Goal: Answer question/provide support: Share knowledge or assist other users

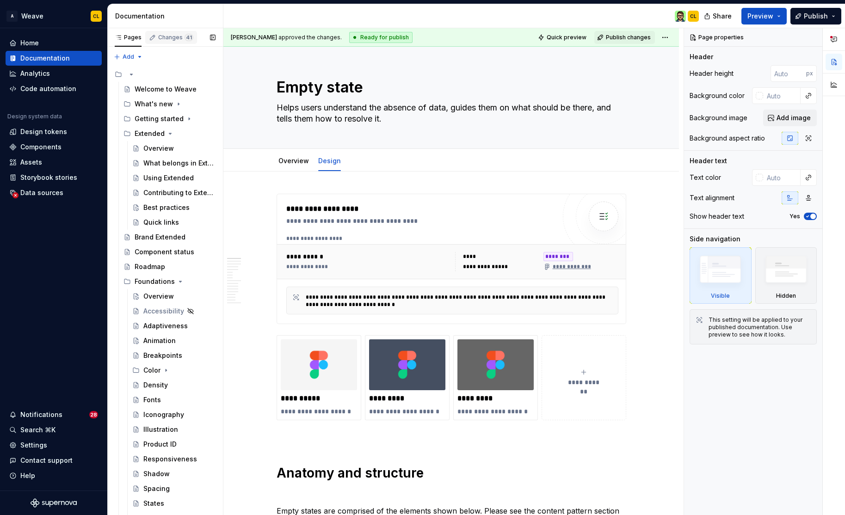
click at [180, 35] on div "Changes 41" at bounding box center [175, 37] width 35 height 7
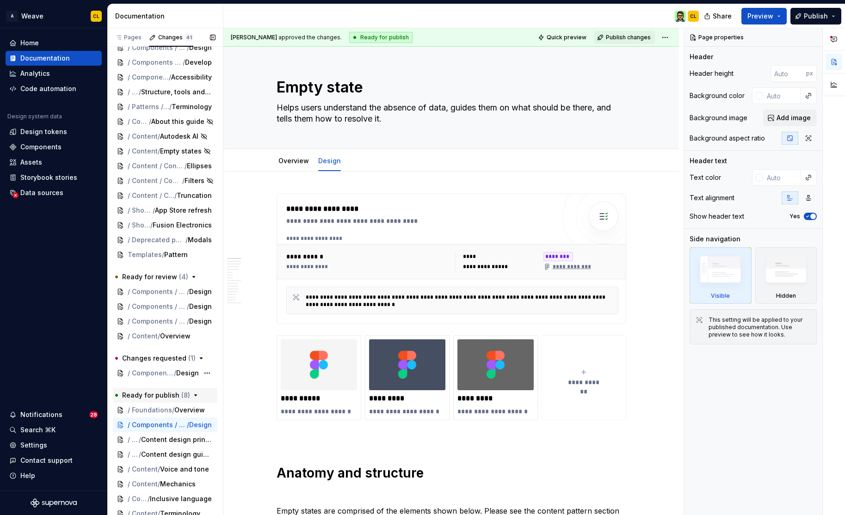
scroll to position [227, 0]
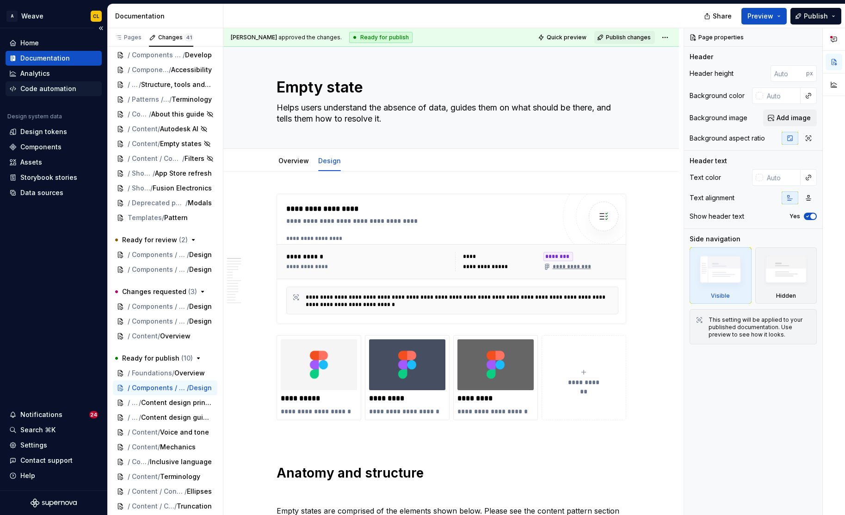
type textarea "*"
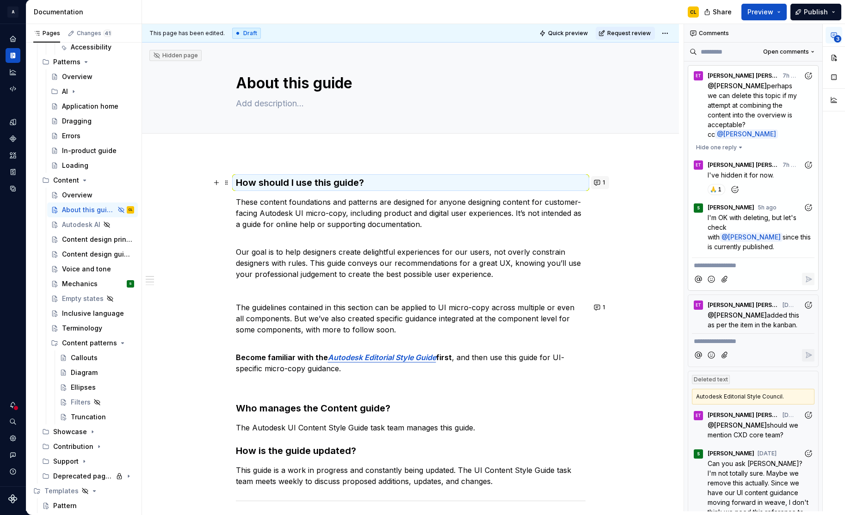
click at [602, 182] on button "1" at bounding box center [600, 182] width 18 height 13
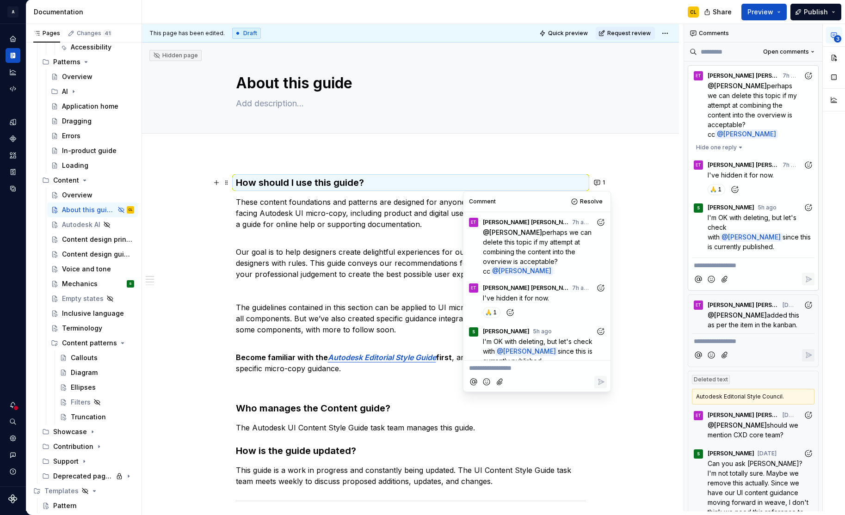
scroll to position [11, 0]
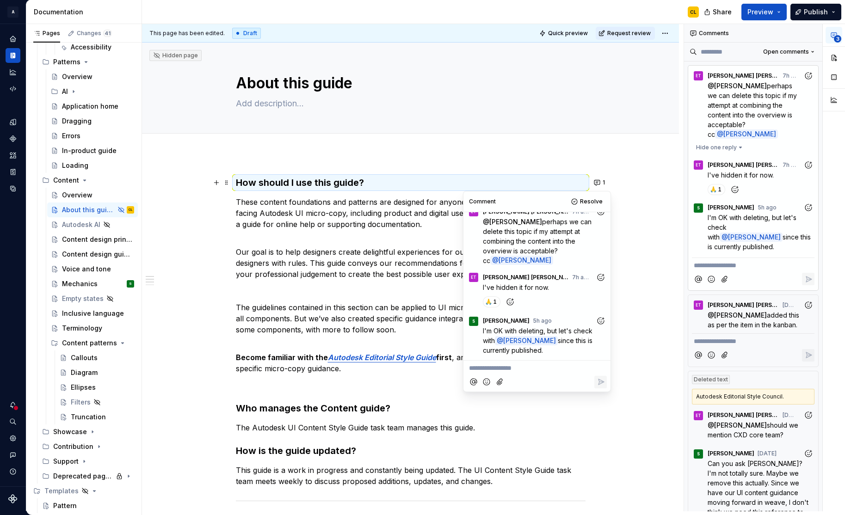
click at [632, 240] on div "How should I use this guide? These content foundations and patterns are designe…" at bounding box center [410, 438] width 537 height 569
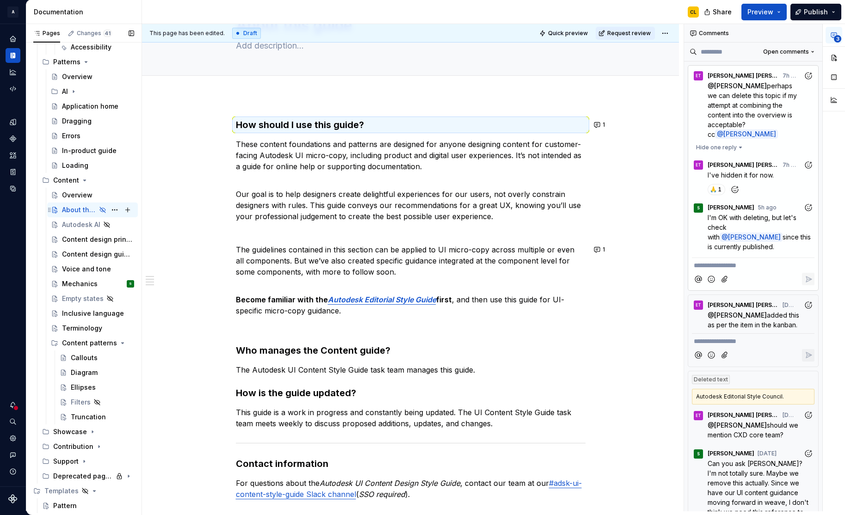
scroll to position [56, 0]
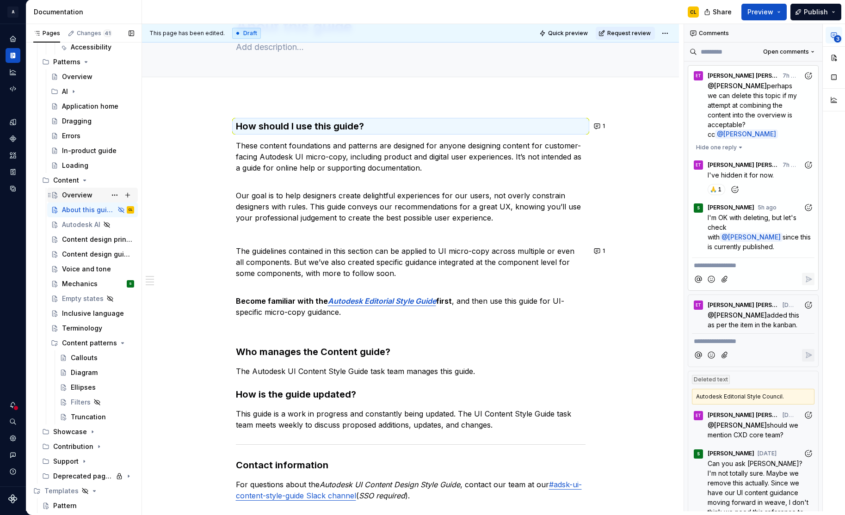
click at [77, 197] on div "Overview" at bounding box center [77, 195] width 31 height 9
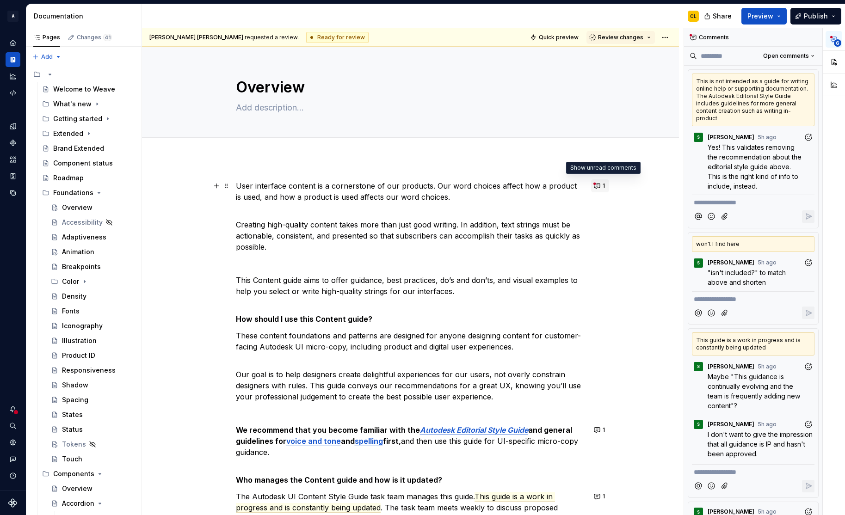
click at [602, 184] on button "1" at bounding box center [600, 185] width 18 height 13
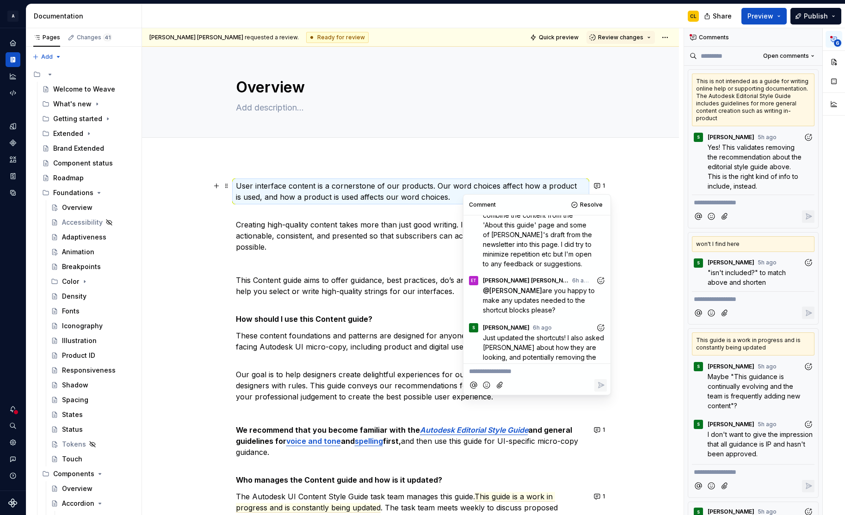
scroll to position [43, 0]
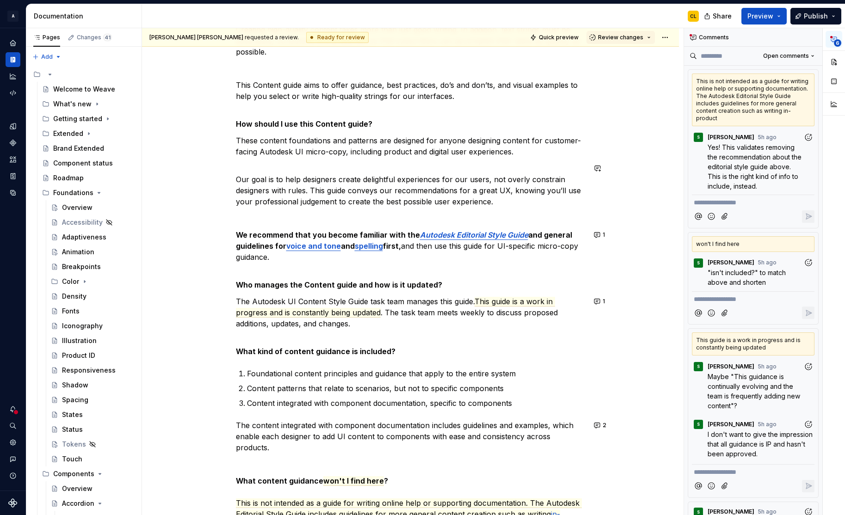
scroll to position [196, 0]
click at [602, 234] on button "1" at bounding box center [600, 234] width 18 height 13
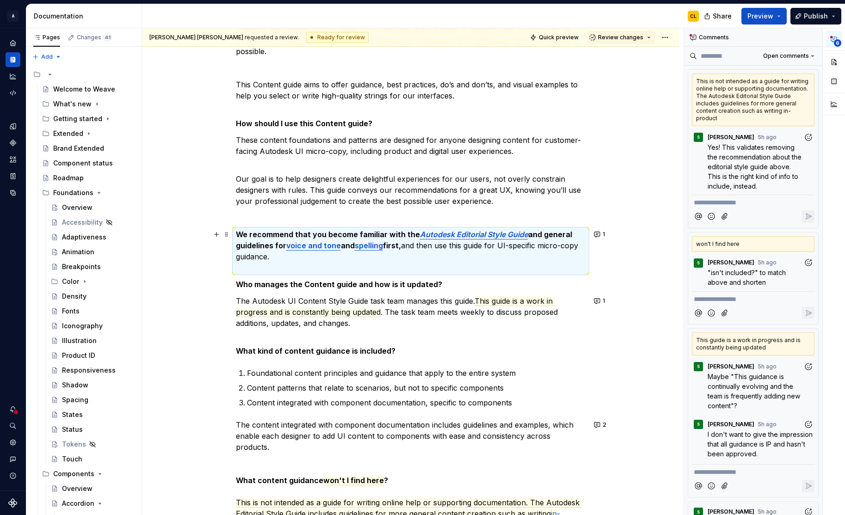
click at [599, 301] on button "1" at bounding box center [600, 301] width 18 height 13
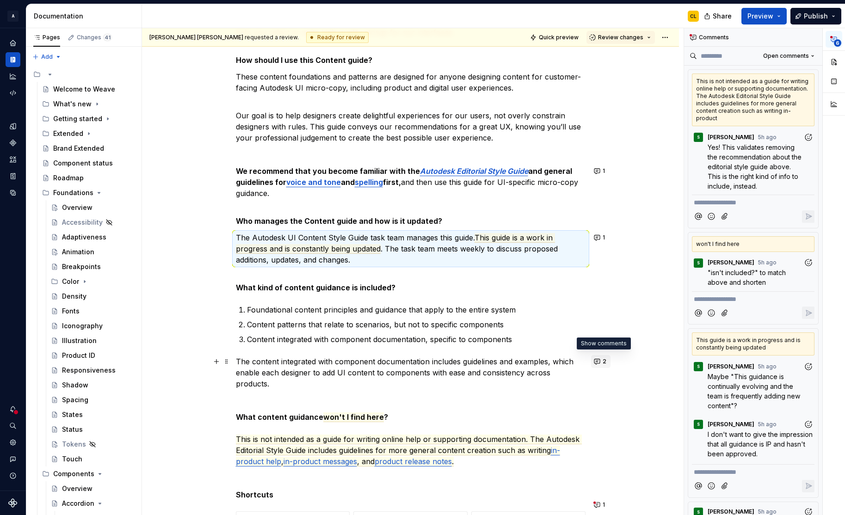
scroll to position [259, 0]
click at [597, 362] on button "2" at bounding box center [600, 361] width 19 height 13
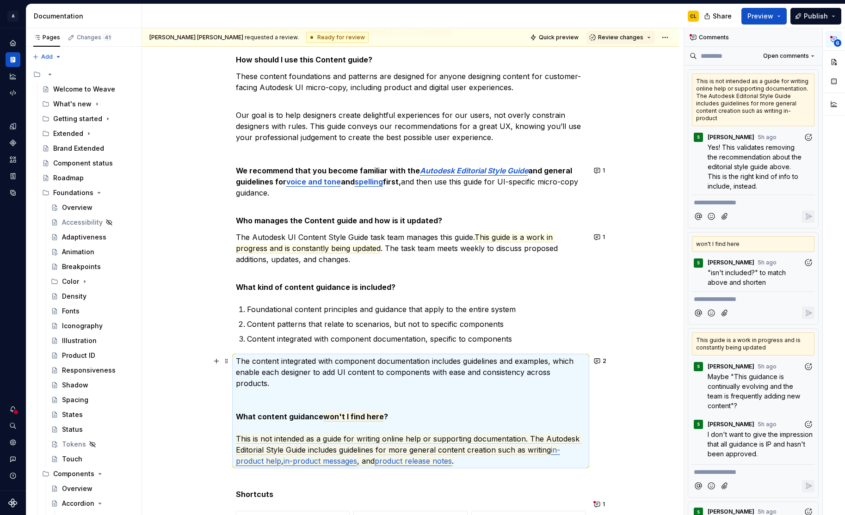
click at [623, 360] on div "User interface content is a cornerstone of our products. Our word choices affec…" at bounding box center [410, 506] width 537 height 1214
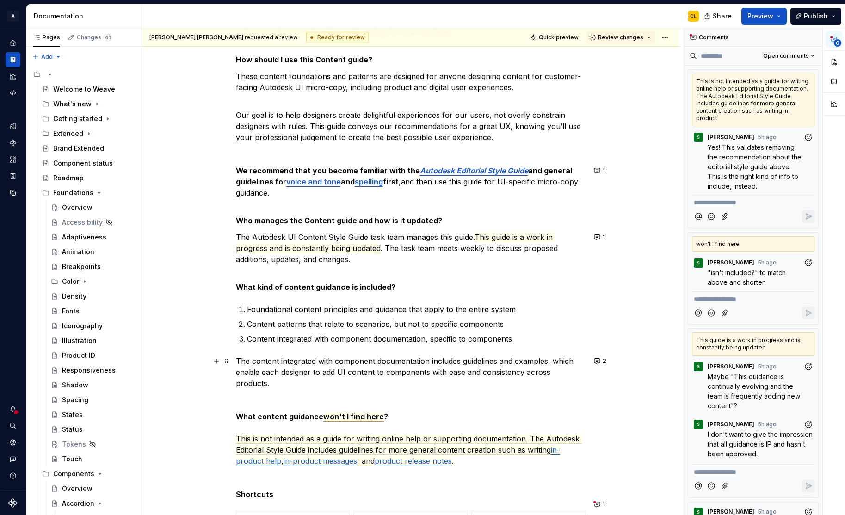
click at [355, 412] on span "won't I find here" at bounding box center [353, 417] width 61 height 10
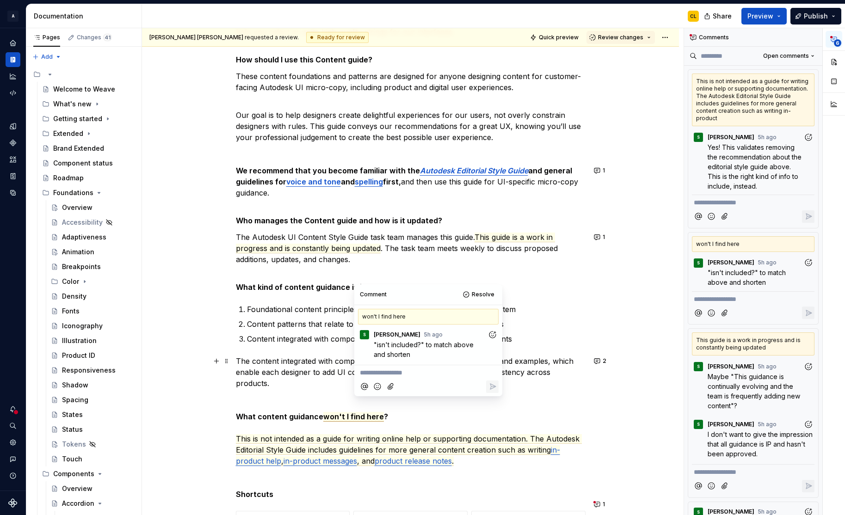
scroll to position [262, 0]
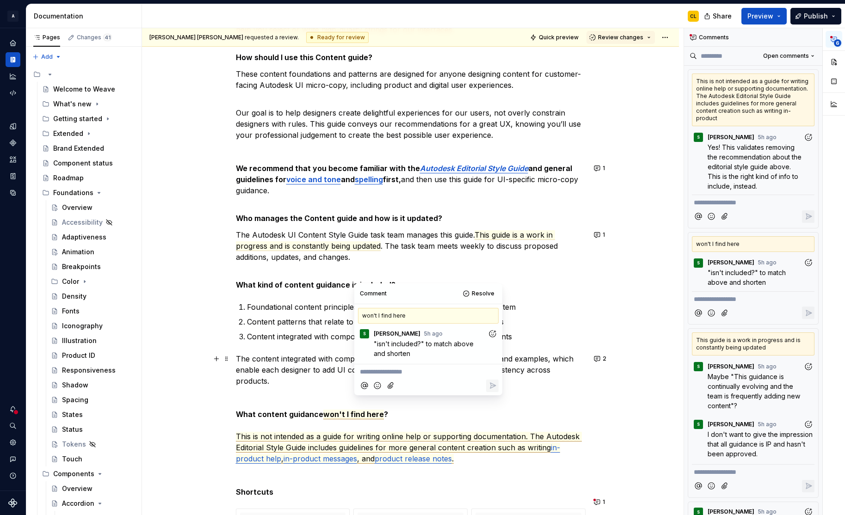
click at [437, 432] on span "This is not intended as a guide for writing online help or supporting documenta…" at bounding box center [409, 442] width 346 height 21
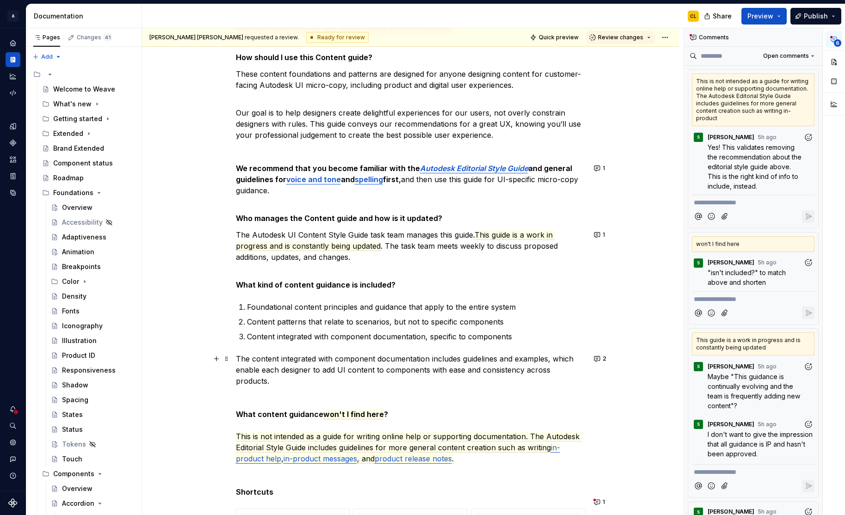
click at [642, 434] on div "User interface content is a cornerstone of our products. Our word choices affec…" at bounding box center [410, 503] width 537 height 1214
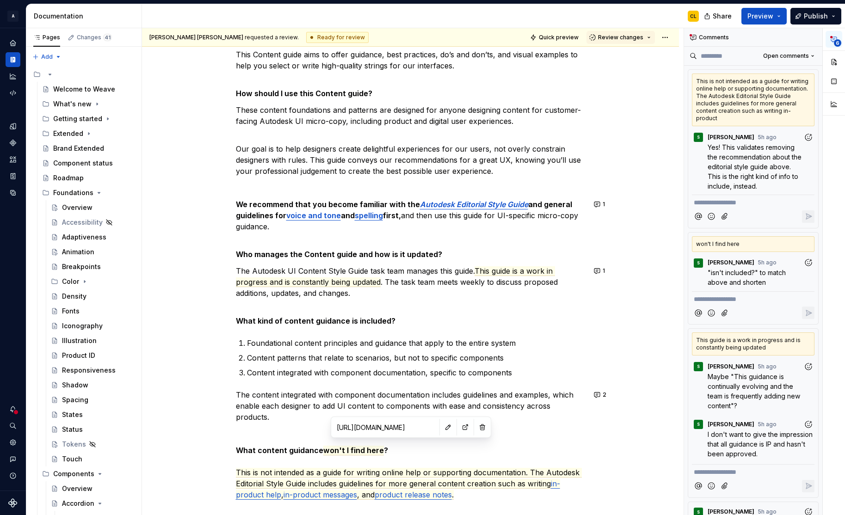
scroll to position [427, 0]
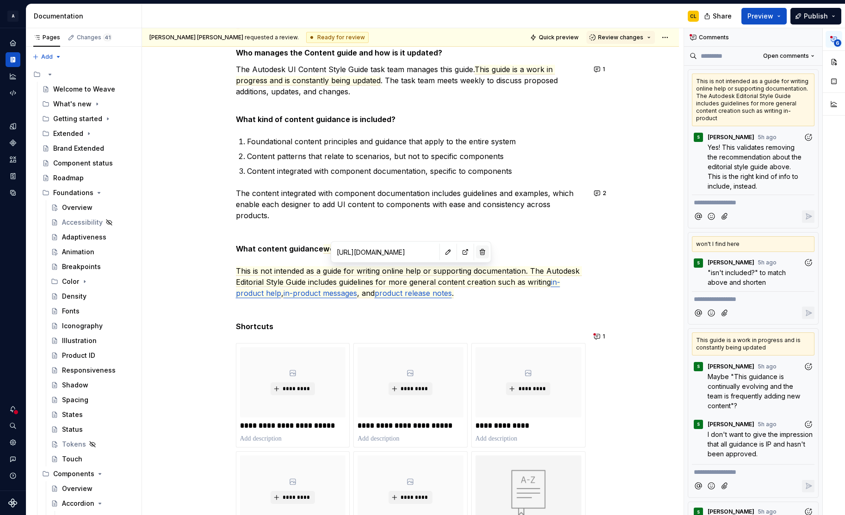
type textarea "*"
click at [599, 315] on button "button" at bounding box center [597, 315] width 13 height 13
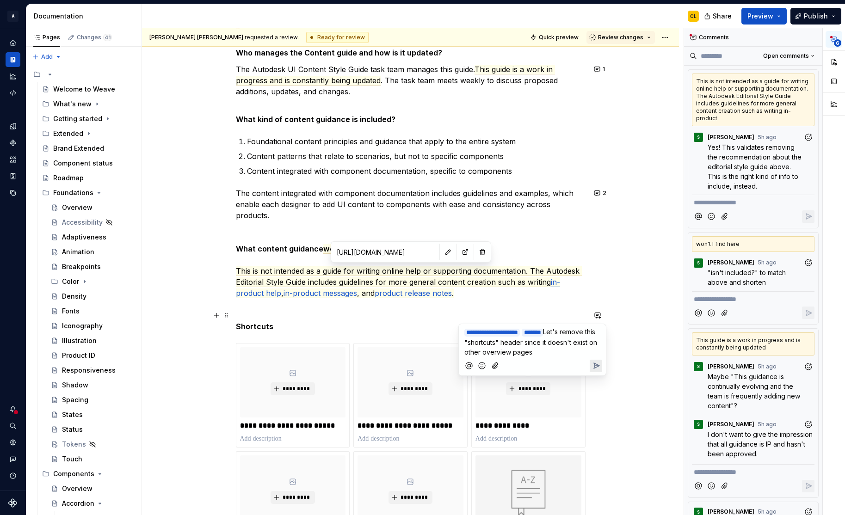
click at [591, 366] on icon "Send" at bounding box center [595, 365] width 9 height 9
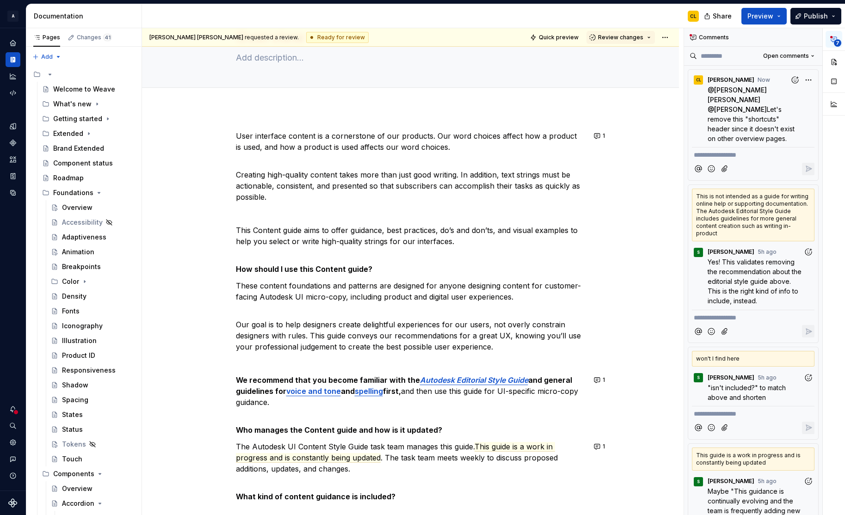
scroll to position [51, 0]
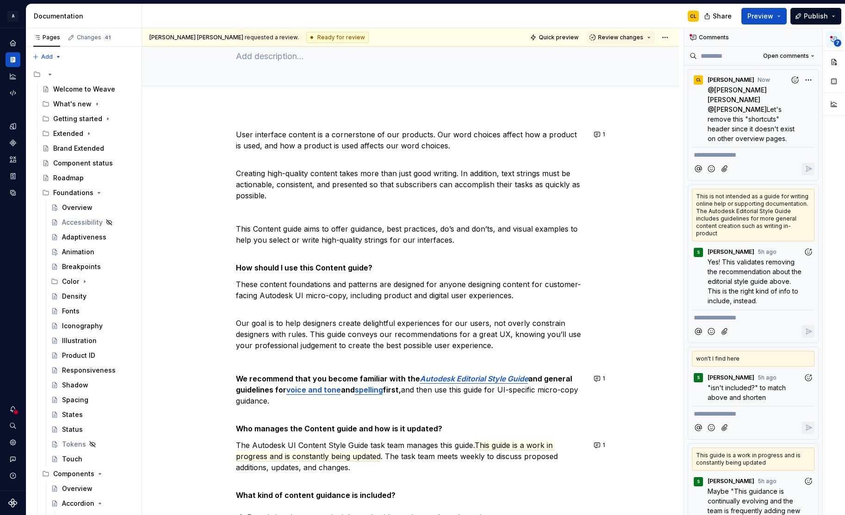
click at [317, 251] on p "How should I use this Content guide?" at bounding box center [411, 262] width 350 height 22
click at [220, 258] on button "button" at bounding box center [216, 256] width 13 height 13
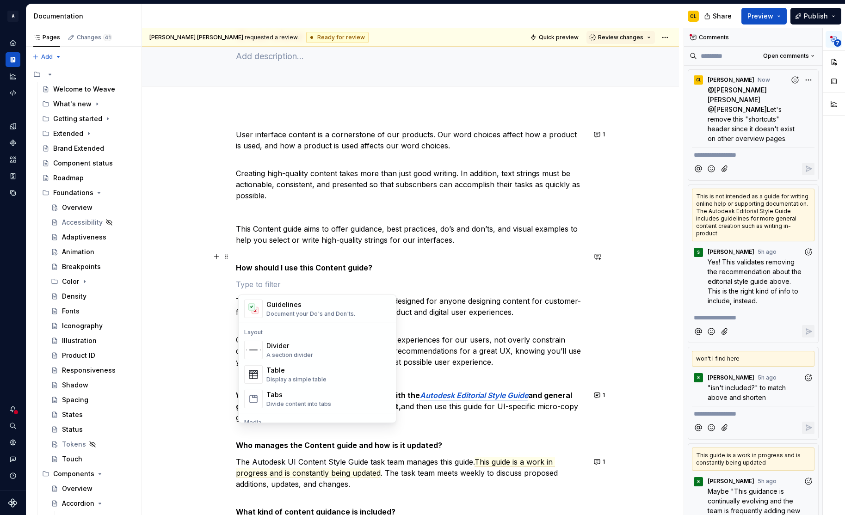
scroll to position [291, 0]
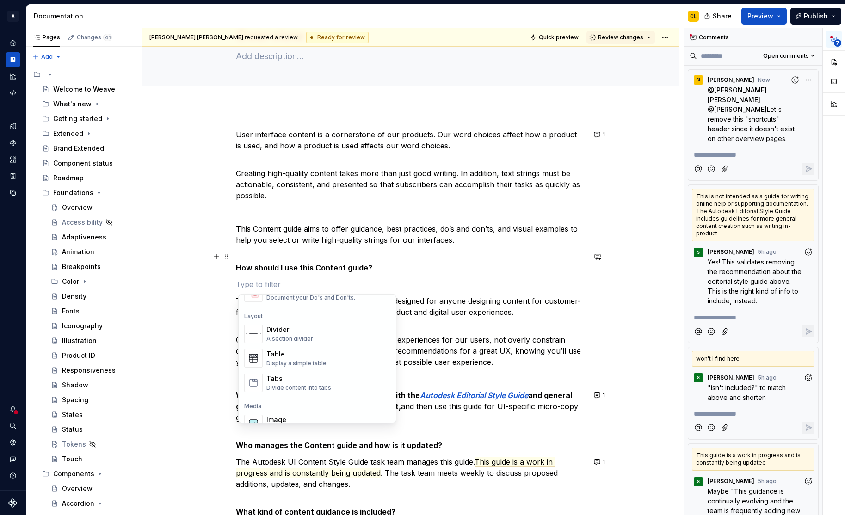
drag, startPoint x: 228, startPoint y: 412, endPoint x: 221, endPoint y: 420, distance: 10.5
click at [228, 412] on div "Emma Thompson Murdock requested a review. Ready for review Quick preview Review…" at bounding box center [412, 271] width 541 height 487
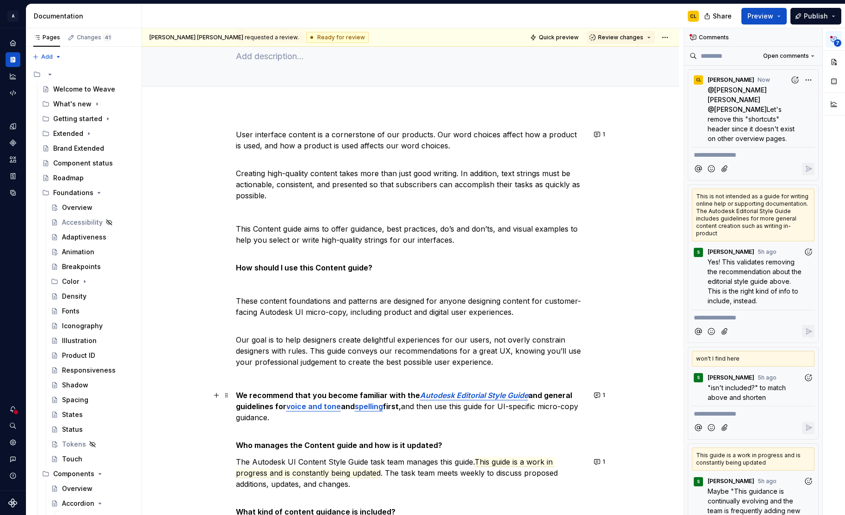
click at [240, 411] on p "We recommend that you become familiar with the Autodesk Editorial Style Guide a…" at bounding box center [411, 412] width 350 height 44
click at [261, 430] on p "We recommend that you become familiar with the Autodesk Editorial Style Guide a…" at bounding box center [411, 412] width 350 height 44
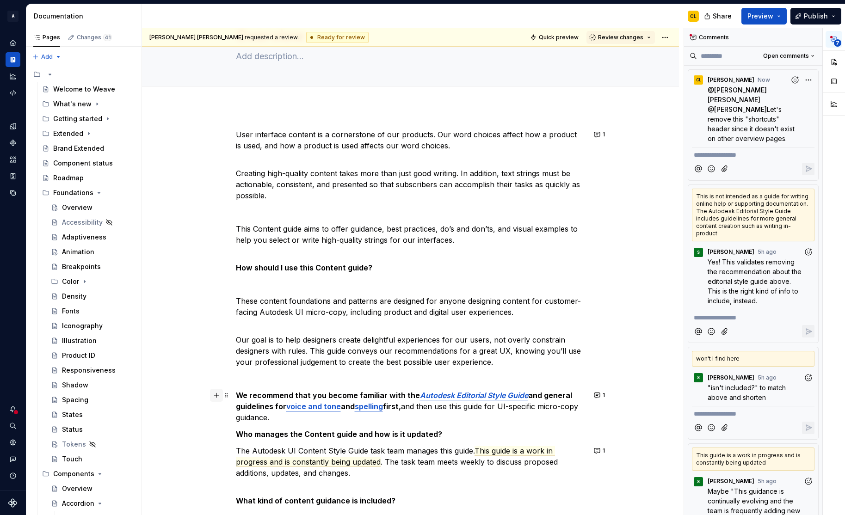
click at [218, 396] on button "button" at bounding box center [216, 395] width 13 height 13
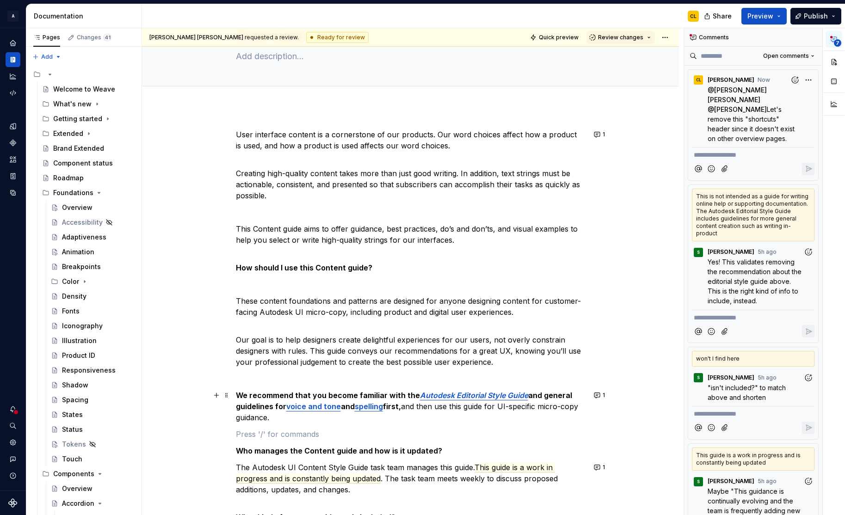
click at [275, 436] on p at bounding box center [411, 434] width 350 height 11
click at [229, 286] on span at bounding box center [226, 284] width 7 height 13
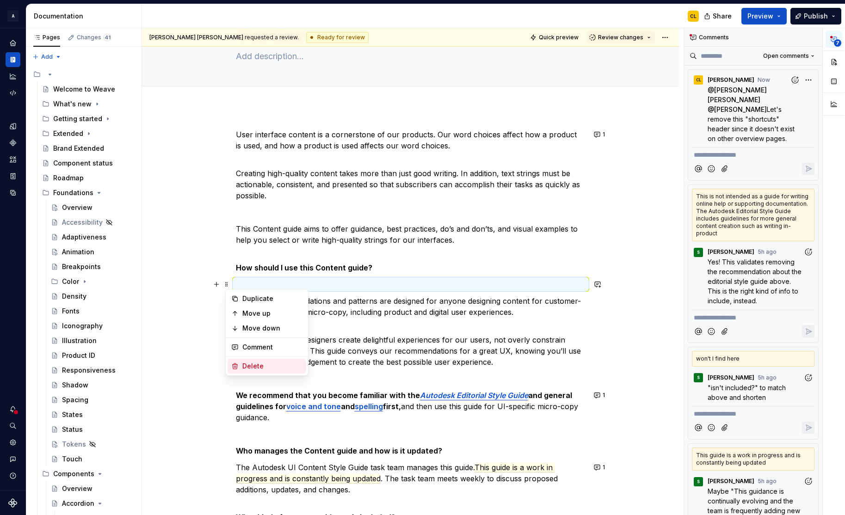
click at [243, 366] on div "Delete" at bounding box center [272, 366] width 60 height 9
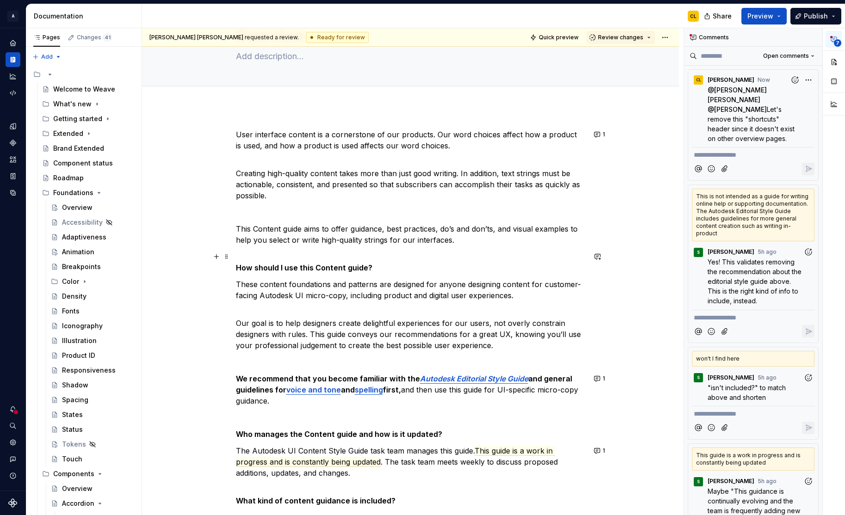
click at [238, 266] on strong "How should I use this Content guide?" at bounding box center [304, 267] width 136 height 9
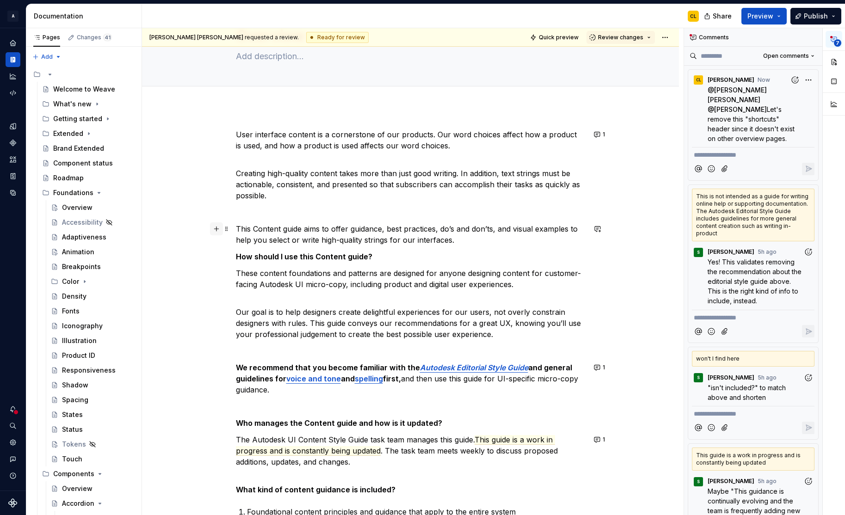
click at [218, 229] on button "button" at bounding box center [216, 228] width 13 height 13
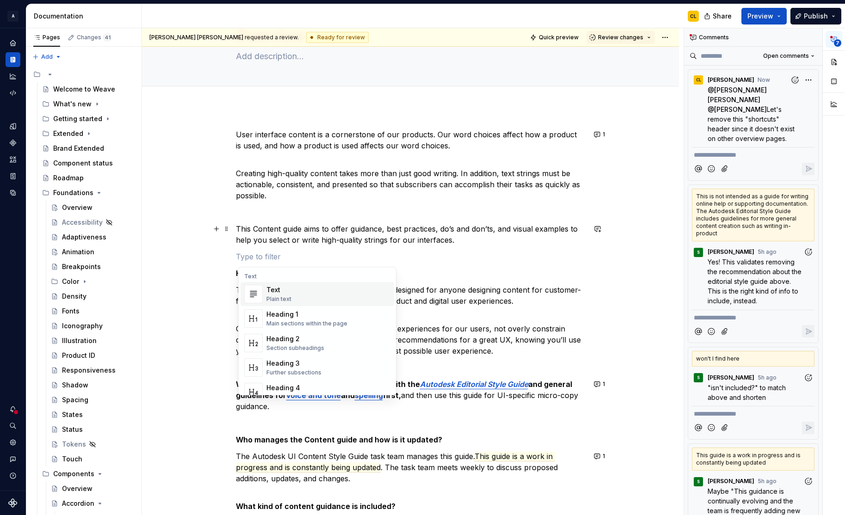
click at [246, 210] on p at bounding box center [411, 212] width 350 height 11
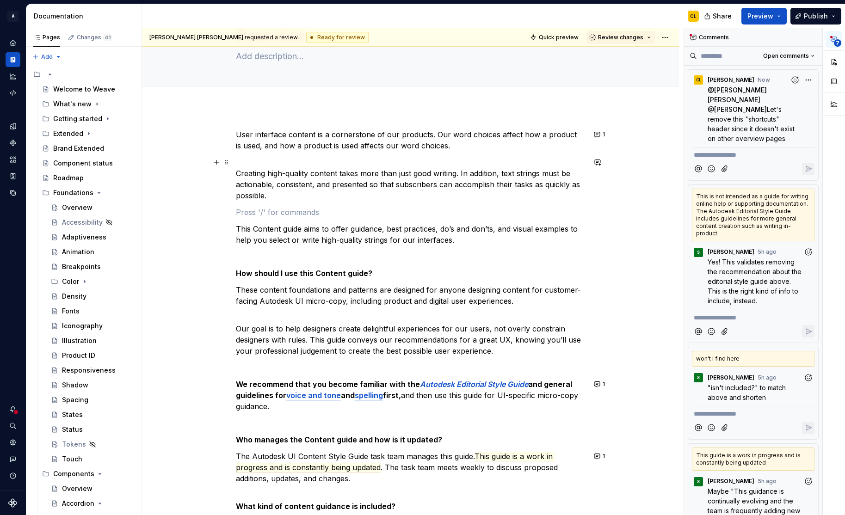
click at [240, 174] on p "Creating high-quality content takes more than just good writing. In addition, t…" at bounding box center [411, 179] width 350 height 44
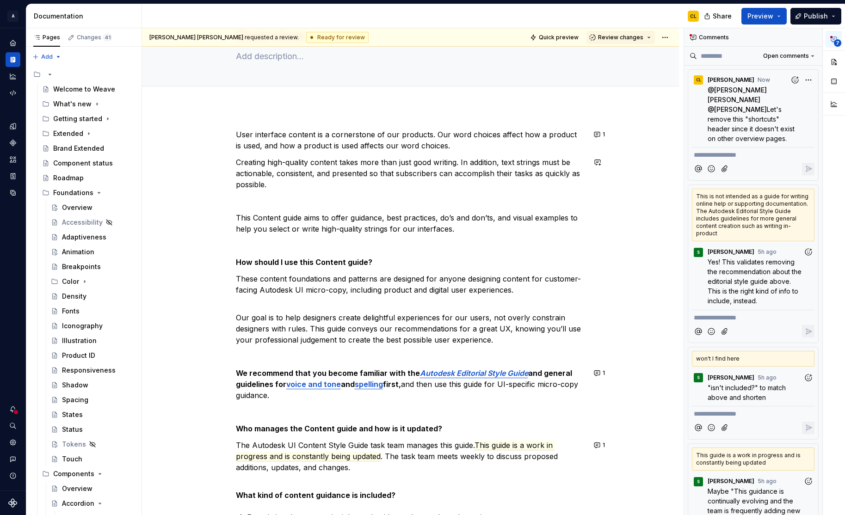
scroll to position [46, 0]
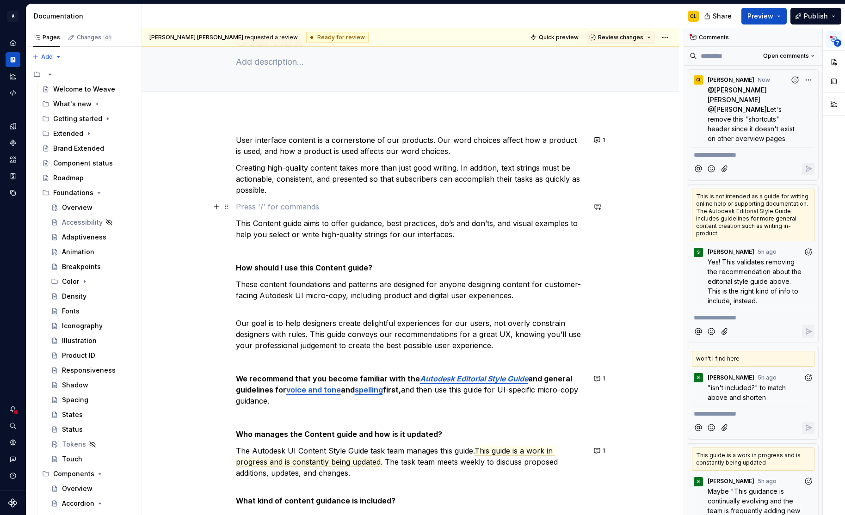
click at [245, 208] on p at bounding box center [411, 206] width 350 height 11
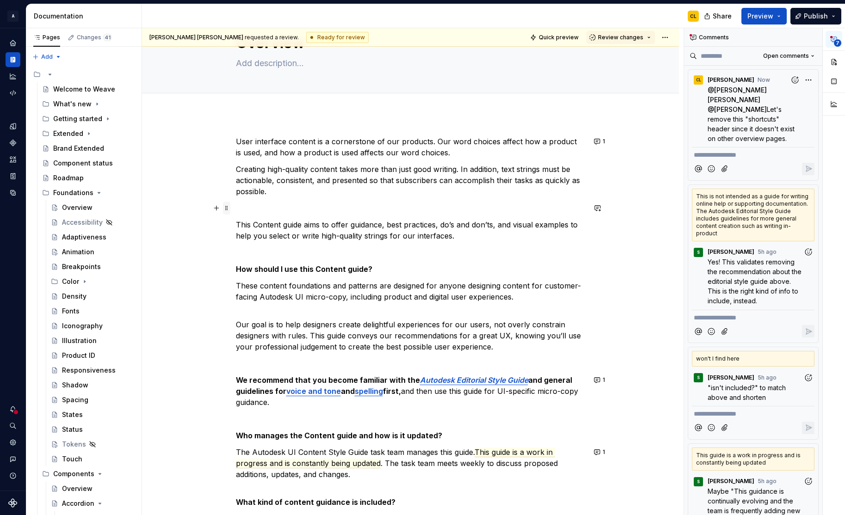
click at [227, 209] on span at bounding box center [226, 208] width 7 height 13
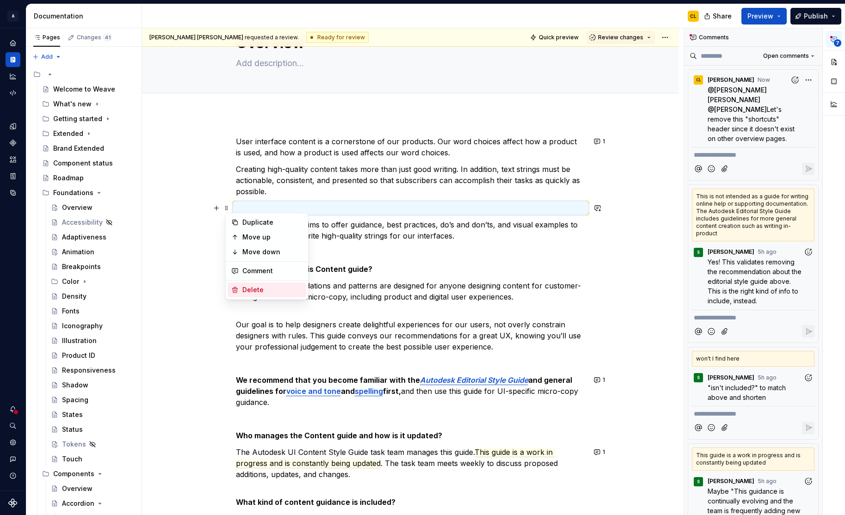
click at [244, 288] on div "Delete" at bounding box center [272, 289] width 60 height 9
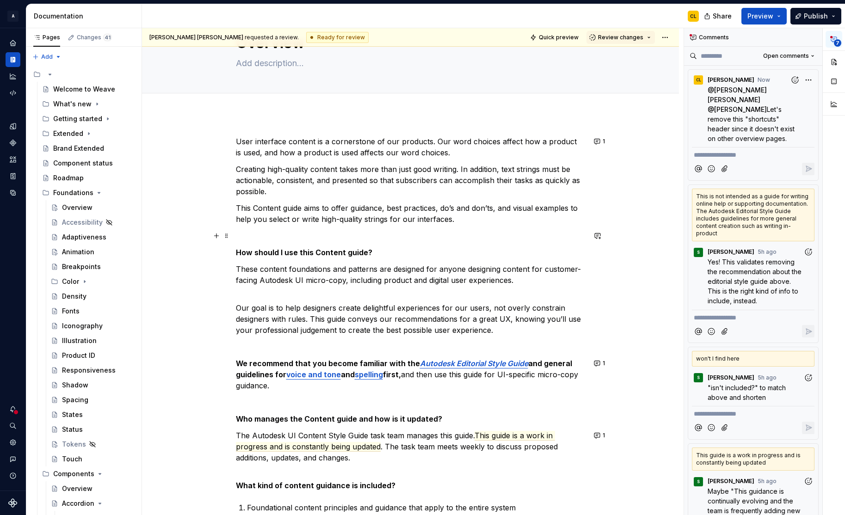
click at [281, 234] on p at bounding box center [411, 235] width 350 height 11
click at [238, 309] on p "Our goal is to help designers create delightful experiences for our users, not …" at bounding box center [411, 313] width 350 height 44
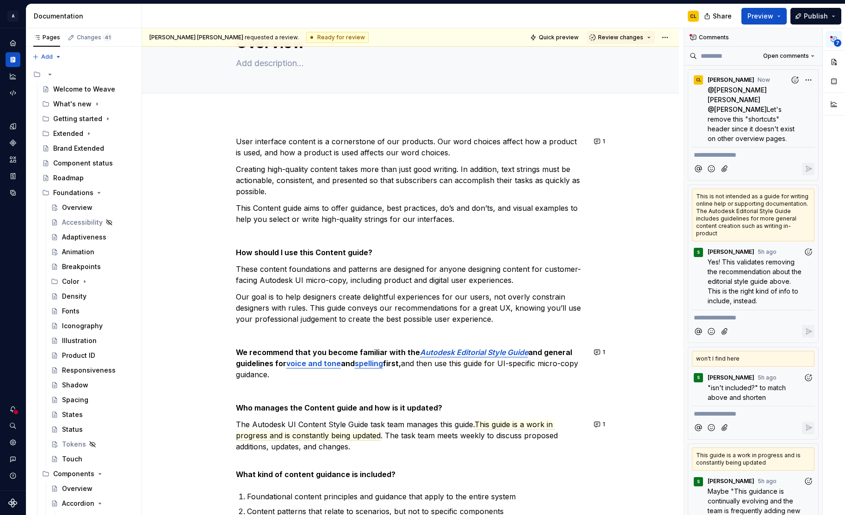
scroll to position [216, 0]
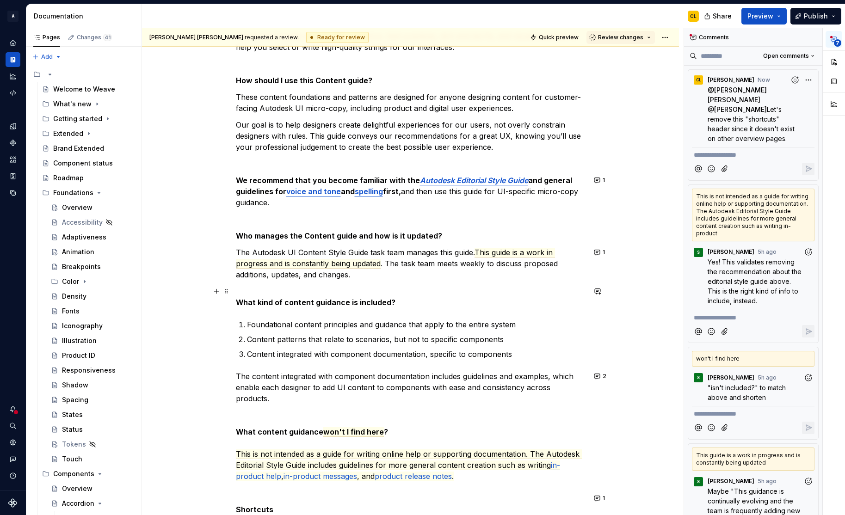
click at [238, 304] on strong "What kind of content guidance is included?" at bounding box center [316, 302] width 160 height 9
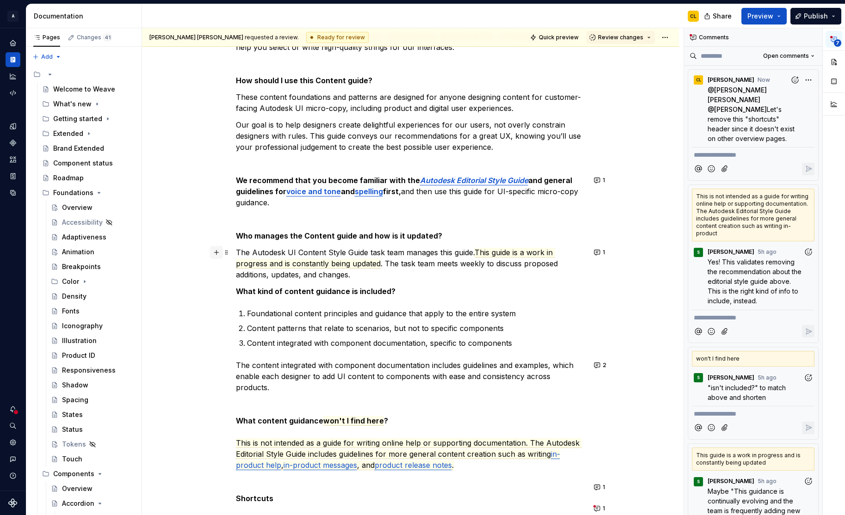
click at [219, 252] on button "button" at bounding box center [216, 252] width 13 height 13
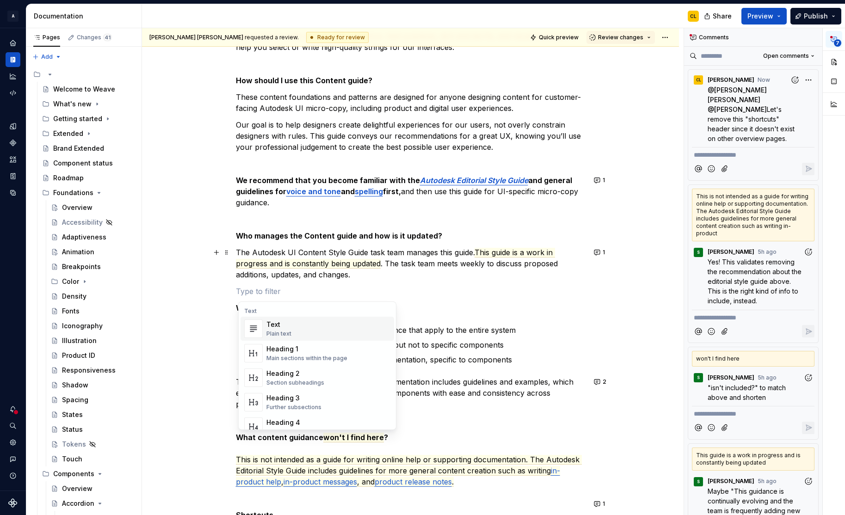
click at [249, 220] on p at bounding box center [411, 219] width 350 height 11
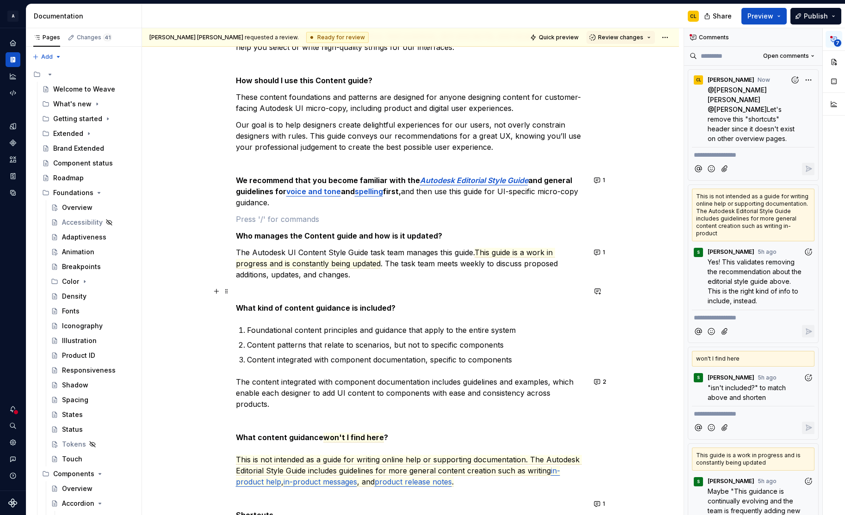
click at [246, 295] on p at bounding box center [411, 291] width 350 height 11
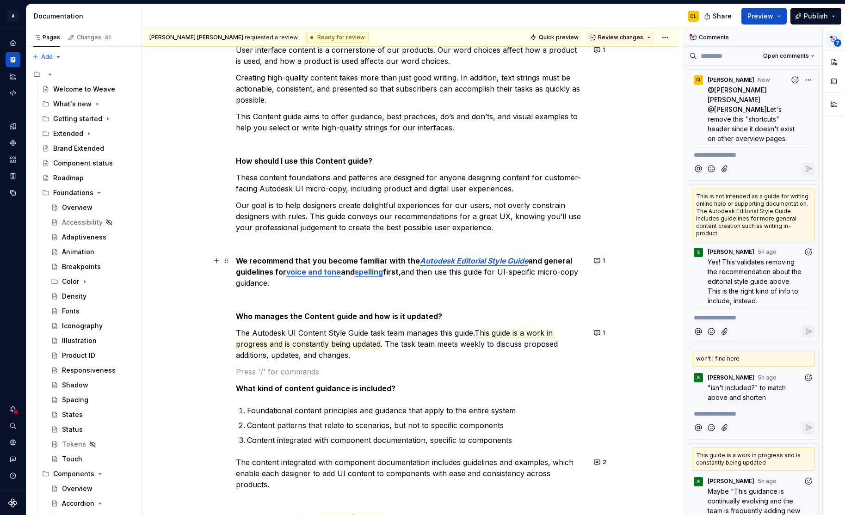
scroll to position [137, 0]
click at [246, 373] on p at bounding box center [411, 370] width 350 height 11
click at [311, 387] on strong "What kind of content guidance is included?" at bounding box center [316, 387] width 160 height 9
click at [219, 146] on button "button" at bounding box center [216, 143] width 13 height 13
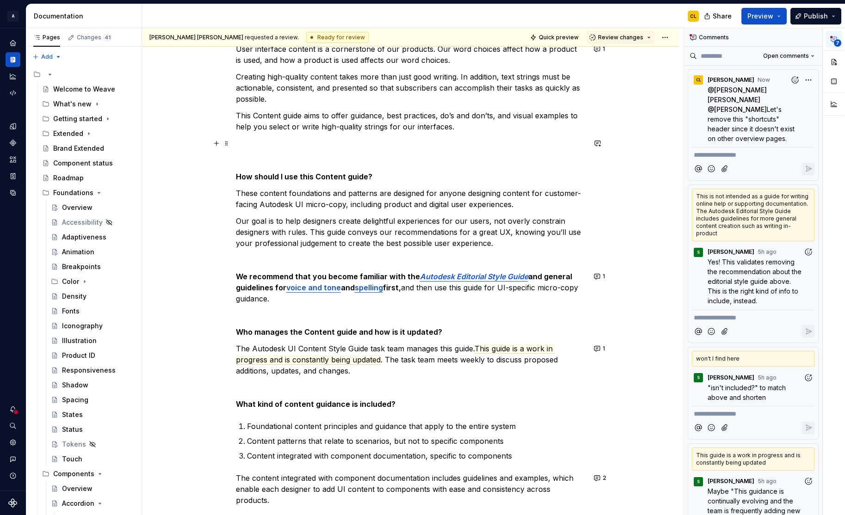
click at [221, 314] on button "button" at bounding box center [216, 315] width 13 height 13
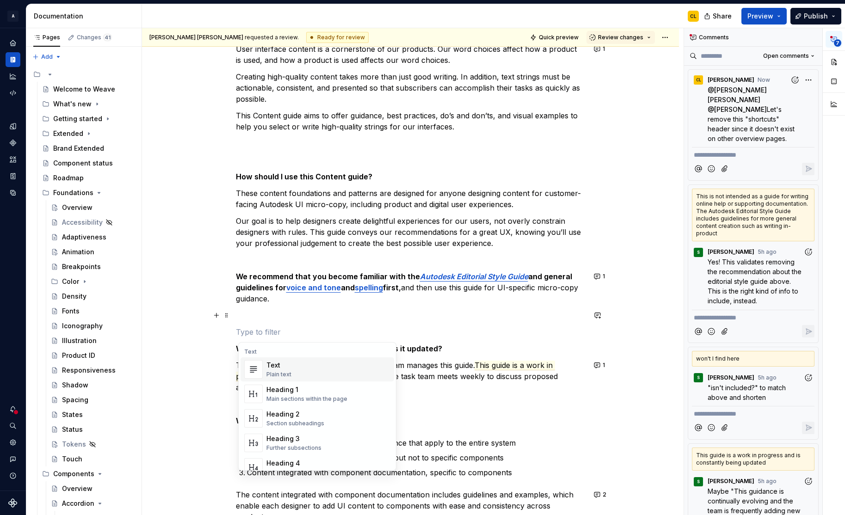
click at [425, 347] on strong "Who manages the Content guide and how is it updated?" at bounding box center [339, 348] width 206 height 9
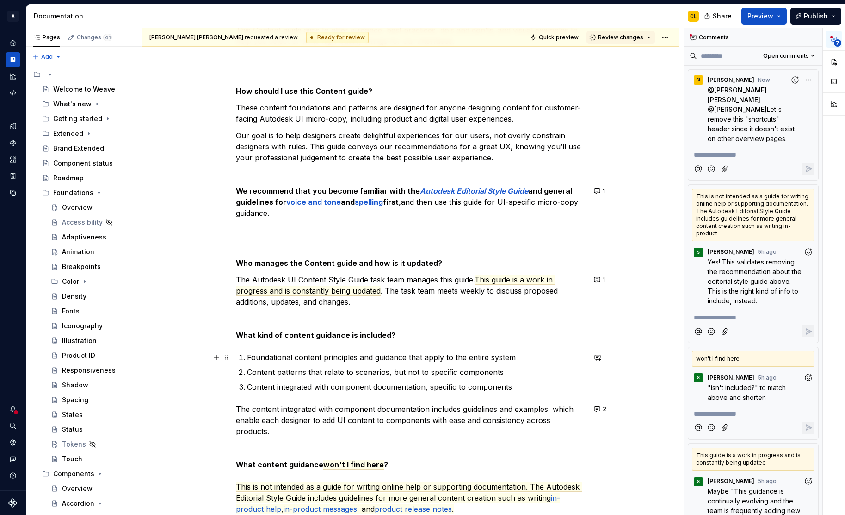
scroll to position [232, 0]
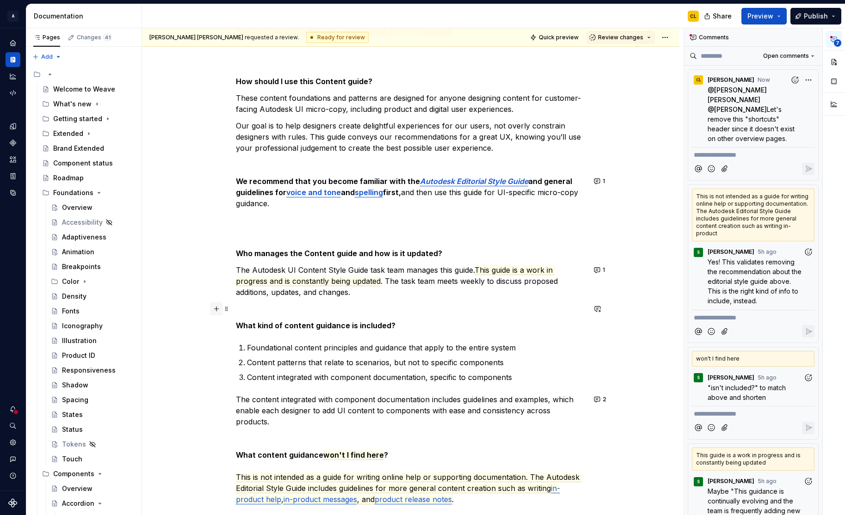
click at [219, 309] on button "button" at bounding box center [216, 308] width 13 height 13
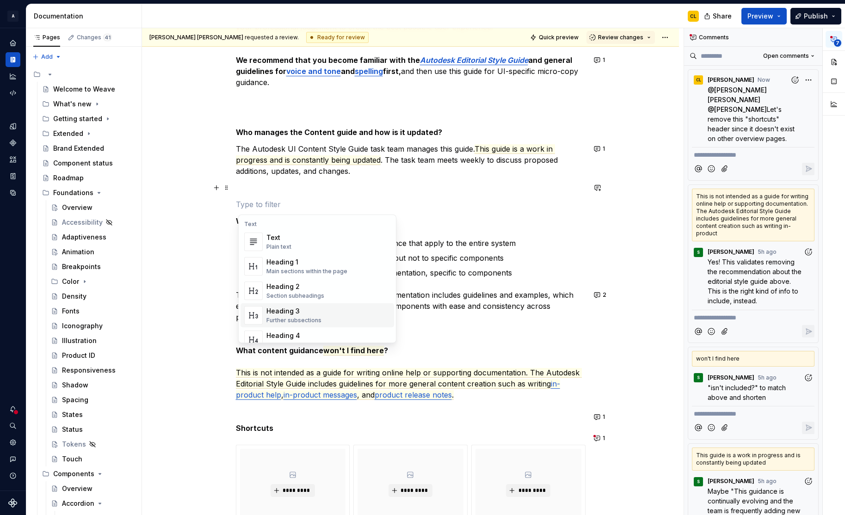
scroll to position [378, 0]
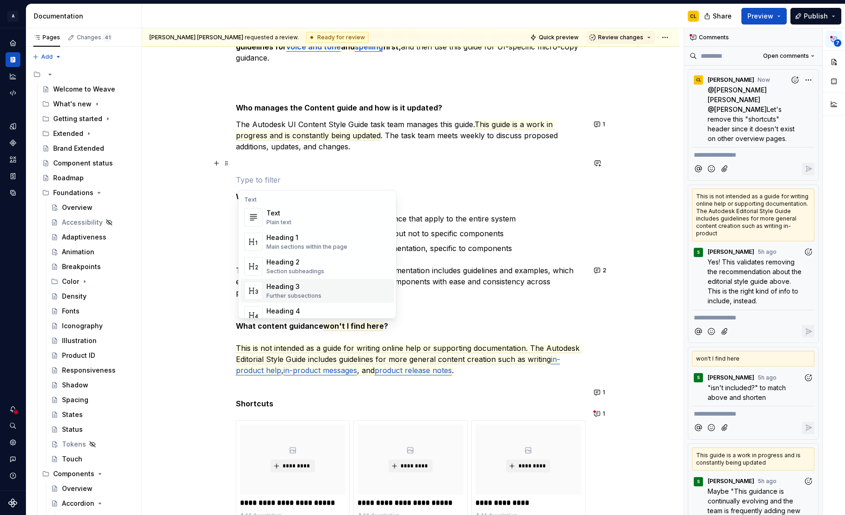
drag, startPoint x: 456, startPoint y: 314, endPoint x: 411, endPoint y: 317, distance: 45.4
click at [456, 314] on p "The content integrated with component documentation includes guidelines and exa…" at bounding box center [411, 320] width 350 height 111
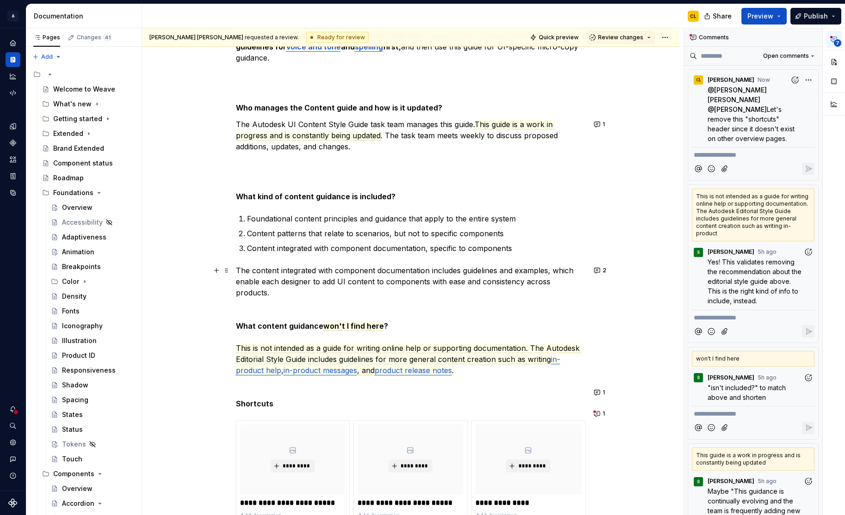
click at [238, 295] on p "The content integrated with component documentation includes guidelines and exa…" at bounding box center [411, 320] width 350 height 111
click at [239, 321] on strong "What content guidance" at bounding box center [279, 325] width 87 height 9
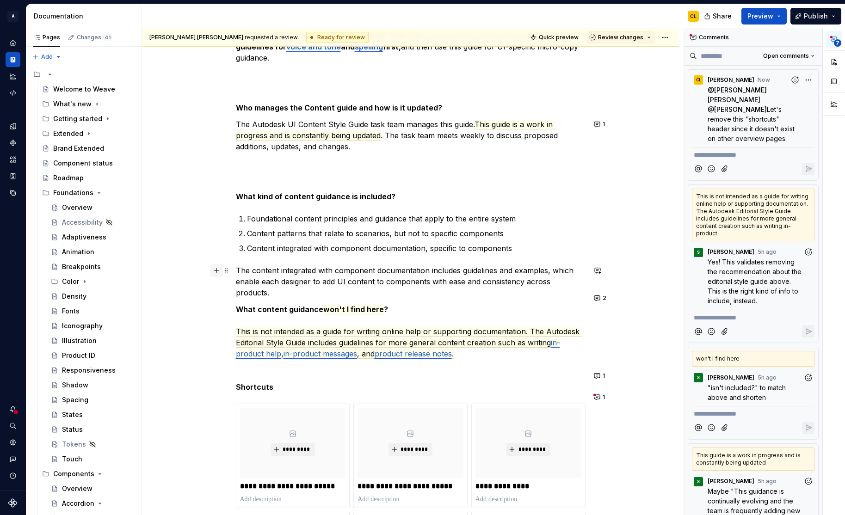
click at [216, 270] on button "button" at bounding box center [216, 270] width 13 height 13
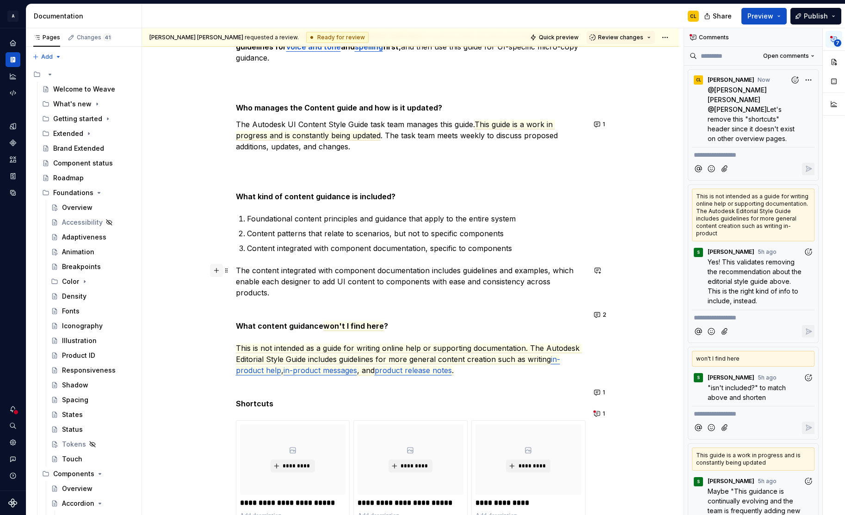
click at [216, 270] on button "button" at bounding box center [216, 270] width 13 height 13
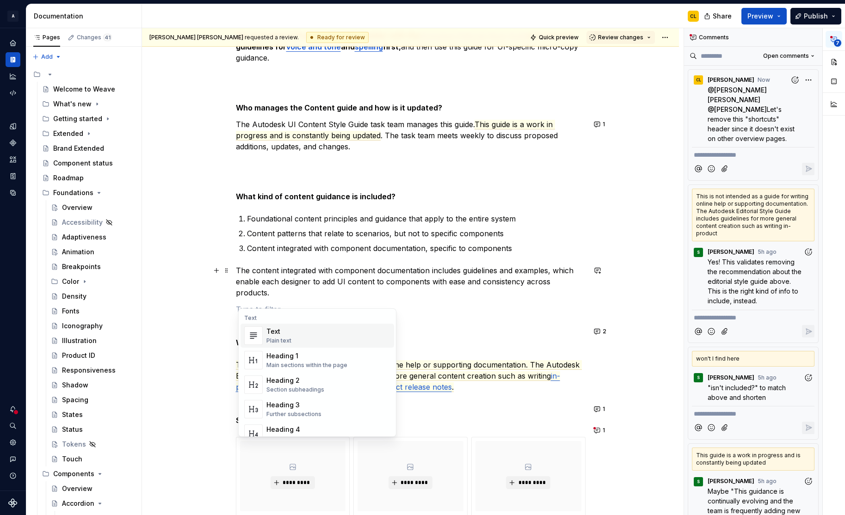
click at [316, 273] on commenthighlight "The content integrated with component documentation includes guidelines and exa…" at bounding box center [406, 281] width 340 height 31
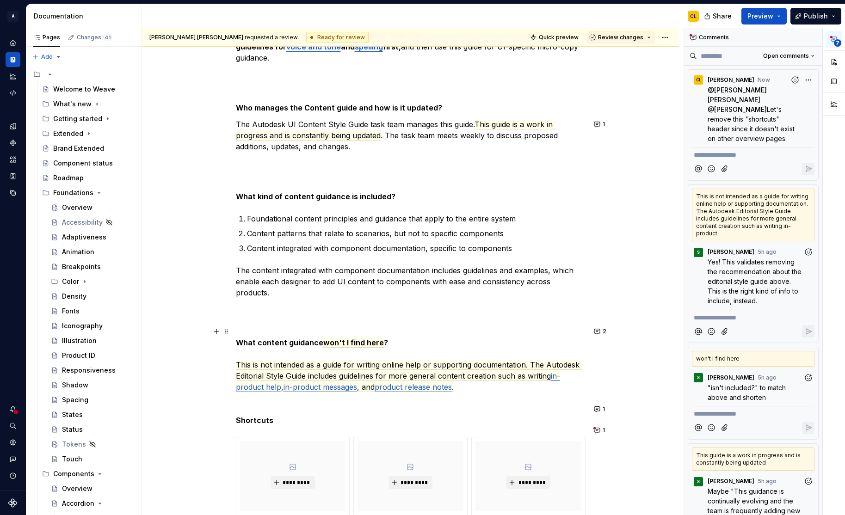
click at [251, 338] on strong "What content guidance" at bounding box center [279, 342] width 87 height 9
drag, startPoint x: 235, startPoint y: 349, endPoint x: 244, endPoint y: 343, distance: 10.9
click at [235, 349] on div "User interface content is a cornerstone of our products. Our word choices affec…" at bounding box center [410, 409] width 537 height 1258
click at [246, 341] on p "What content guidance won't I find here ? This is not intended as a guide for w…" at bounding box center [411, 364] width 350 height 55
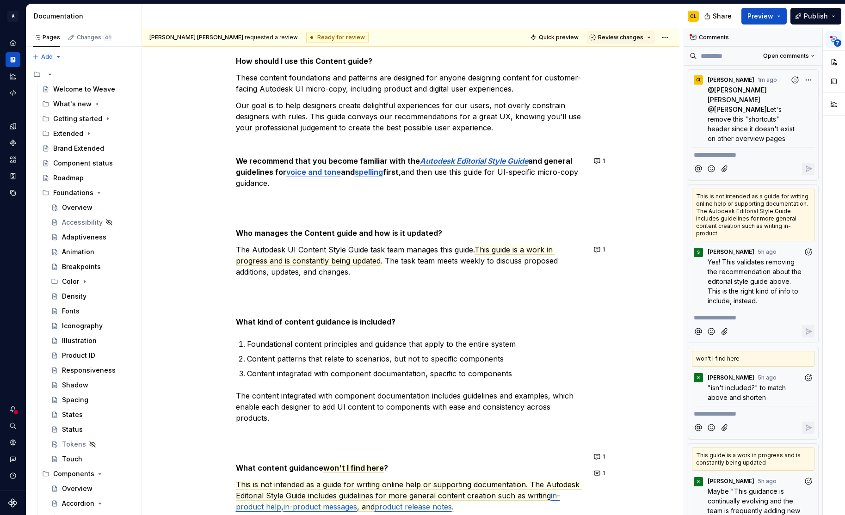
scroll to position [143, 0]
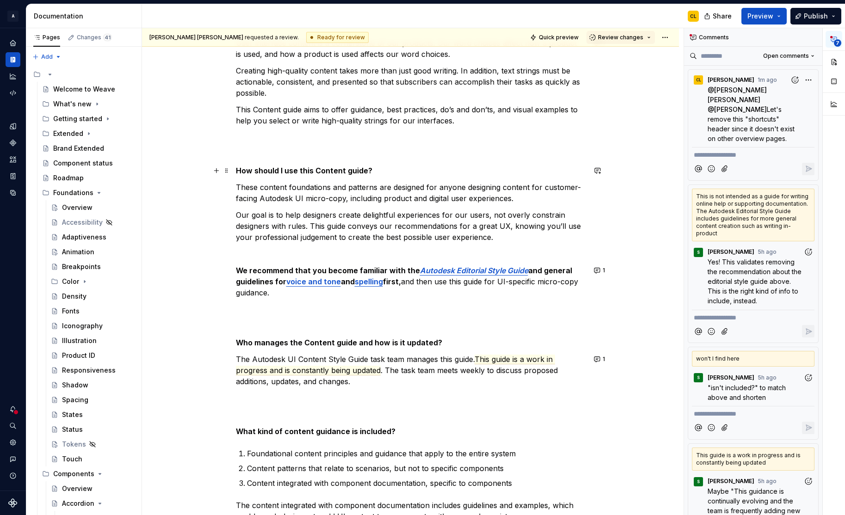
click at [297, 170] on strong "How should I use this Content guide?" at bounding box center [304, 170] width 136 height 9
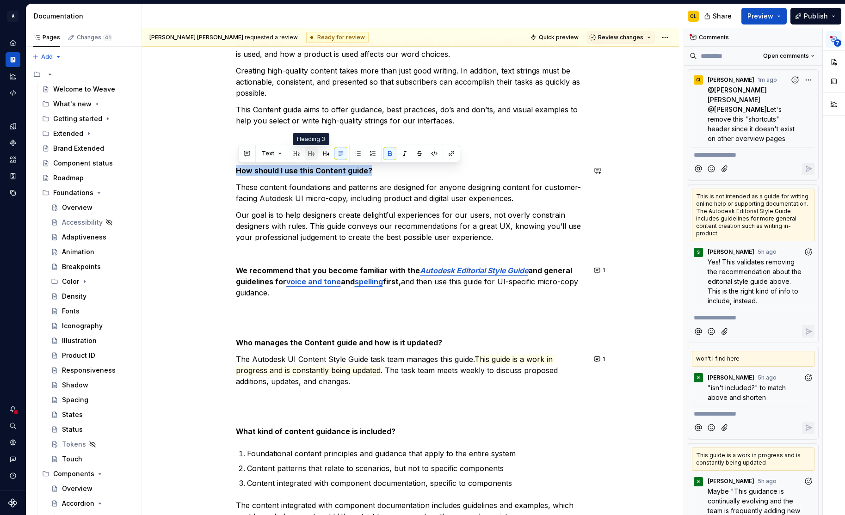
click at [310, 155] on button "button" at bounding box center [311, 153] width 13 height 13
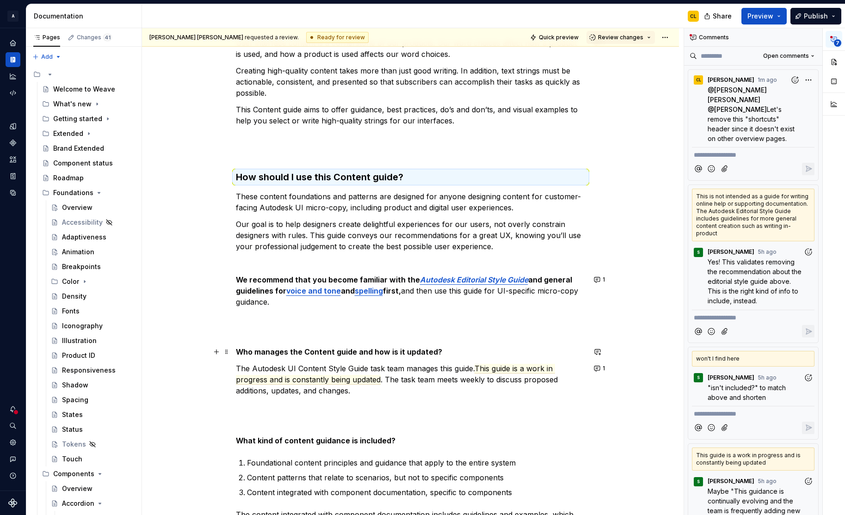
click at [268, 350] on strong "Who manages the Content guide and how is it updated?" at bounding box center [339, 351] width 206 height 9
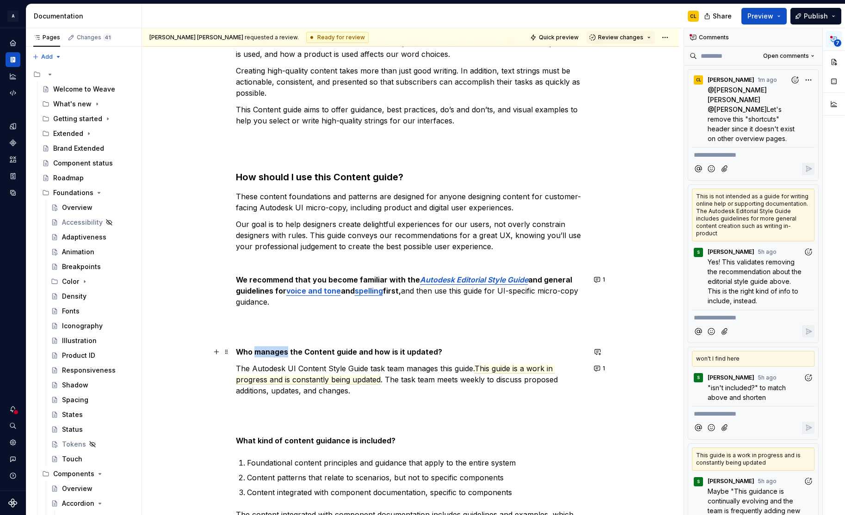
click at [268, 350] on strong "Who manages the Content guide and how is it updated?" at bounding box center [339, 351] width 206 height 9
click at [313, 335] on button "button" at bounding box center [311, 334] width 13 height 13
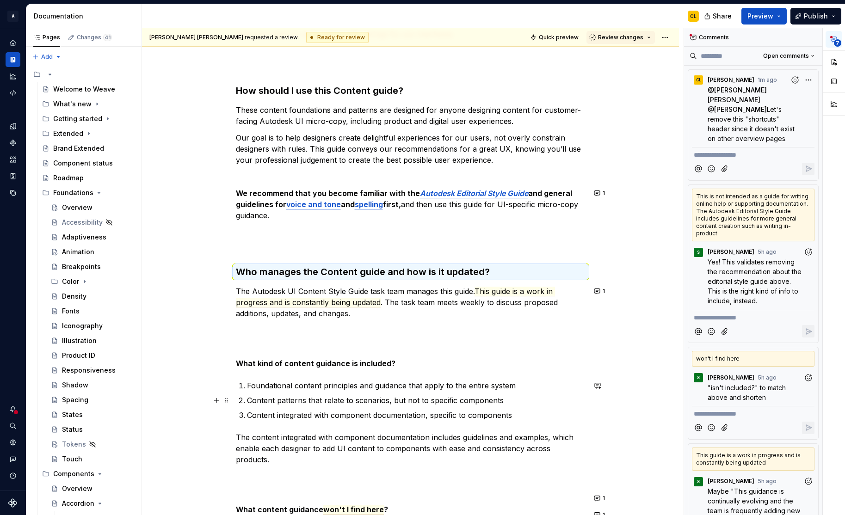
scroll to position [234, 0]
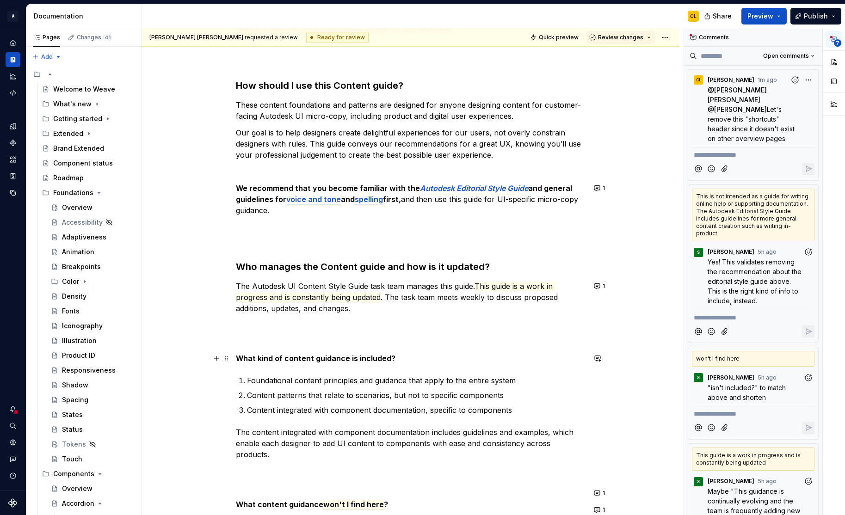
click at [293, 357] on strong "What kind of content guidance is included?" at bounding box center [316, 358] width 160 height 9
click at [307, 339] on button "button" at bounding box center [311, 341] width 13 height 13
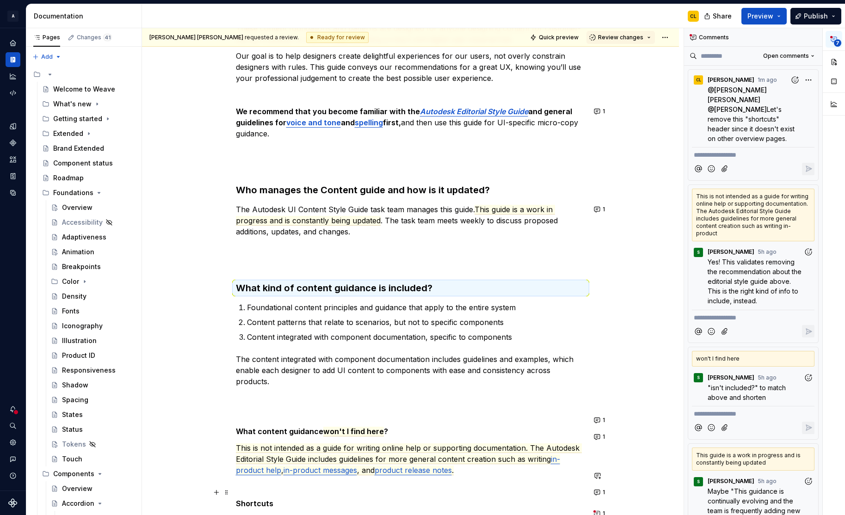
scroll to position [398, 0]
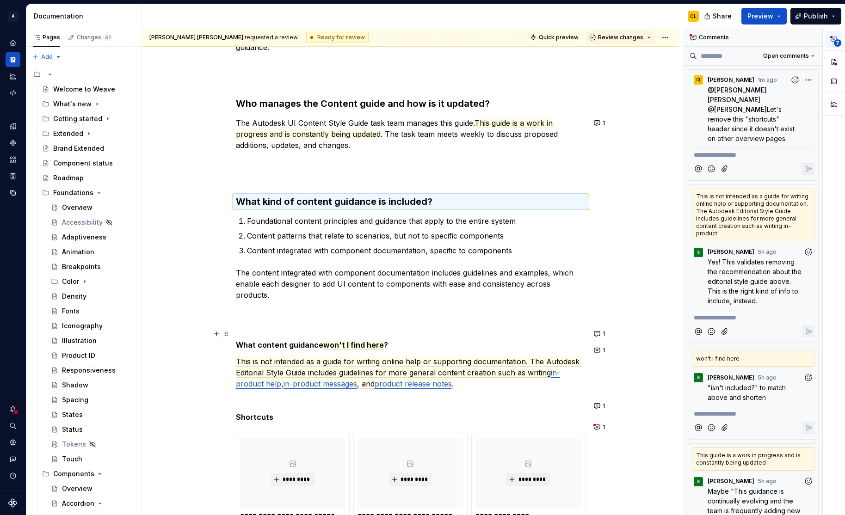
click at [278, 339] on p "What content guidance won't I find here ?" at bounding box center [411, 344] width 350 height 11
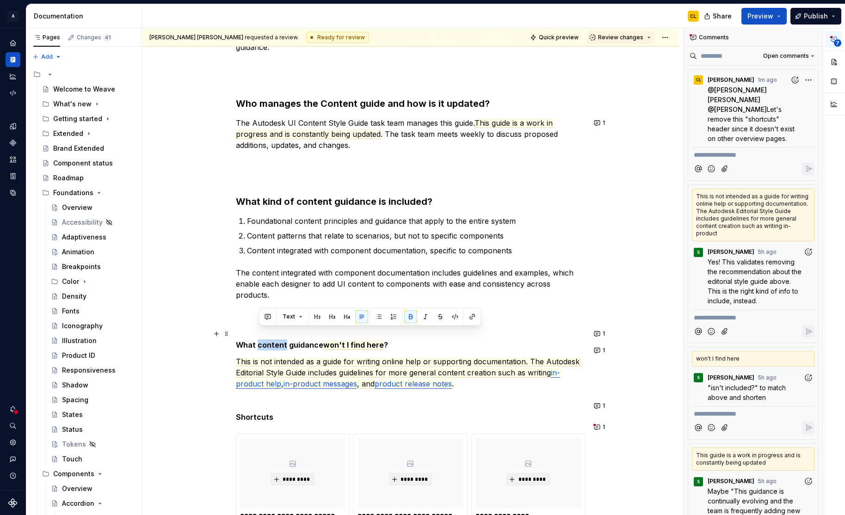
click at [278, 339] on p "What content guidance won't I find here ?" at bounding box center [411, 344] width 350 height 11
click at [309, 315] on button "button" at bounding box center [311, 316] width 13 height 13
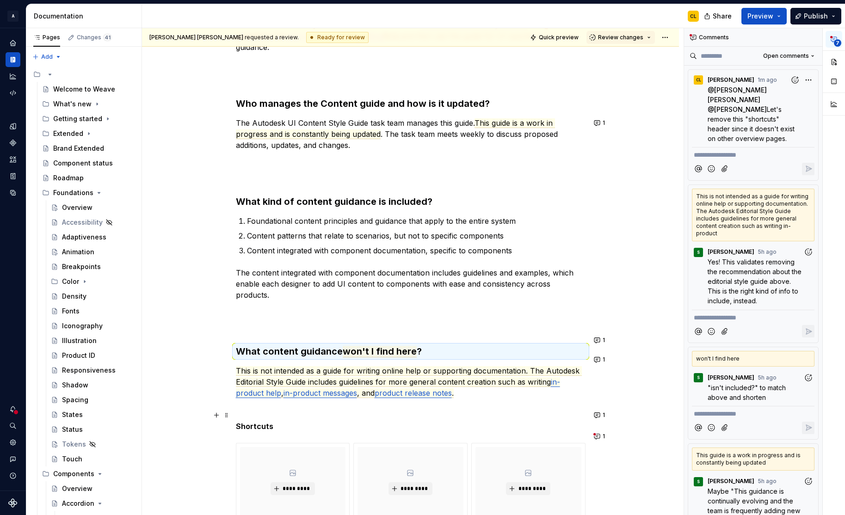
click at [259, 422] on strong "Shortcuts" at bounding box center [254, 426] width 37 height 9
click at [244, 404] on p at bounding box center [411, 409] width 350 height 11
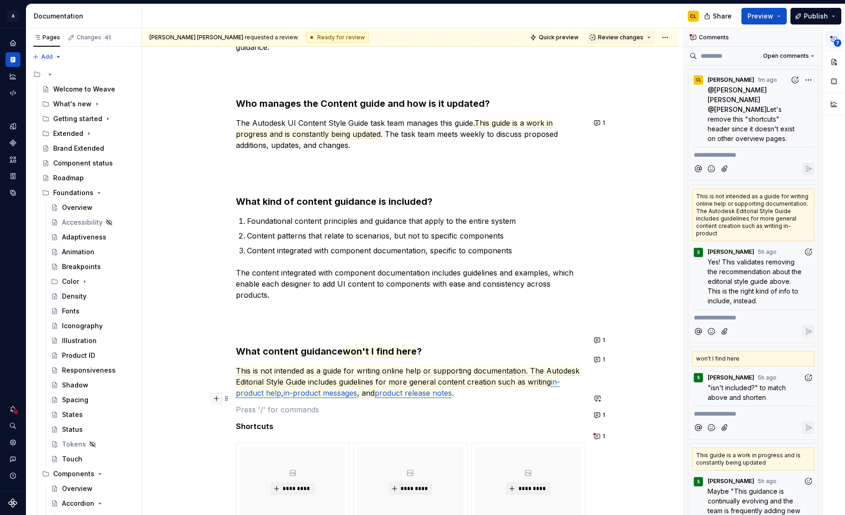
click at [219, 400] on button "button" at bounding box center [216, 398] width 13 height 13
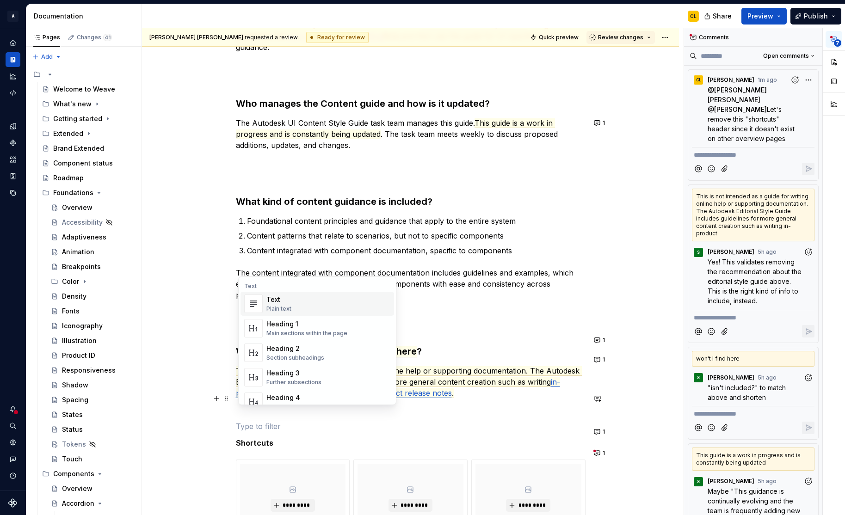
click at [296, 264] on div "User interface content is a cornerstone of our products. Our word choices affec…" at bounding box center [411, 339] width 350 height 1113
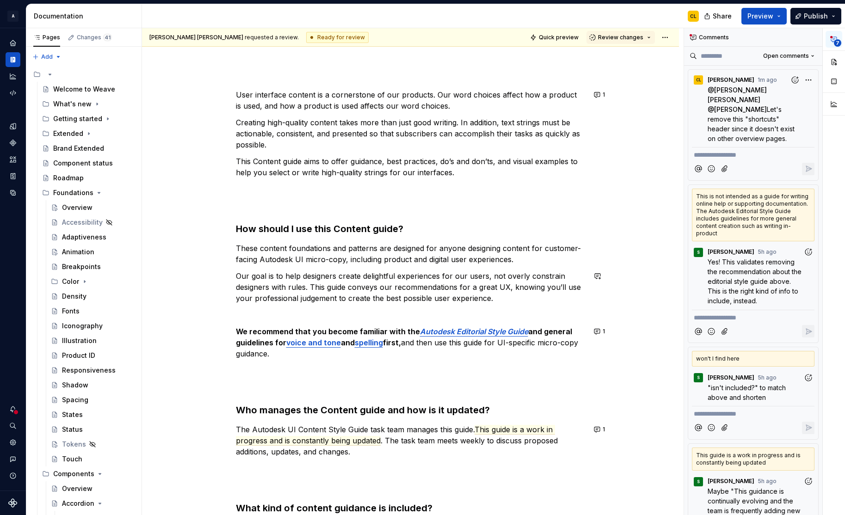
scroll to position [70, 0]
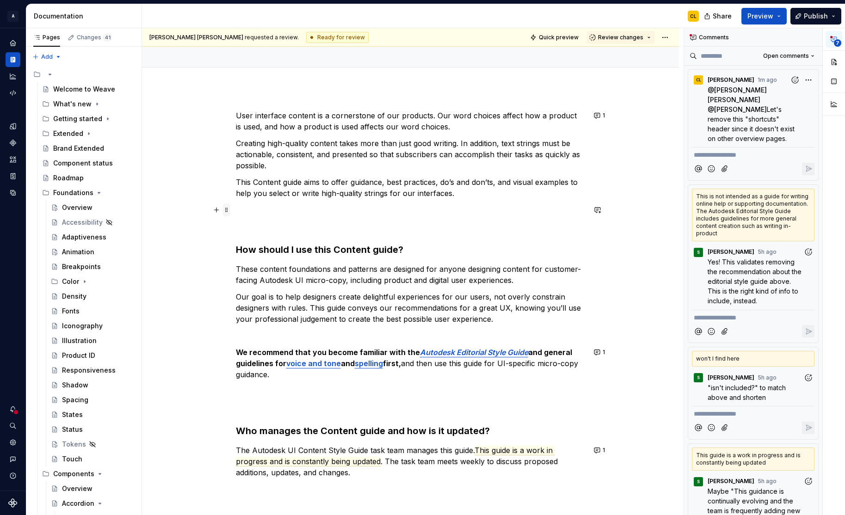
click at [230, 211] on span at bounding box center [226, 209] width 7 height 13
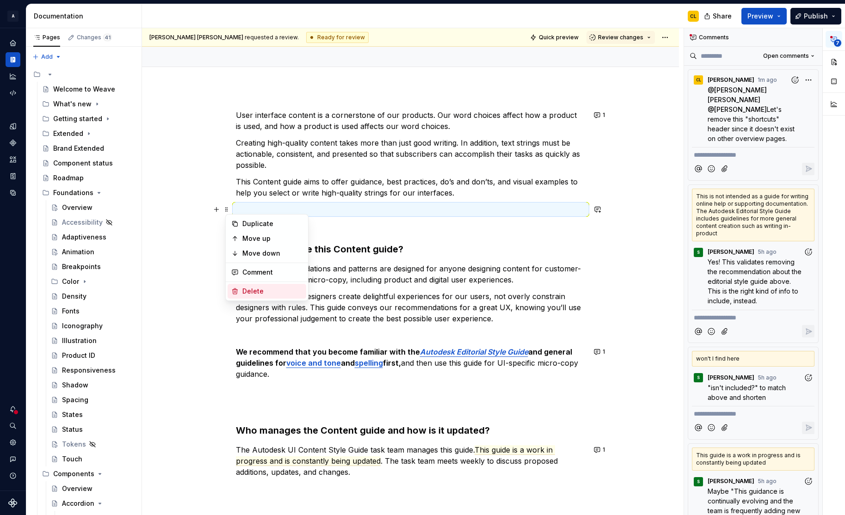
click at [254, 287] on div "Delete" at bounding box center [272, 291] width 60 height 9
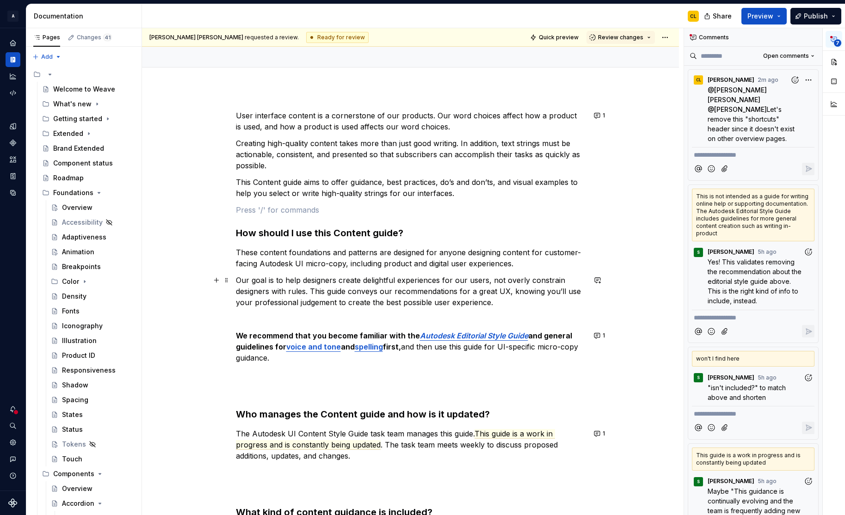
scroll to position [68, 0]
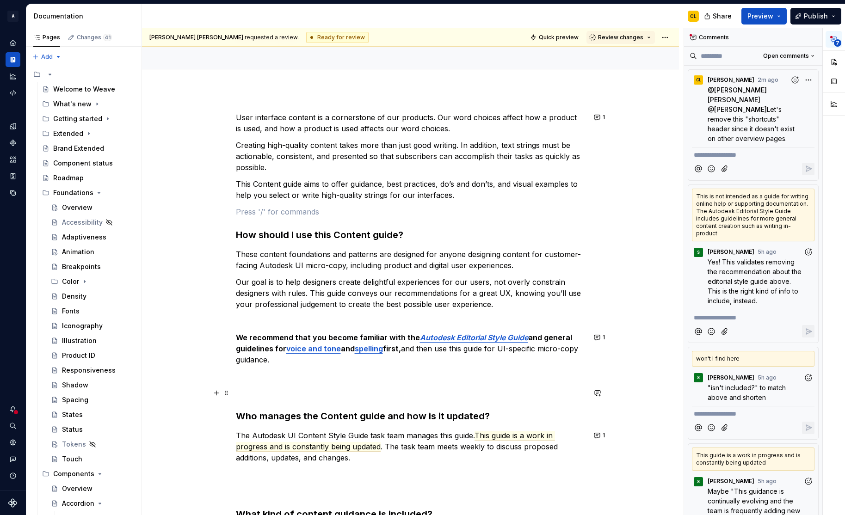
click at [251, 392] on p at bounding box center [411, 392] width 350 height 11
click at [230, 376] on span at bounding box center [226, 376] width 7 height 13
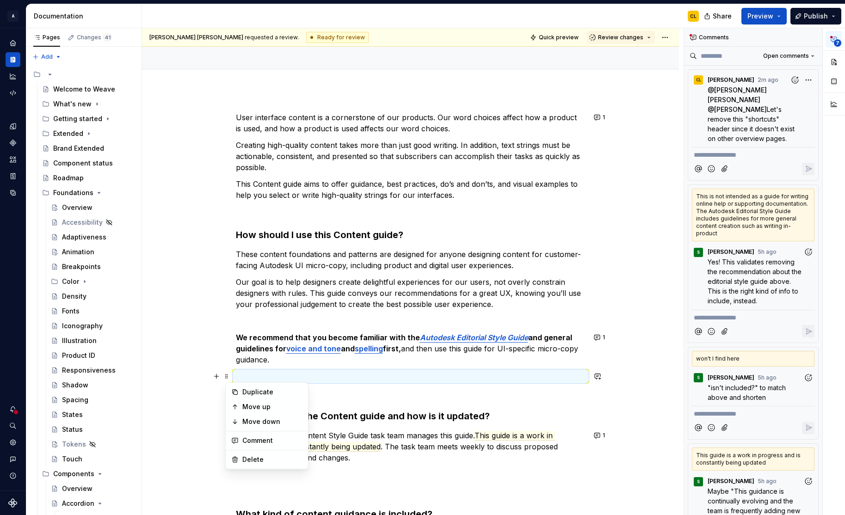
scroll to position [67, 0]
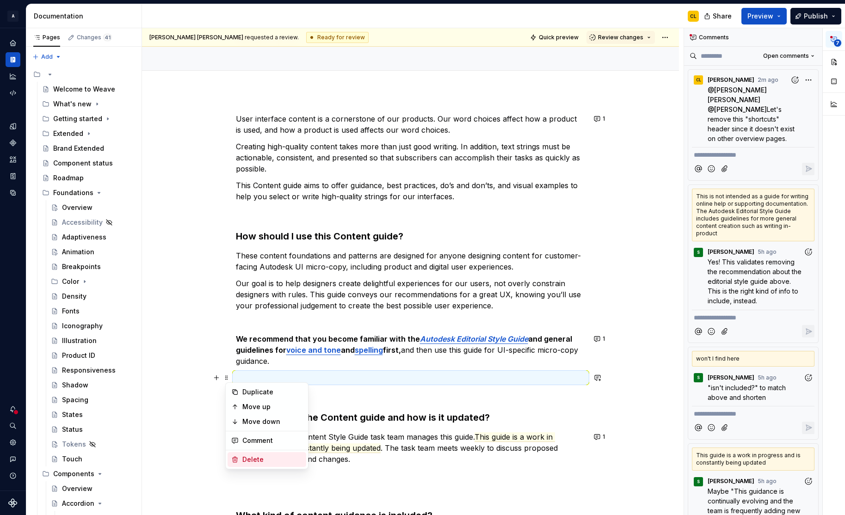
click at [256, 459] on div "Delete" at bounding box center [272, 459] width 60 height 9
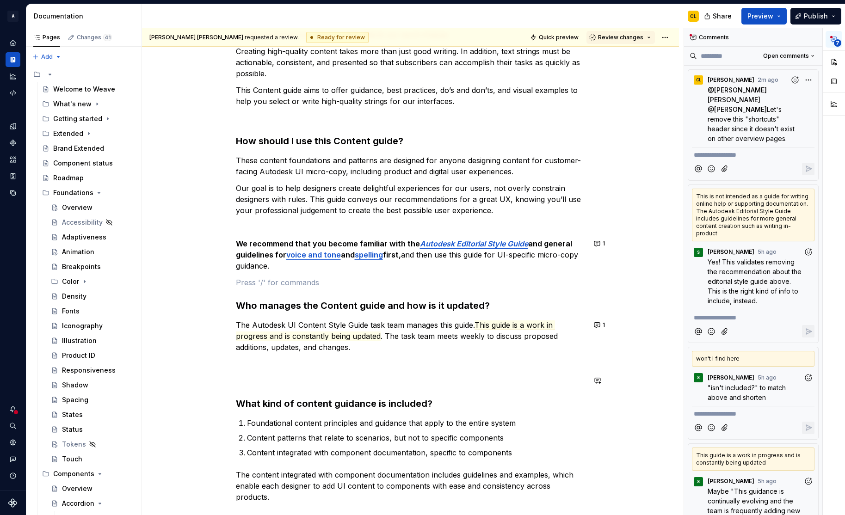
scroll to position [179, 0]
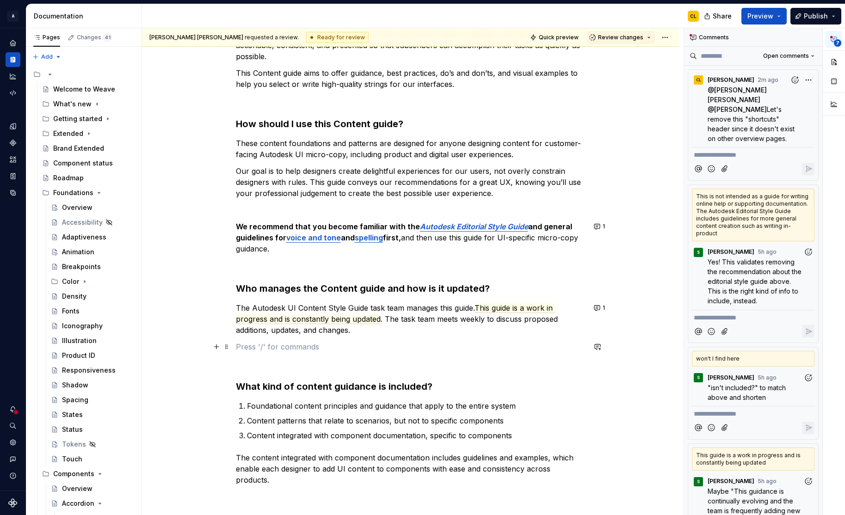
click at [241, 350] on p at bounding box center [411, 346] width 350 height 11
click at [230, 347] on span at bounding box center [226, 346] width 7 height 13
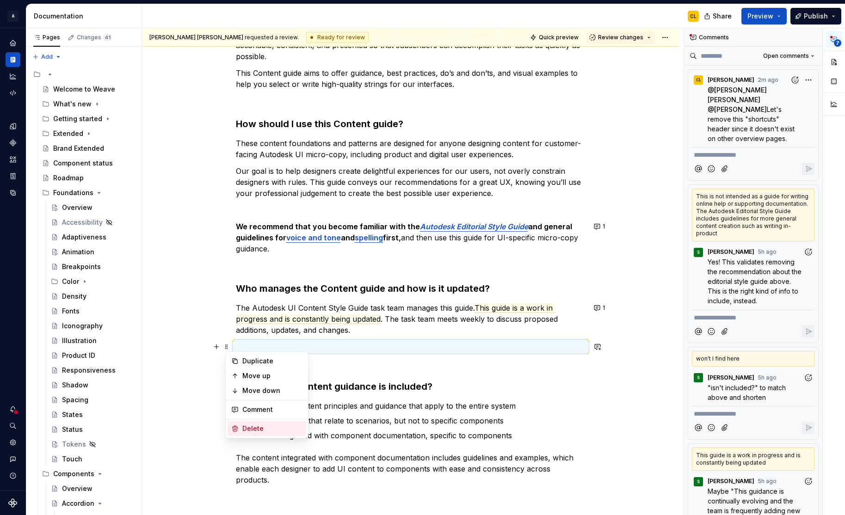
click at [251, 429] on div "Delete" at bounding box center [272, 428] width 60 height 9
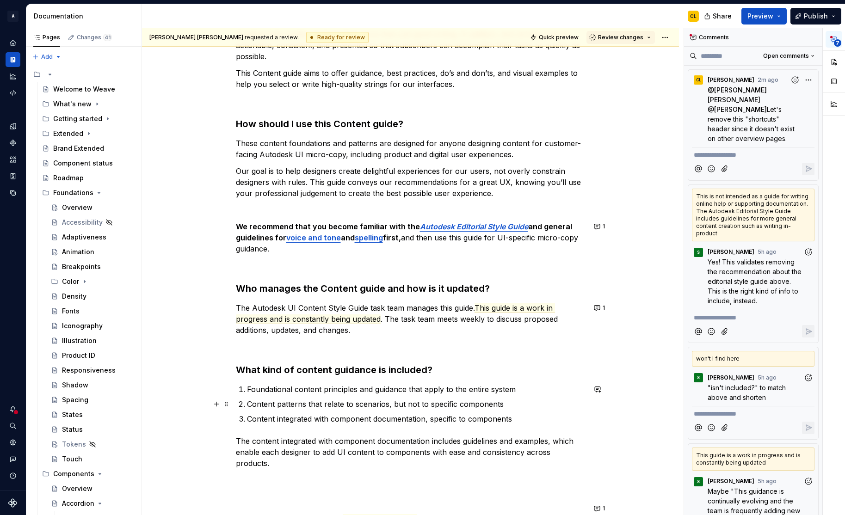
click at [279, 410] on ol "Foundational content principles and guidance that apply to the entire system Co…" at bounding box center [416, 404] width 338 height 41
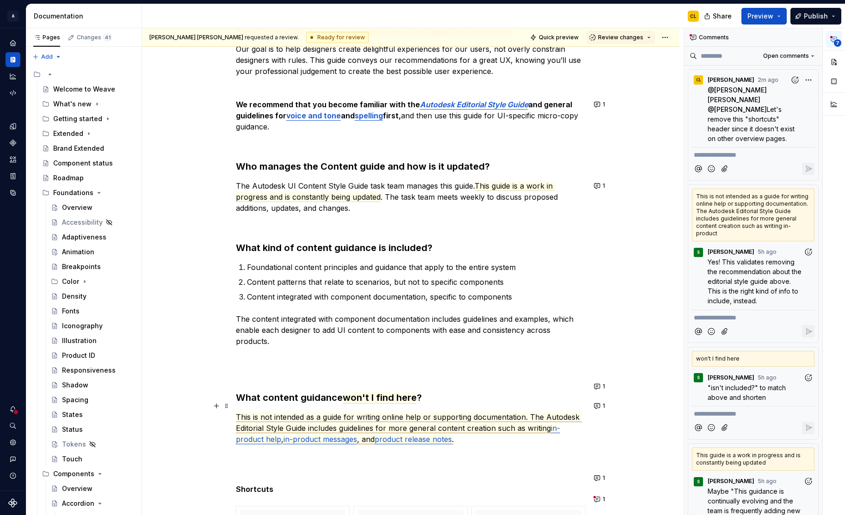
scroll to position [308, 0]
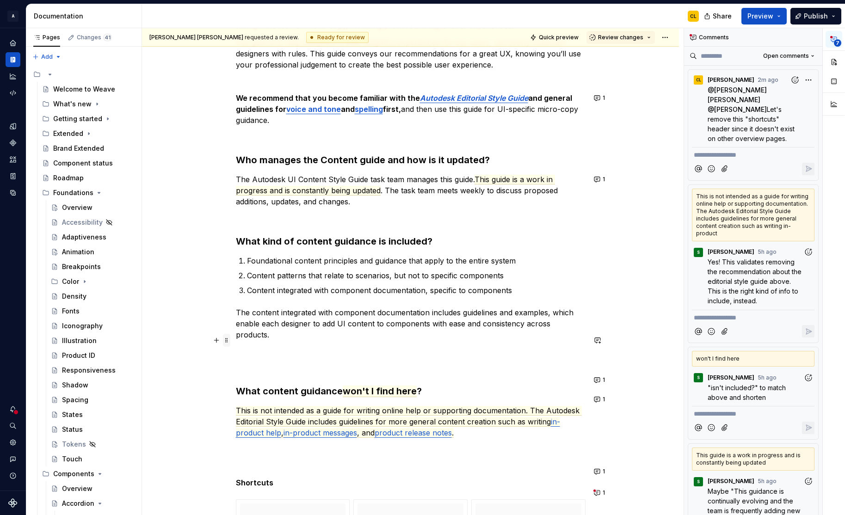
click at [229, 342] on span at bounding box center [226, 340] width 7 height 13
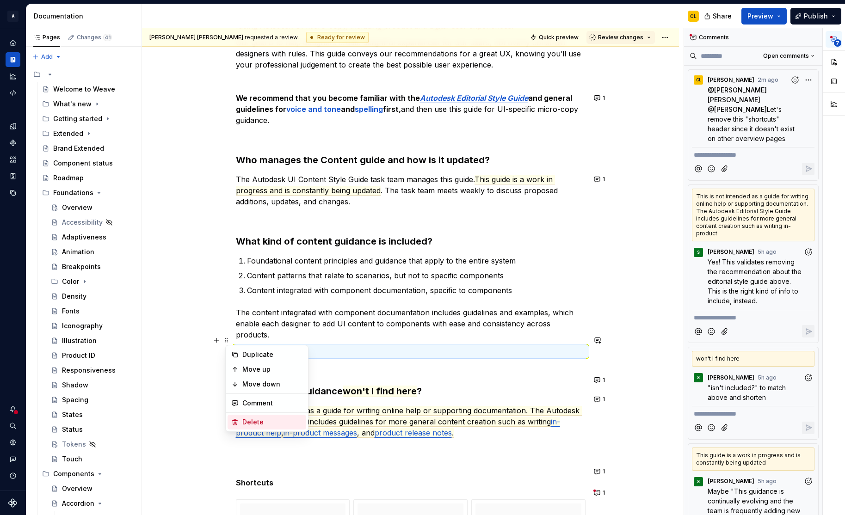
drag, startPoint x: 251, startPoint y: 418, endPoint x: 256, endPoint y: 417, distance: 5.0
click at [251, 418] on div "Delete" at bounding box center [272, 422] width 60 height 9
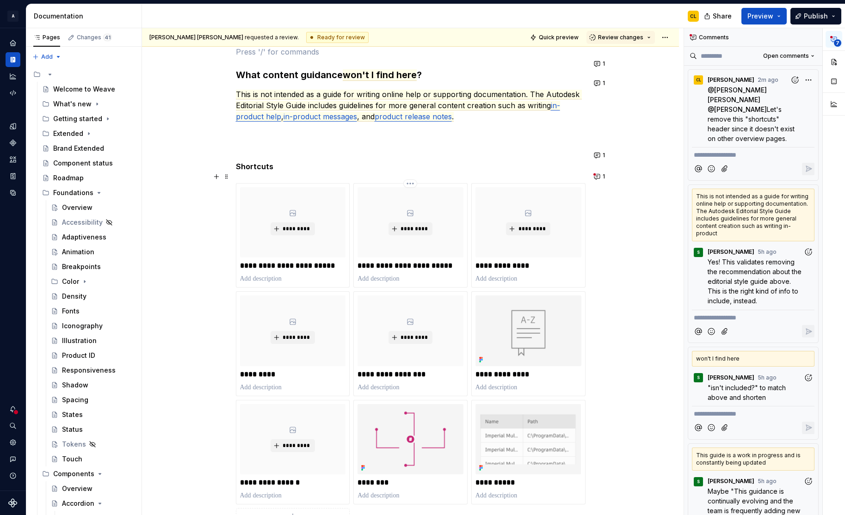
scroll to position [611, 0]
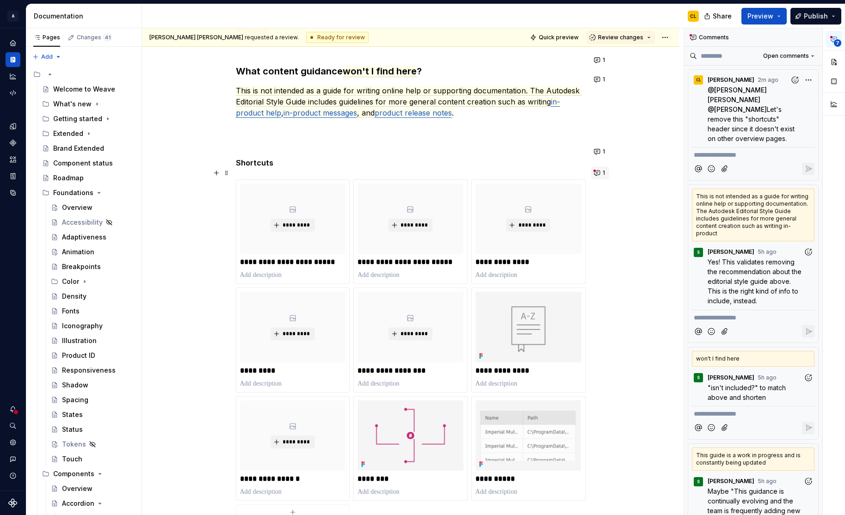
click at [600, 172] on button "1" at bounding box center [600, 172] width 18 height 13
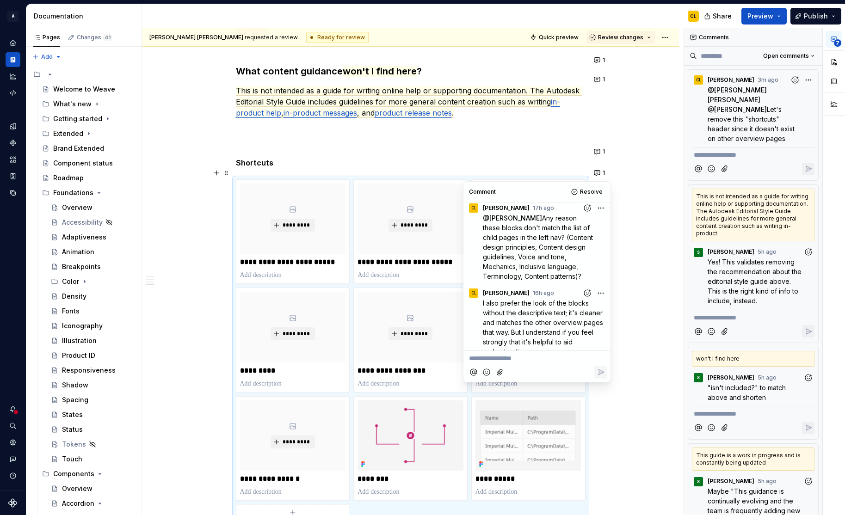
scroll to position [0, 0]
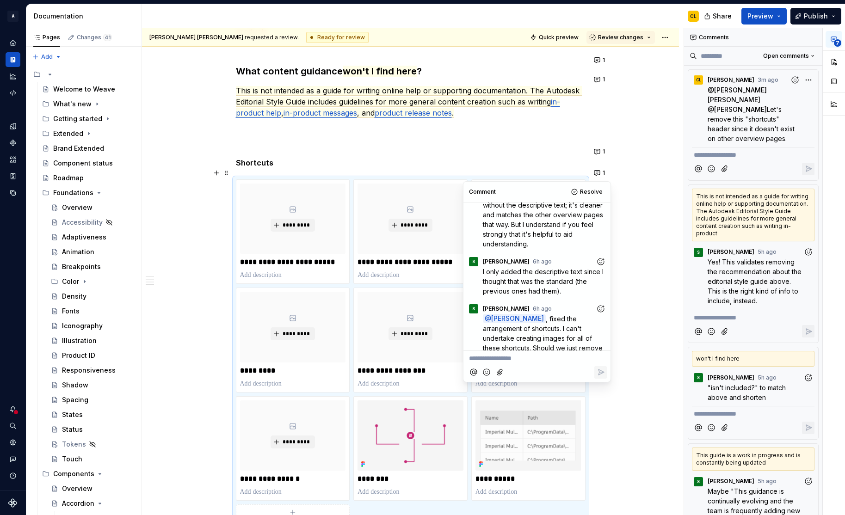
type textarea "*"
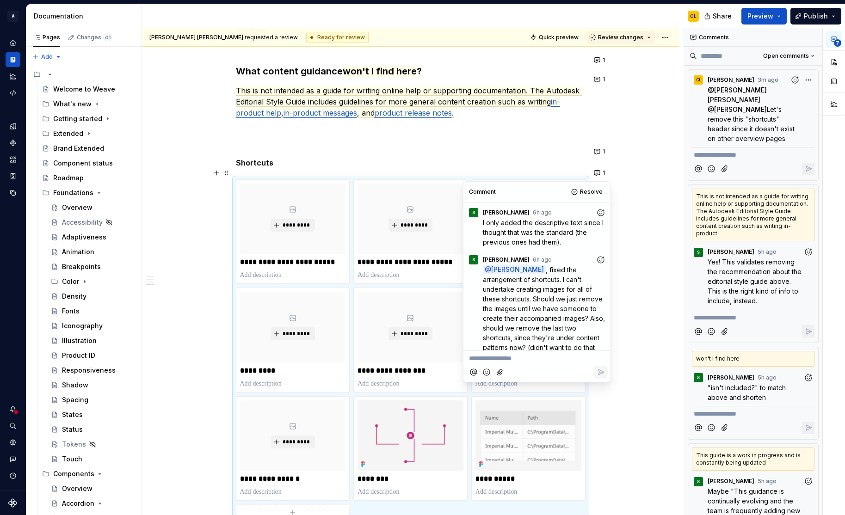
scroll to position [178, 0]
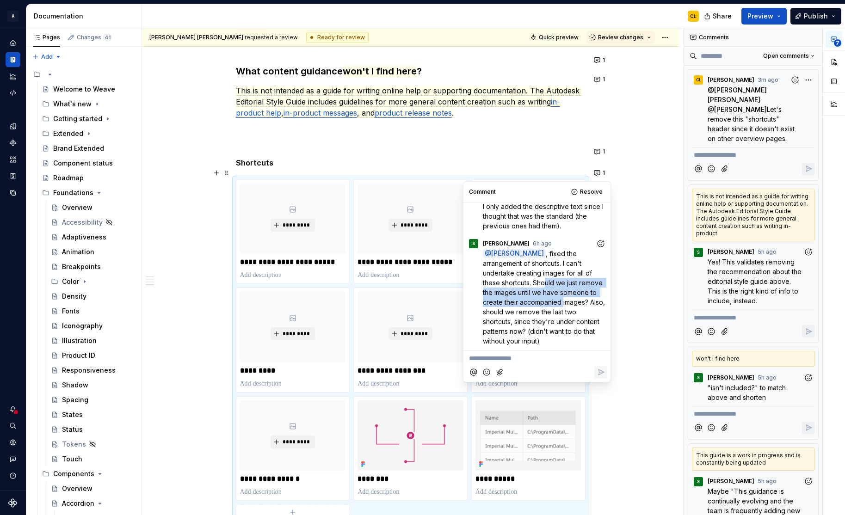
drag, startPoint x: 544, startPoint y: 282, endPoint x: 562, endPoint y: 302, distance: 26.9
click at [562, 302] on span ", fixed the arrangement of shortcuts. I can't undertake creating images for all…" at bounding box center [545, 297] width 124 height 95
click at [574, 311] on span ", fixed the arrangement of shortcuts. I can't undertake creating images for all…" at bounding box center [545, 297] width 124 height 95
click at [516, 359] on p "**********" at bounding box center [537, 359] width 136 height 10
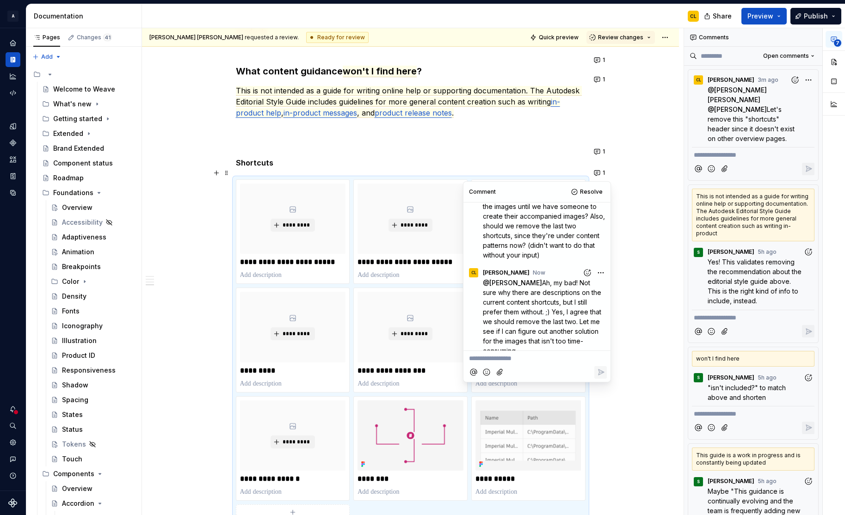
click at [543, 293] on span "Ah, my bad! Not sure why there are descriptions on the current content shortcut…" at bounding box center [543, 317] width 120 height 76
click at [548, 307] on span "Ah, my bad! Not sure why there are descriptions on the current content shortcut…" at bounding box center [543, 317] width 120 height 76
click at [630, 319] on div "User interface content is a cornerstone of our products. Our word choices affec…" at bounding box center [410, 164] width 537 height 1234
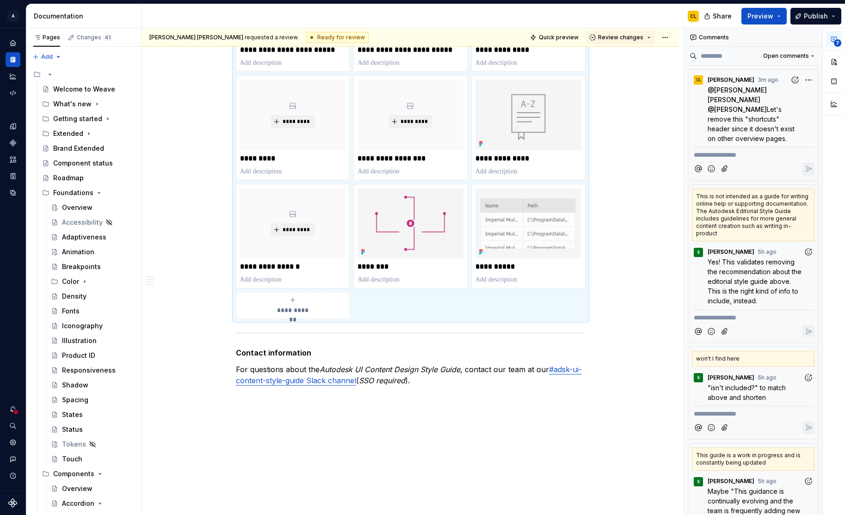
scroll to position [866, 0]
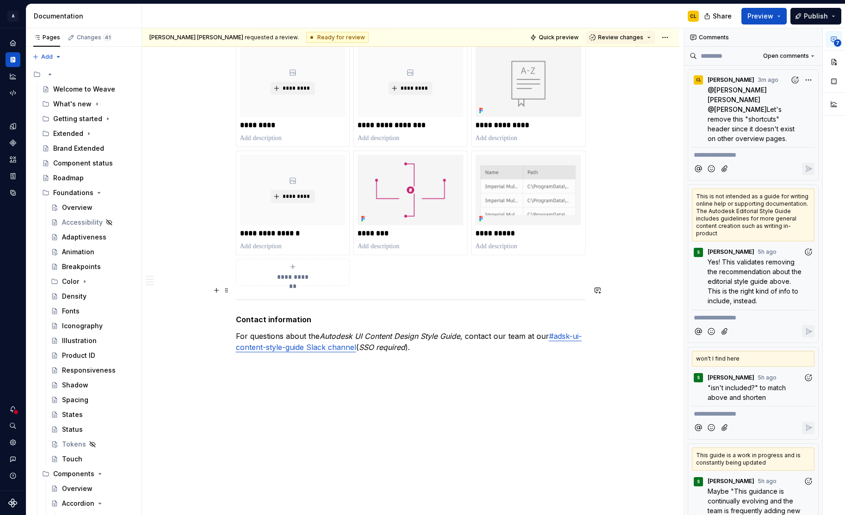
scroll to position [856, 0]
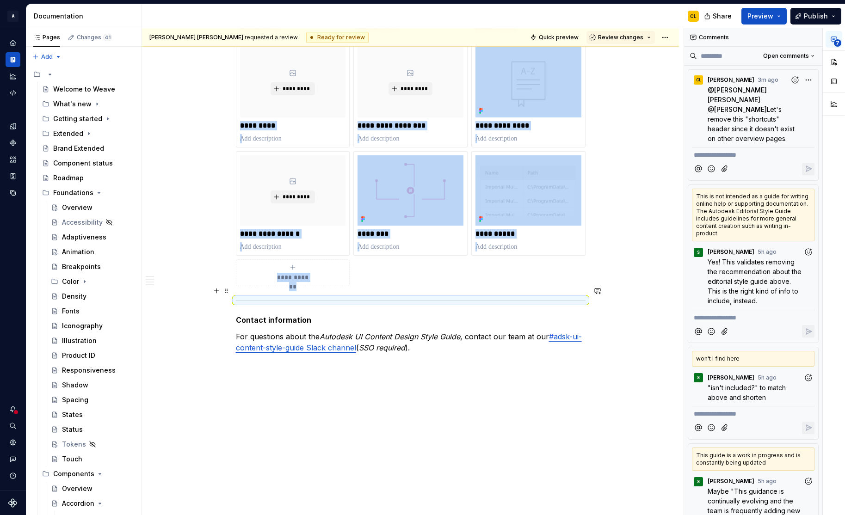
click at [242, 300] on hr at bounding box center [411, 300] width 350 height 0
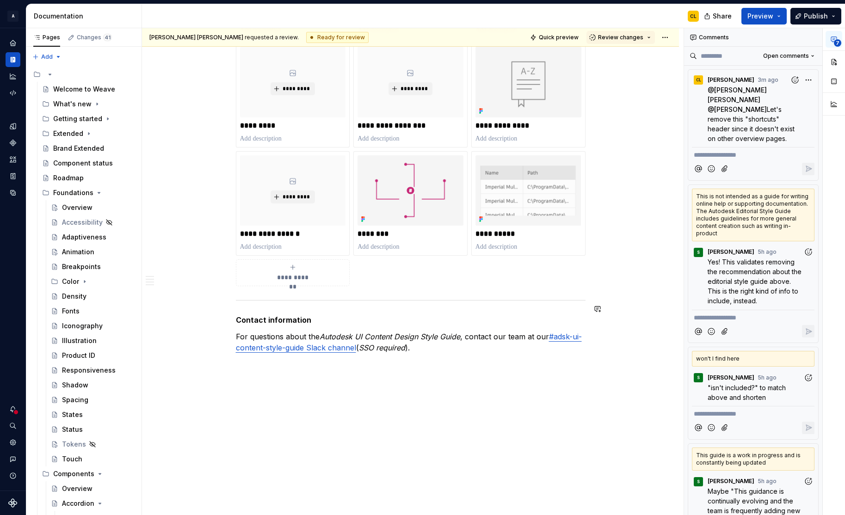
click at [276, 315] on strong "Contact information" at bounding box center [273, 319] width 75 height 9
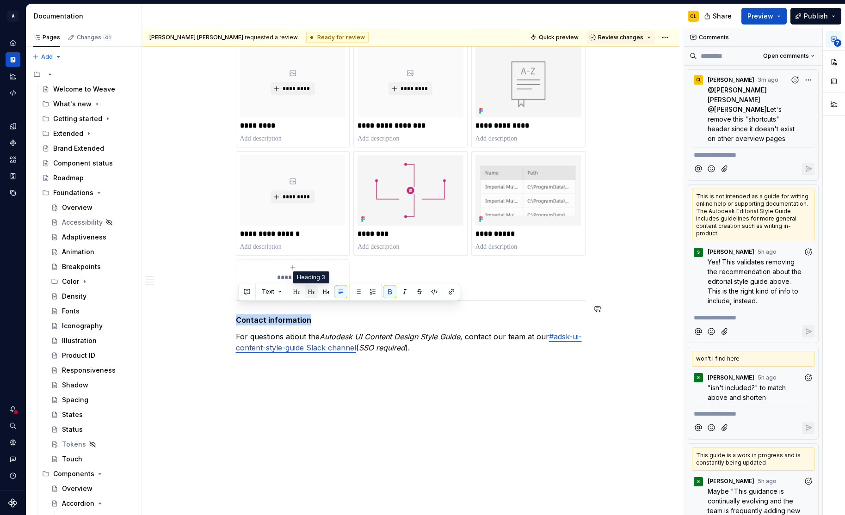
click at [314, 291] on button "button" at bounding box center [311, 291] width 13 height 13
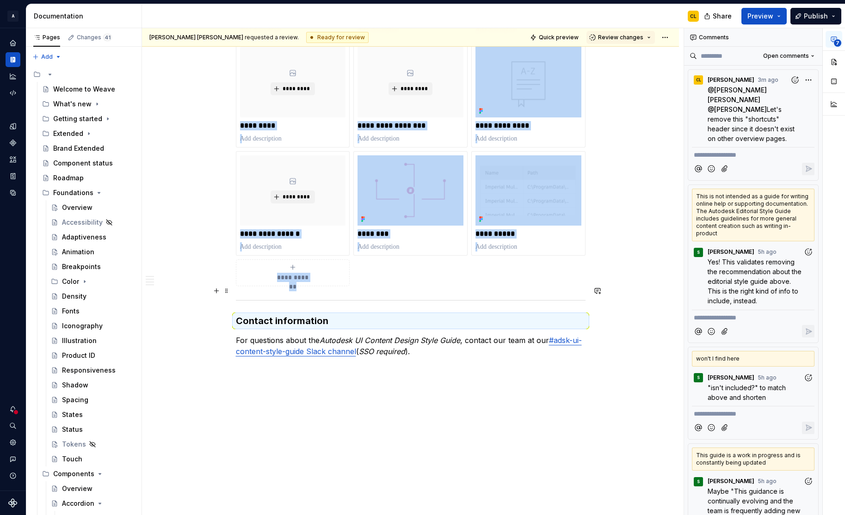
click at [245, 300] on hr at bounding box center [411, 300] width 350 height 0
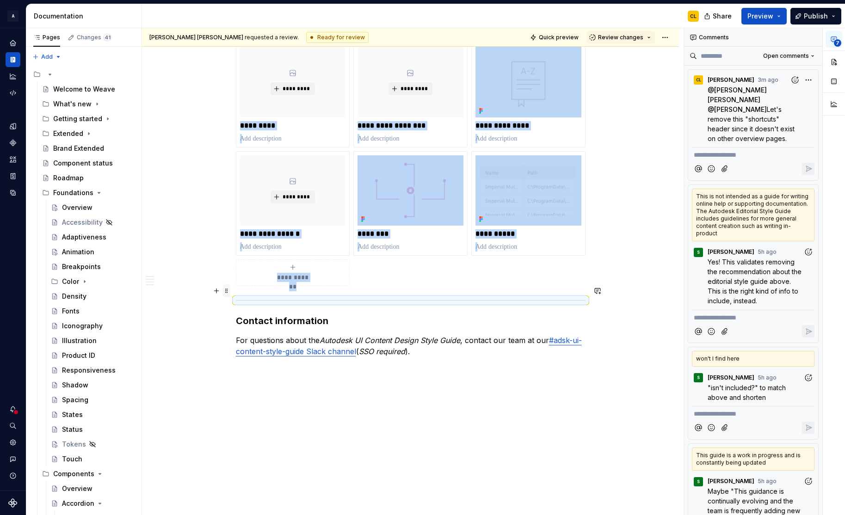
click at [227, 290] on span at bounding box center [226, 290] width 7 height 13
click at [250, 371] on div "Delete" at bounding box center [272, 372] width 60 height 9
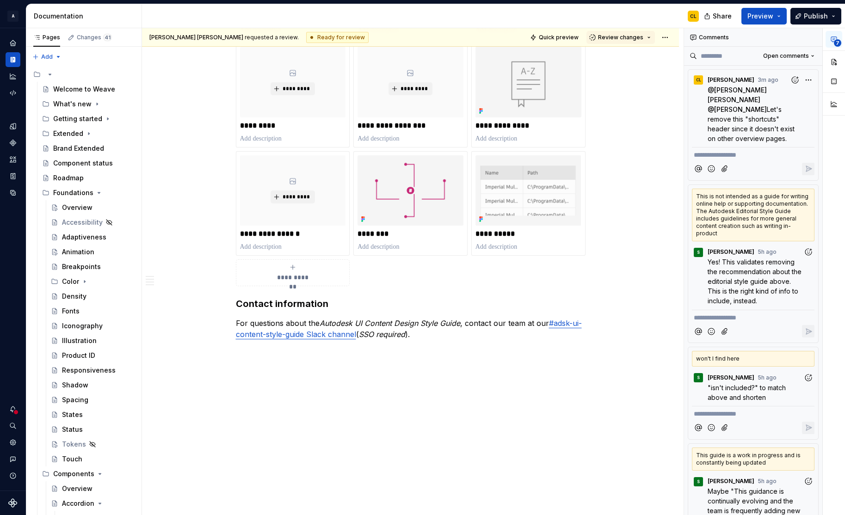
scroll to position [852, 0]
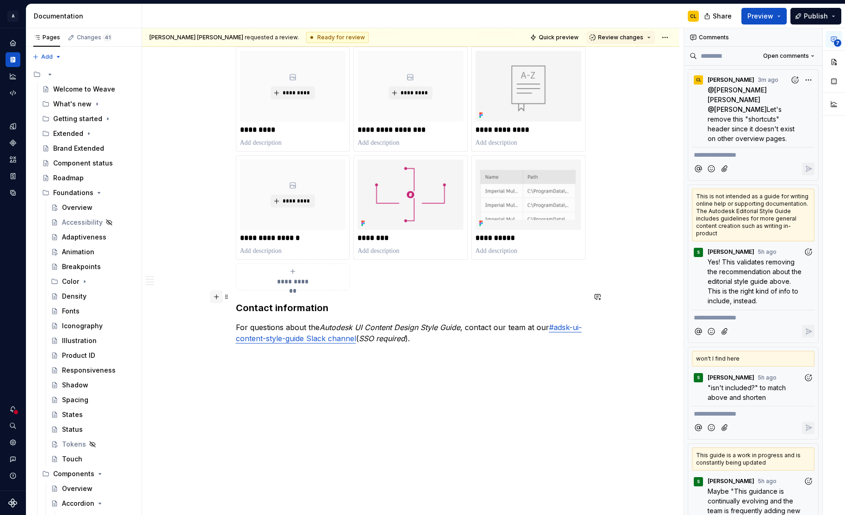
click at [218, 295] on button "button" at bounding box center [216, 296] width 13 height 13
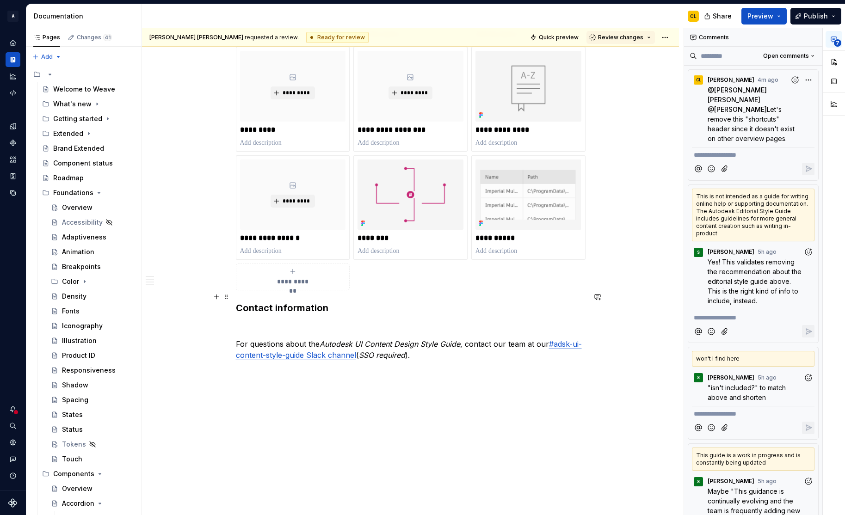
click at [259, 302] on strong "Contact information" at bounding box center [282, 307] width 92 height 11
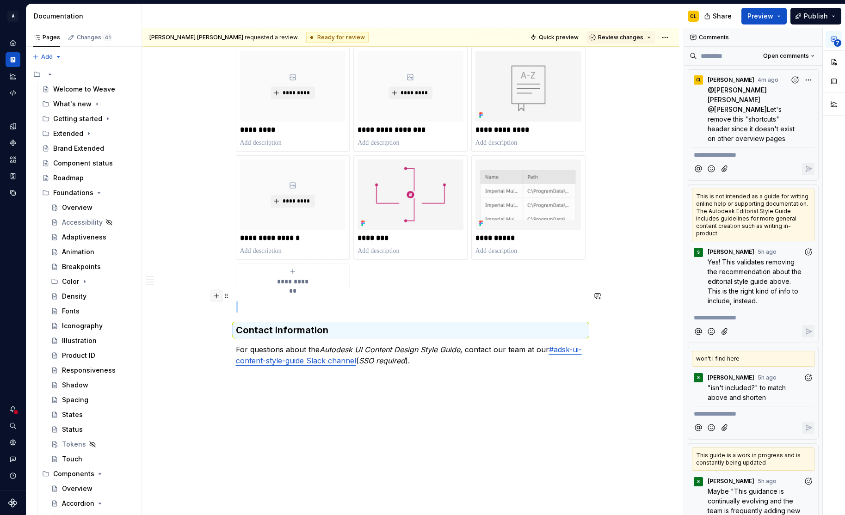
click at [218, 295] on button "button" at bounding box center [216, 295] width 13 height 13
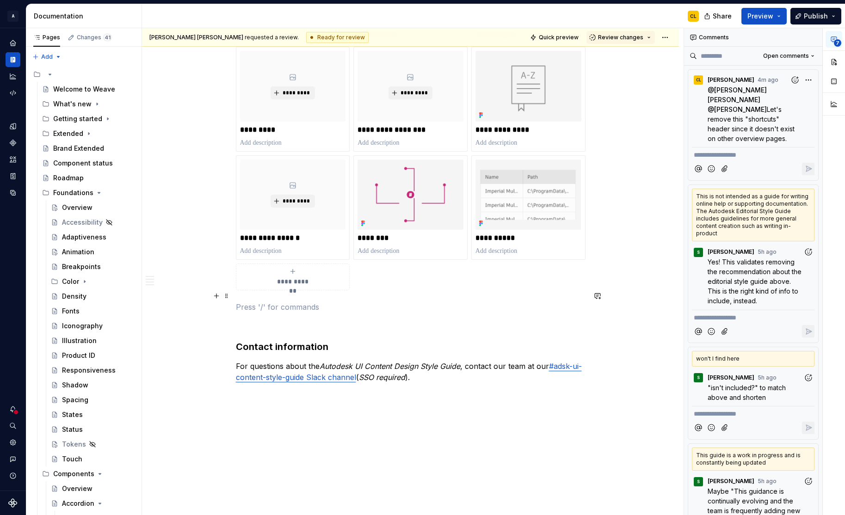
click at [325, 301] on p at bounding box center [411, 306] width 350 height 11
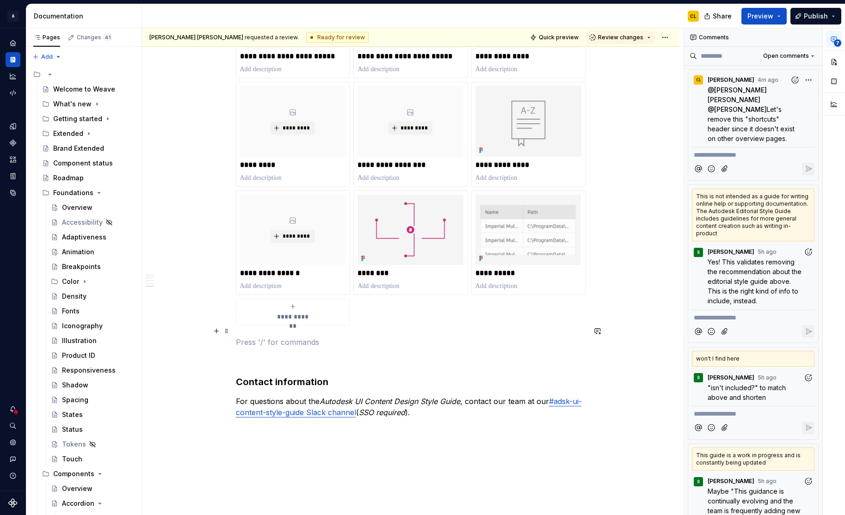
scroll to position [818, 0]
click at [425, 375] on h3 "Contact information" at bounding box center [411, 381] width 350 height 13
click at [228, 332] on span at bounding box center [226, 330] width 7 height 13
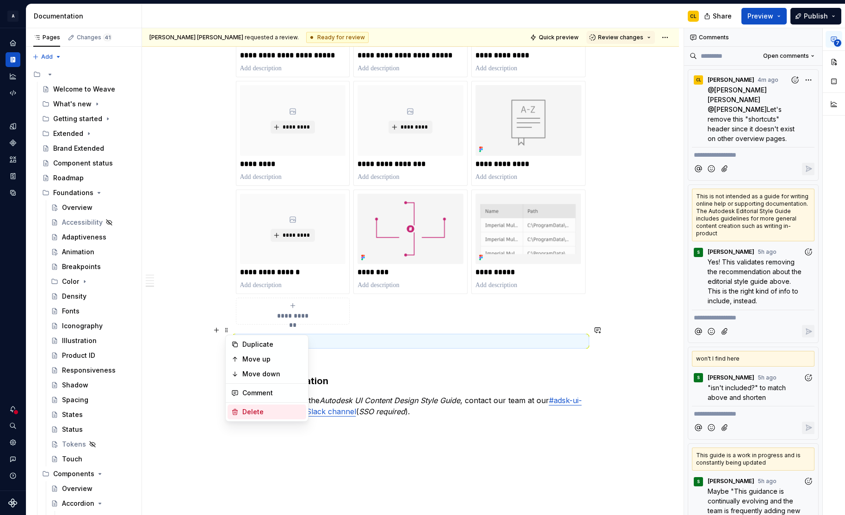
click at [247, 406] on div "Delete" at bounding box center [267, 412] width 79 height 15
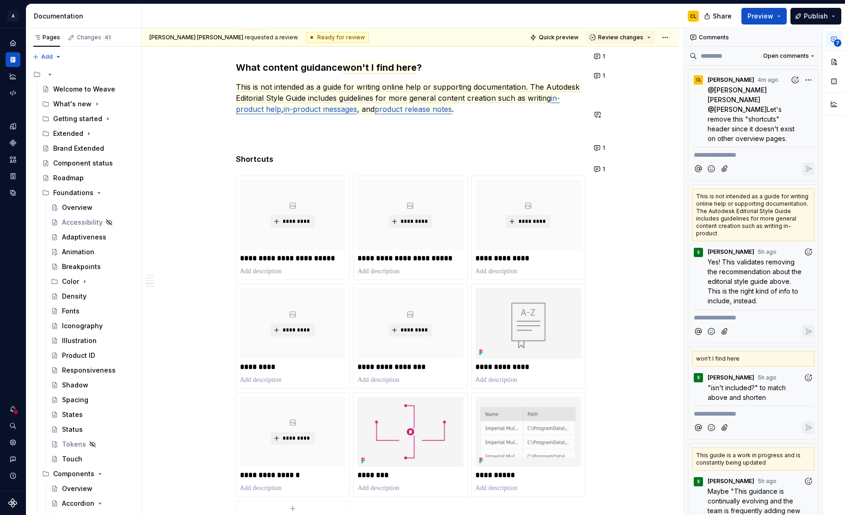
scroll to position [614, 0]
click at [599, 147] on button "1" at bounding box center [600, 148] width 18 height 13
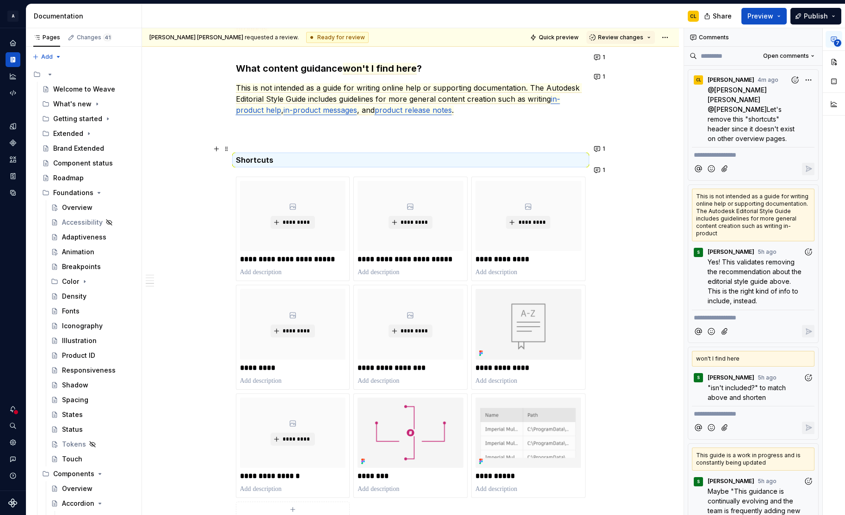
click at [615, 123] on div "User interface content is a cornerstone of our products. Our word choices affec…" at bounding box center [410, 165] width 537 height 1243
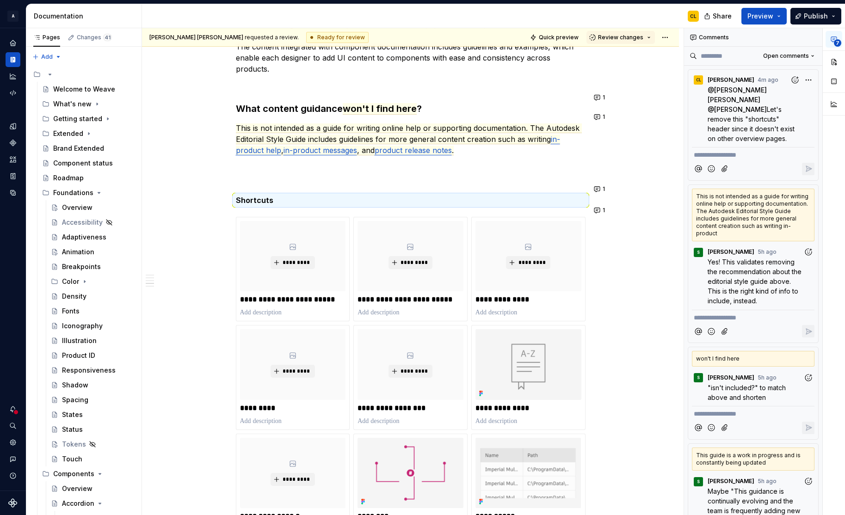
scroll to position [575, 0]
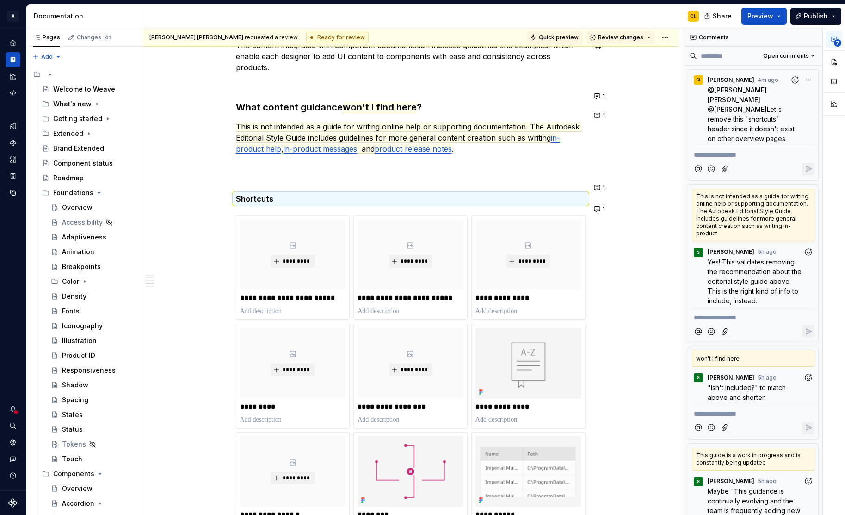
click at [572, 35] on span "Quick preview" at bounding box center [559, 37] width 40 height 7
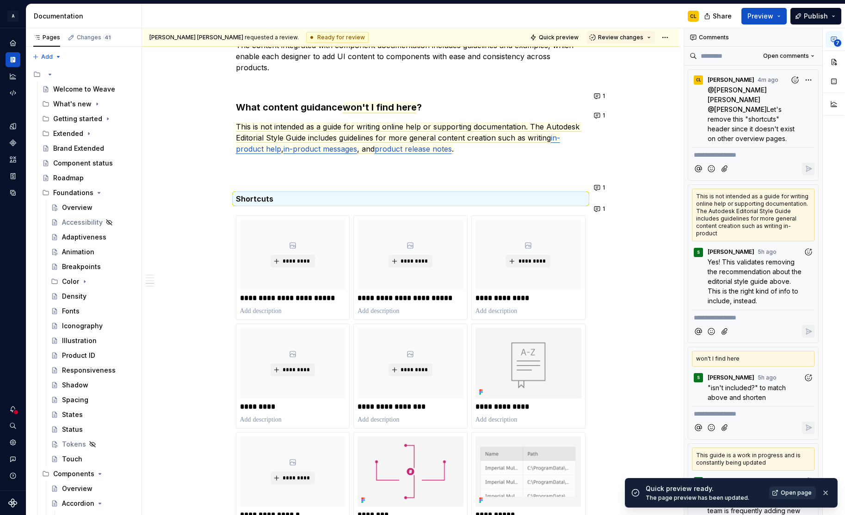
click at [800, 493] on span "Open page" at bounding box center [796, 492] width 31 height 7
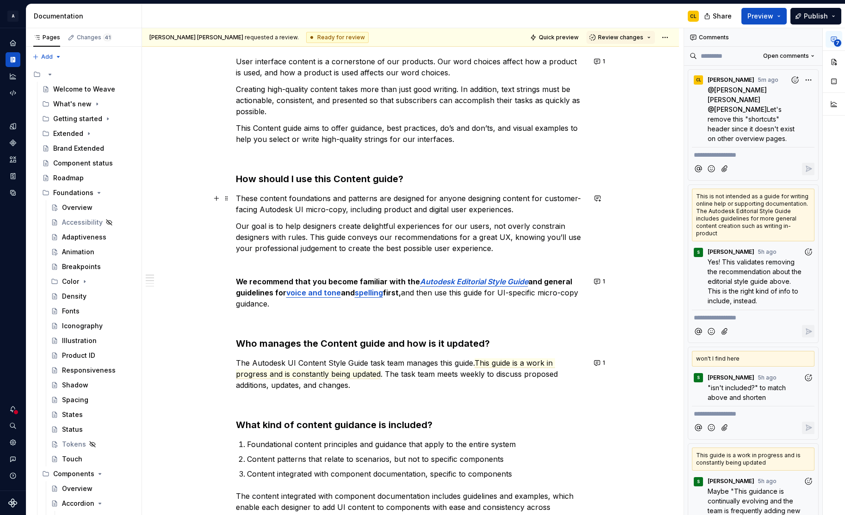
scroll to position [111, 0]
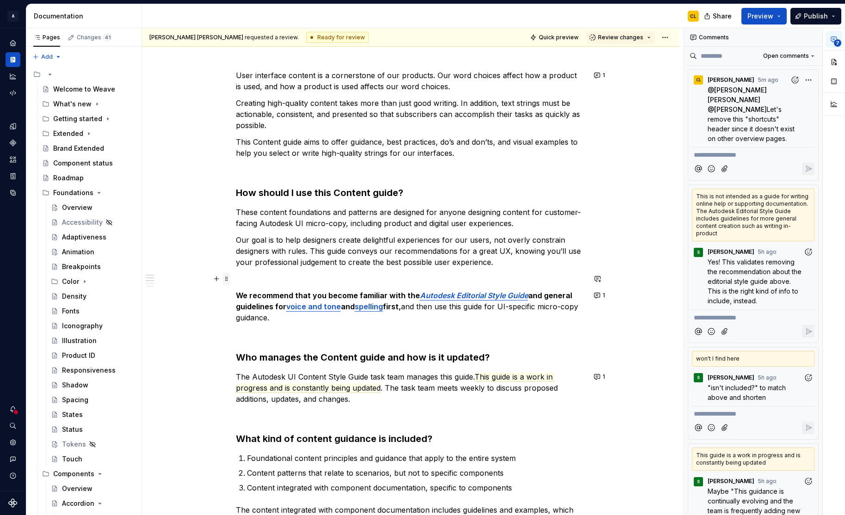
click at [230, 281] on span at bounding box center [226, 278] width 7 height 13
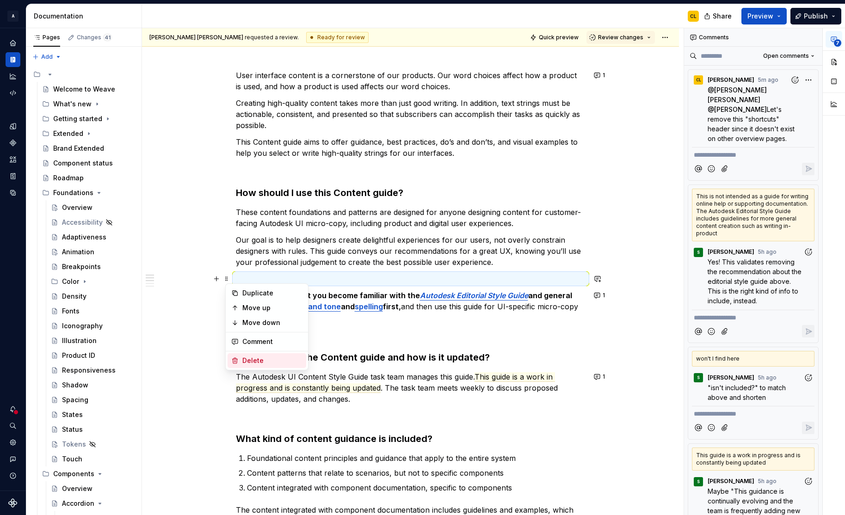
click at [252, 360] on div "Delete" at bounding box center [272, 360] width 60 height 9
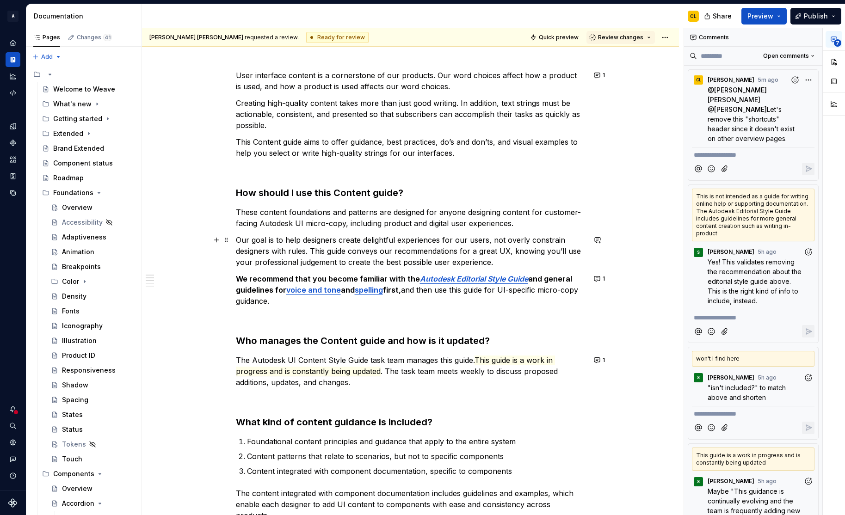
click at [365, 238] on p "Our goal is to help designers create delightful experiences for our users, not …" at bounding box center [411, 250] width 350 height 33
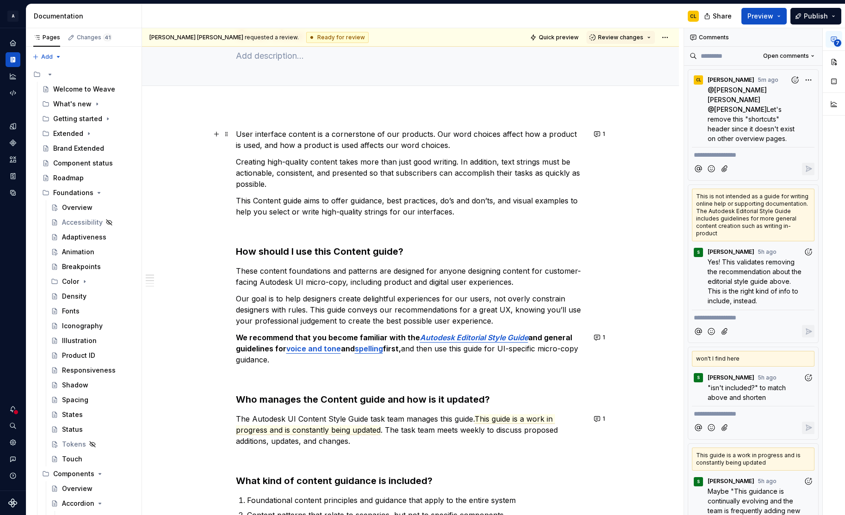
scroll to position [27, 0]
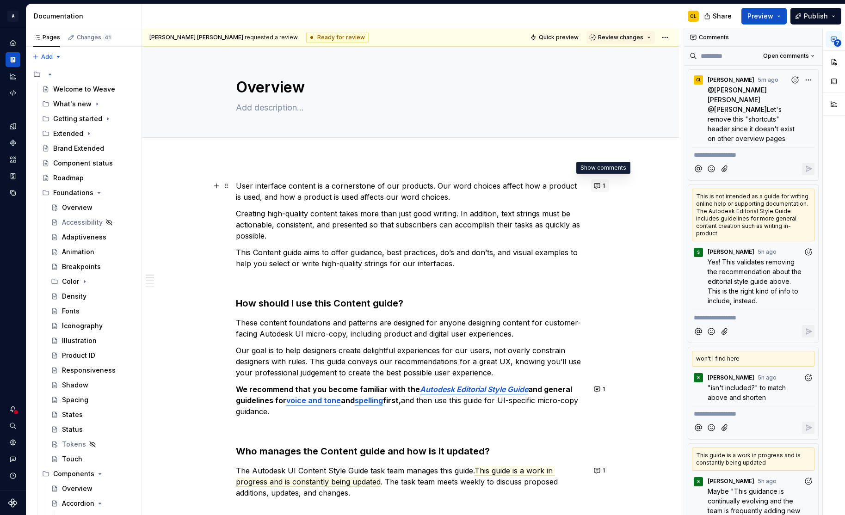
click at [601, 185] on button "1" at bounding box center [600, 185] width 18 height 13
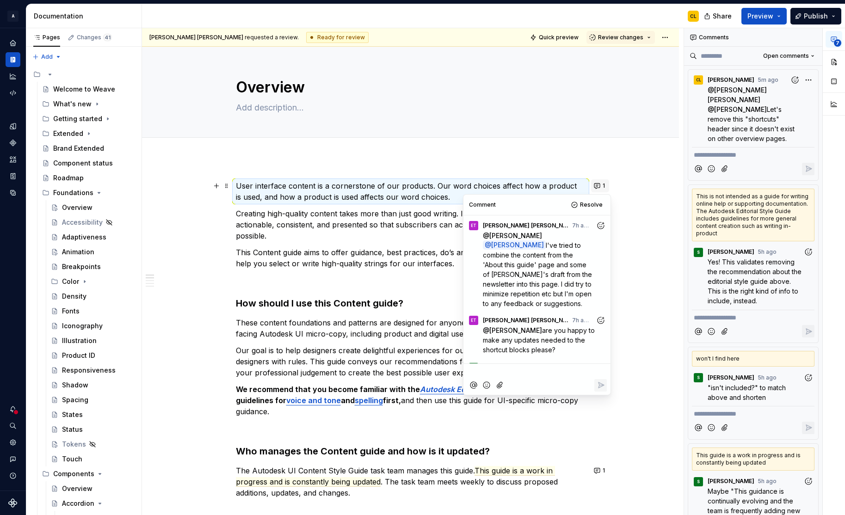
scroll to position [43, 0]
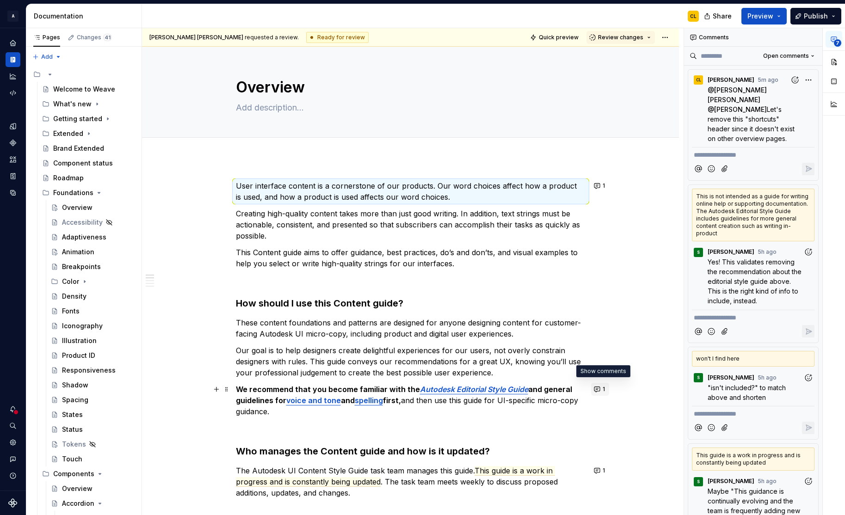
click at [600, 387] on button "1" at bounding box center [600, 389] width 18 height 13
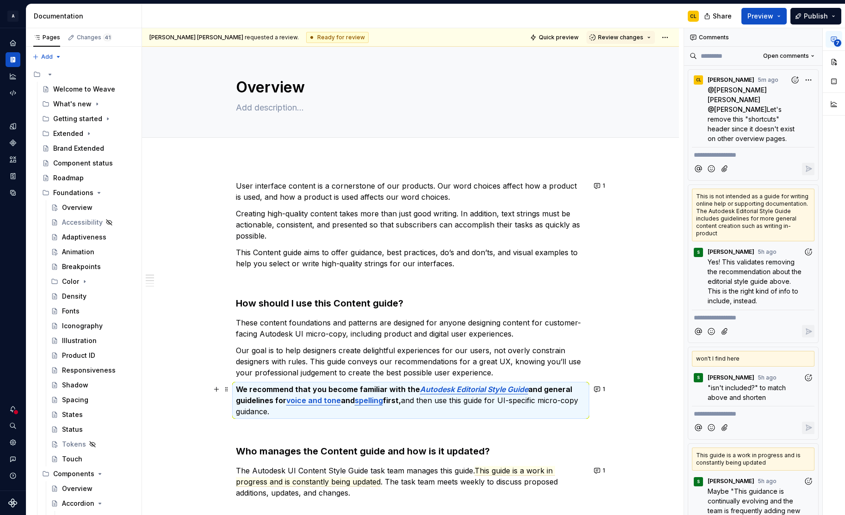
scroll to position [68, 0]
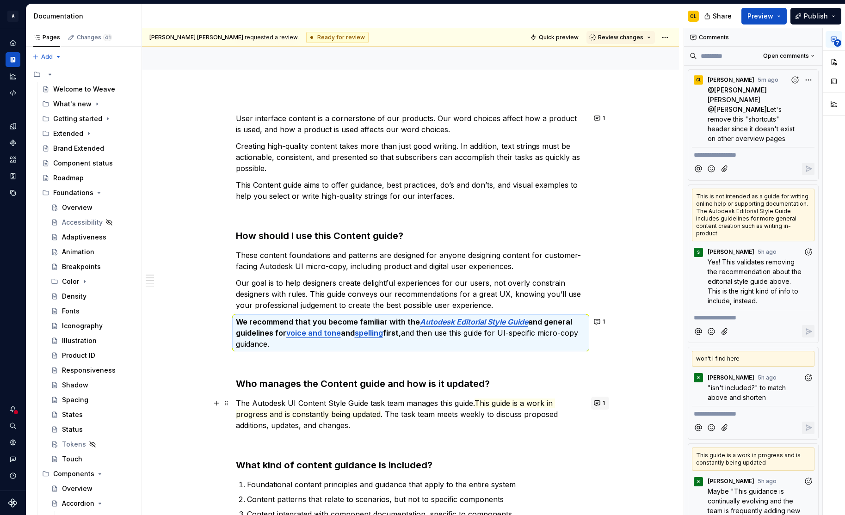
click at [603, 405] on button "1" at bounding box center [600, 403] width 18 height 13
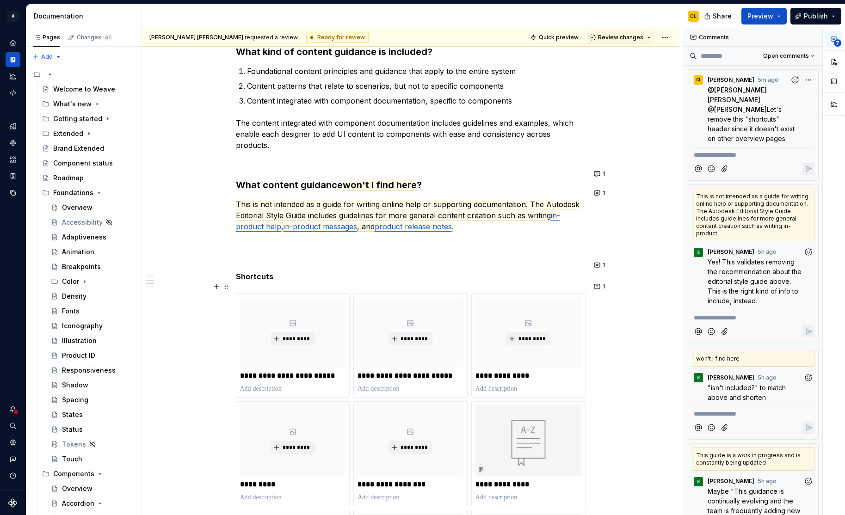
scroll to position [507, 0]
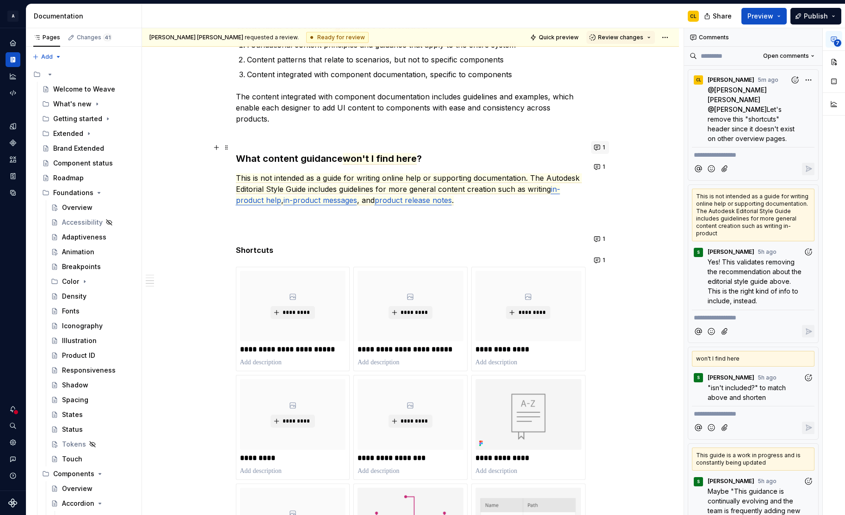
click at [599, 146] on button "1" at bounding box center [600, 147] width 18 height 13
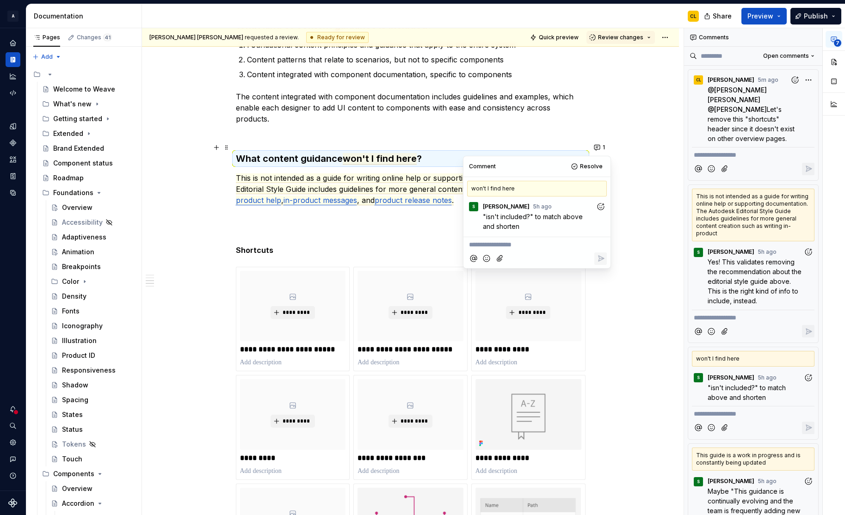
click at [632, 173] on div "User interface content is a cornerstone of our products. Our word choices affec…" at bounding box center [410, 264] width 537 height 1226
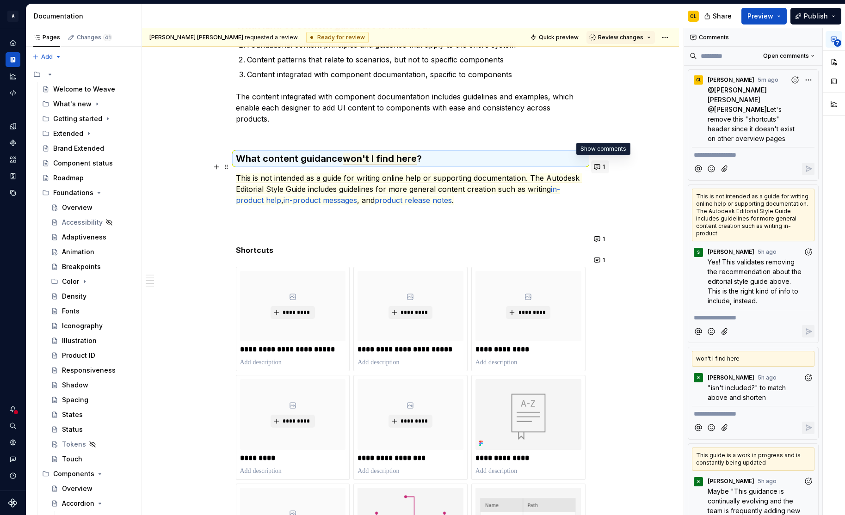
click at [600, 166] on button "1" at bounding box center [600, 166] width 18 height 13
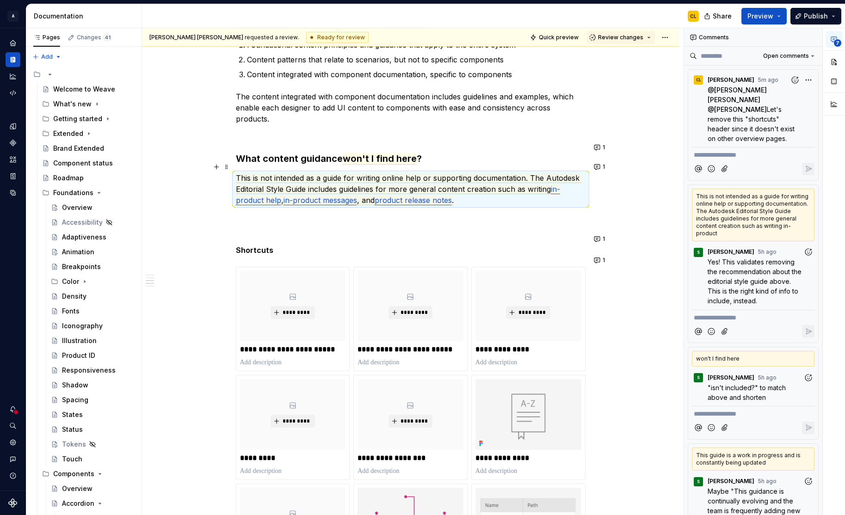
click at [639, 211] on div "User interface content is a cornerstone of our products. Our word choices affec…" at bounding box center [410, 264] width 537 height 1226
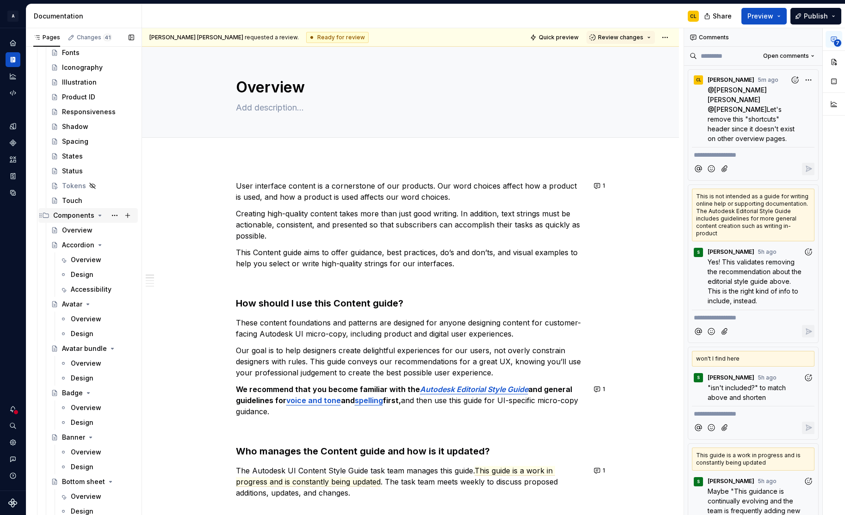
scroll to position [261, 0]
click at [97, 214] on icon "Page tree" at bounding box center [99, 212] width 7 height 7
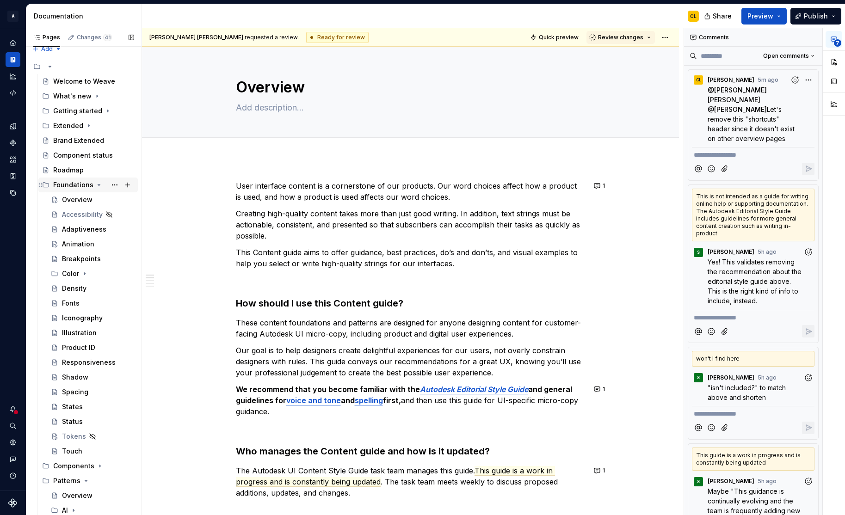
scroll to position [0, 0]
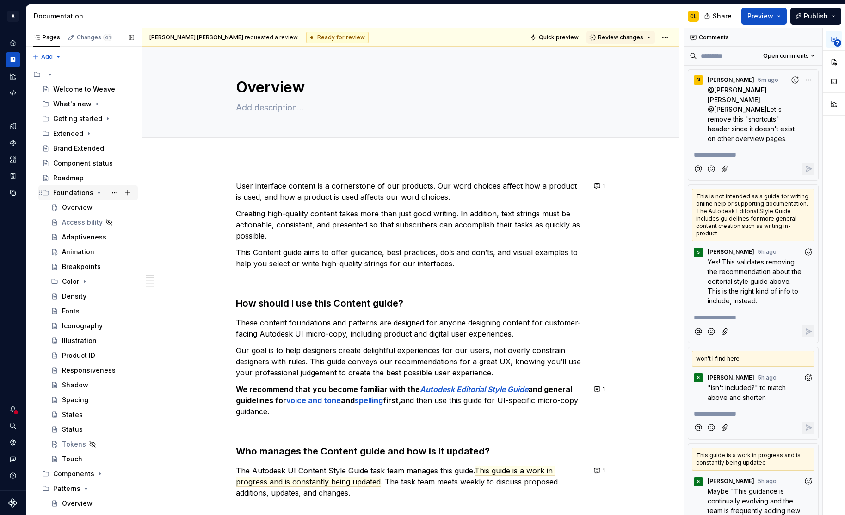
click at [95, 191] on icon "Page tree" at bounding box center [98, 192] width 7 height 7
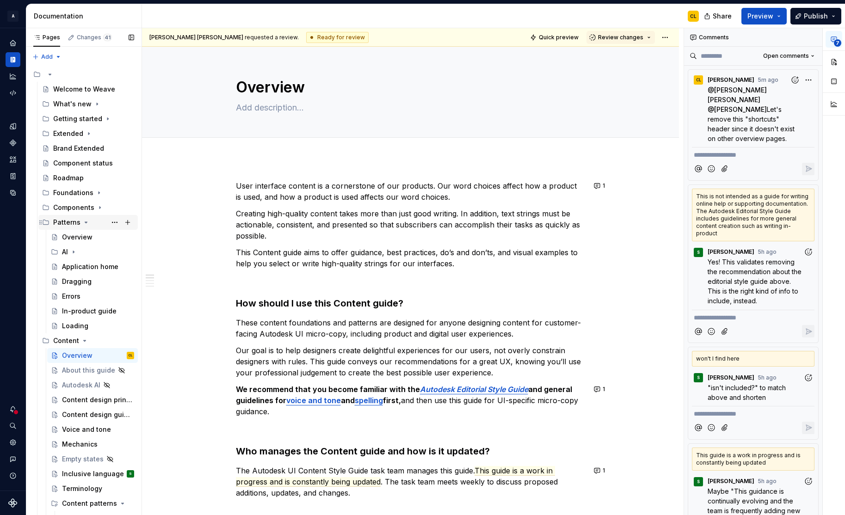
click at [84, 221] on icon "Page tree" at bounding box center [85, 222] width 7 height 7
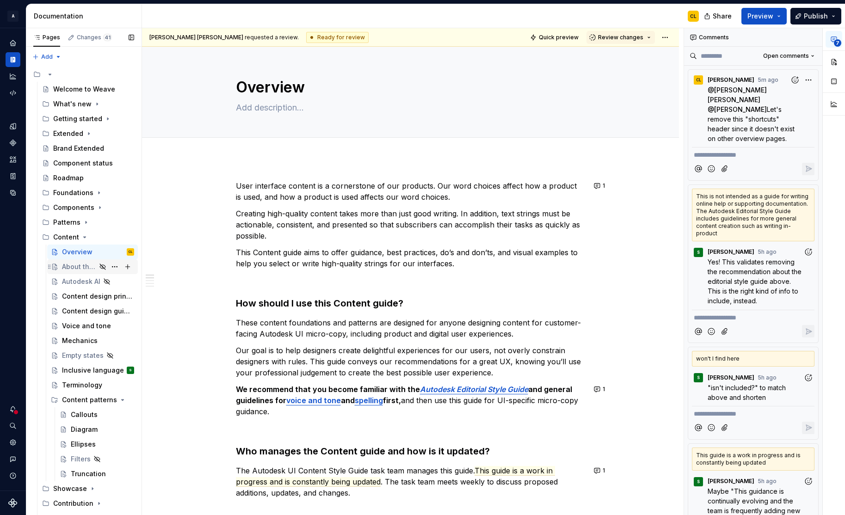
click at [85, 264] on div "About this guide" at bounding box center [79, 266] width 34 height 9
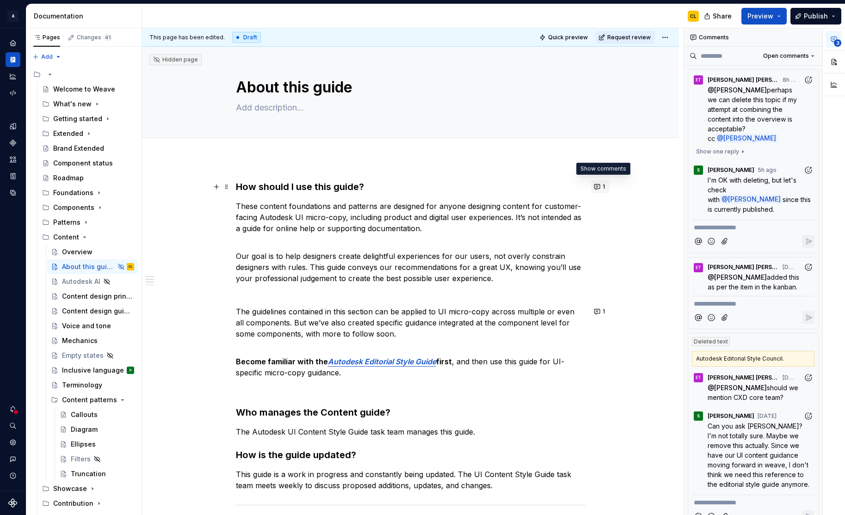
type textarea "*"
click at [600, 190] on button "1" at bounding box center [600, 186] width 18 height 13
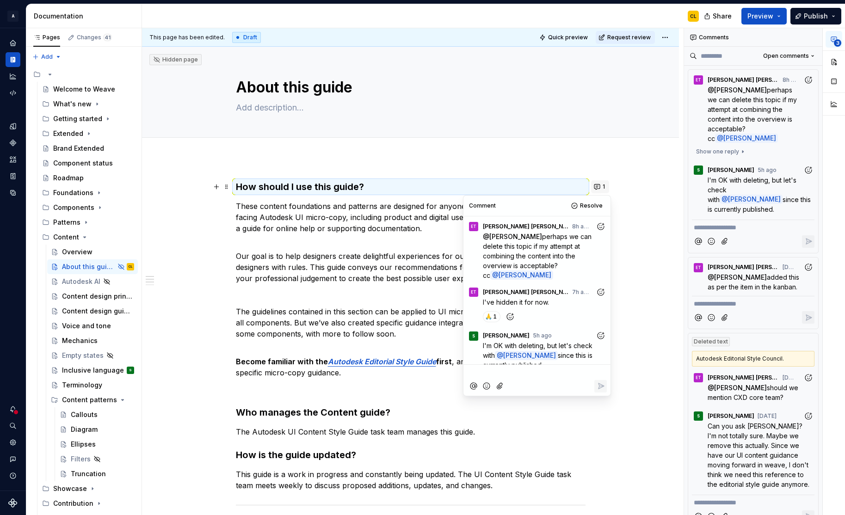
scroll to position [11, 0]
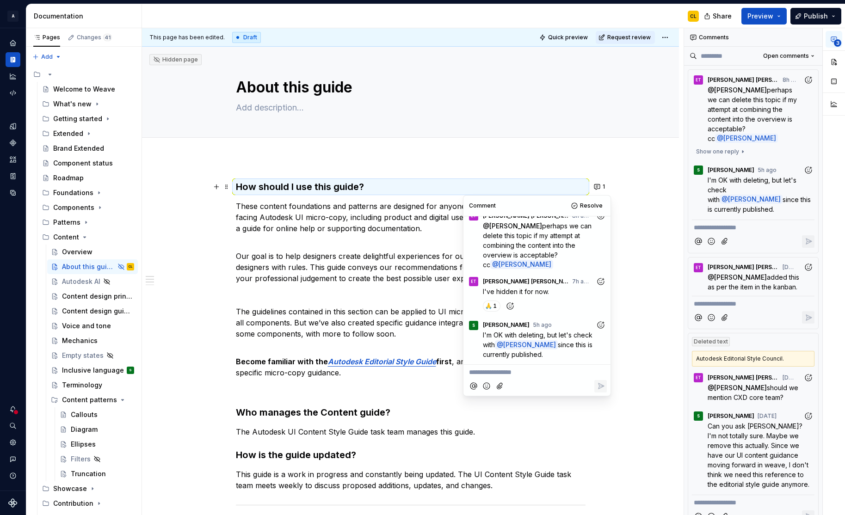
click at [517, 375] on p "**********" at bounding box center [537, 373] width 136 height 10
click at [604, 387] on icon "Reply" at bounding box center [600, 385] width 9 height 9
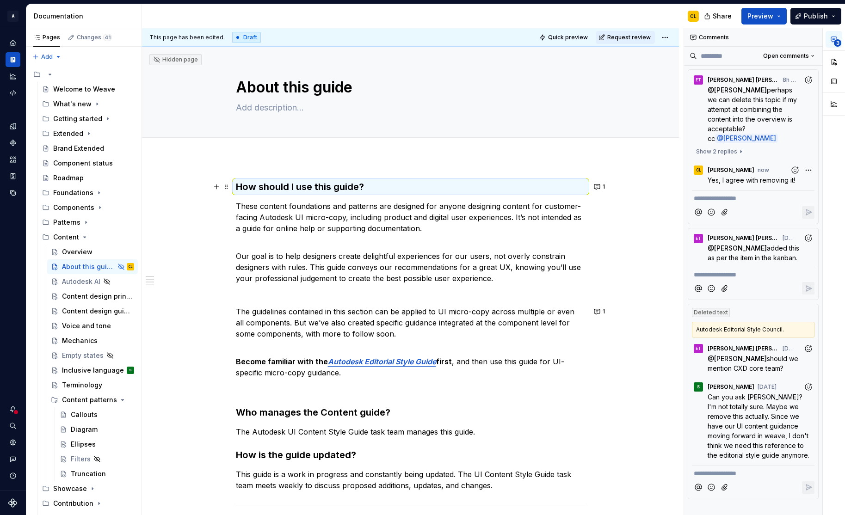
click at [629, 181] on div "How should I use this guide? These content foundations and patterns are designe…" at bounding box center [410, 442] width 537 height 569
click at [603, 310] on button "1" at bounding box center [600, 311] width 18 height 13
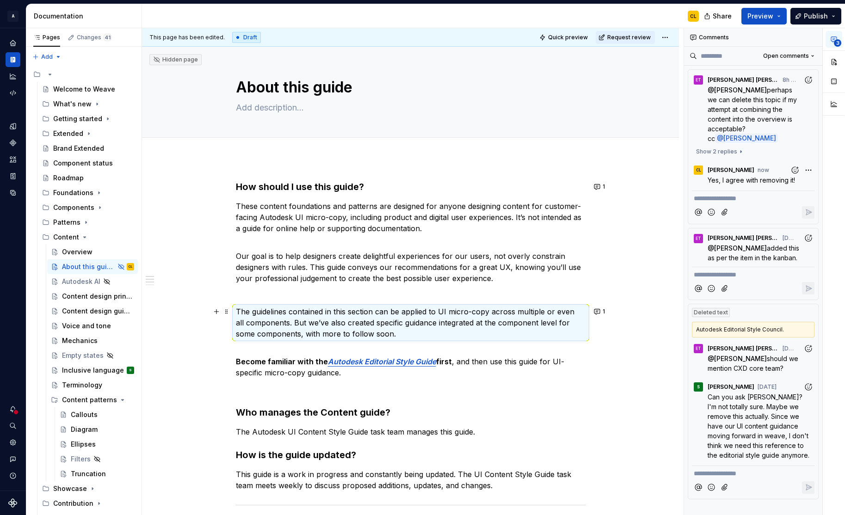
click at [633, 304] on div "How should I use this guide? These content foundations and patterns are designe…" at bounding box center [410, 442] width 537 height 569
click at [70, 252] on div "Overview" at bounding box center [77, 251] width 31 height 9
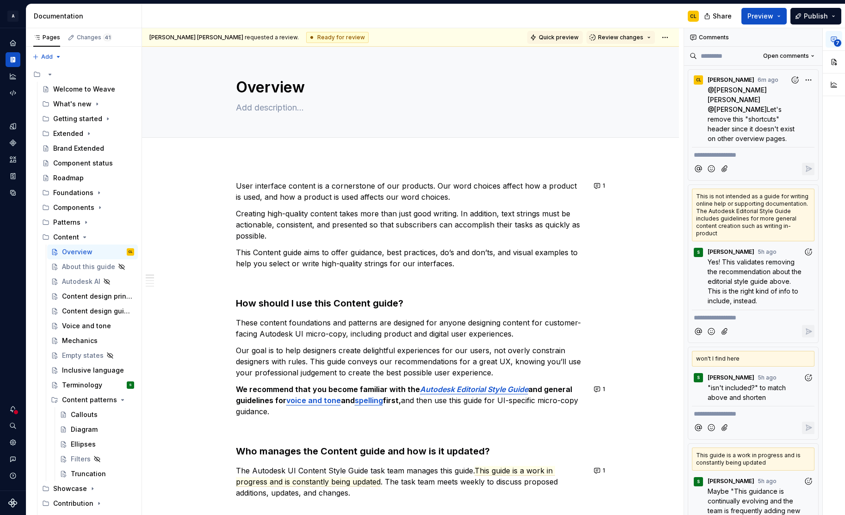
click at [559, 36] on span "Quick preview" at bounding box center [559, 37] width 40 height 7
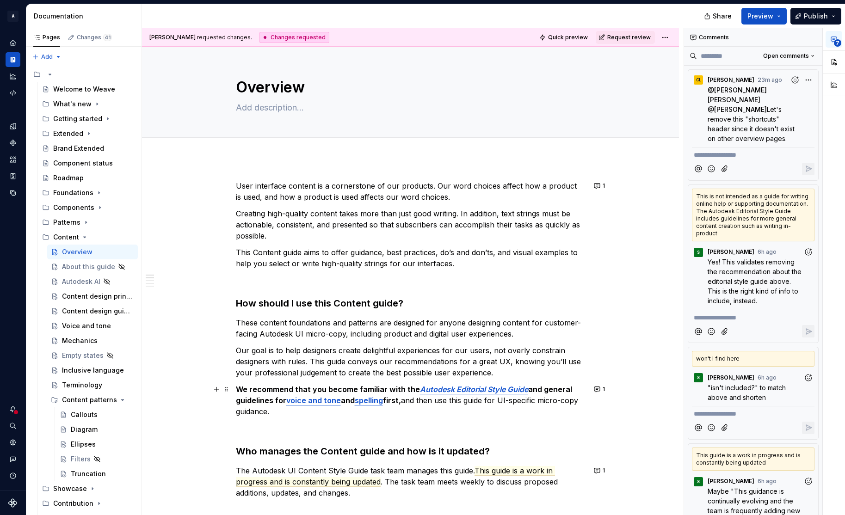
type textarea "*"
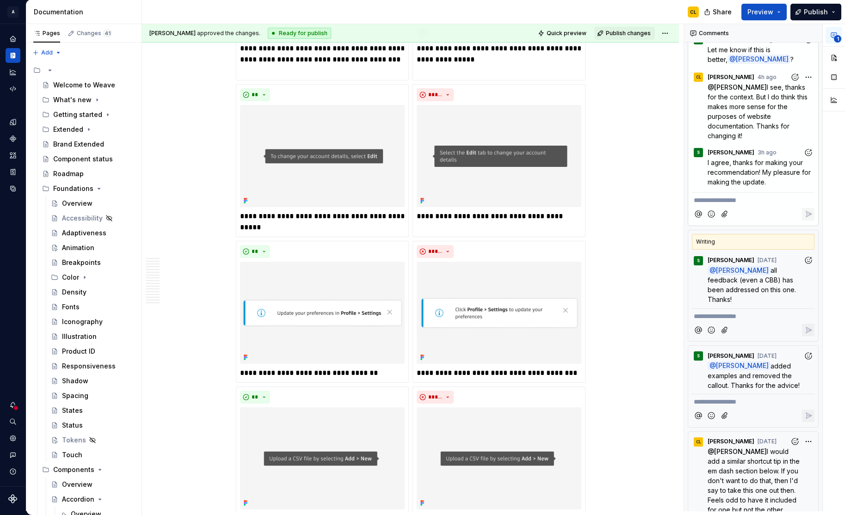
scroll to position [389, 0]
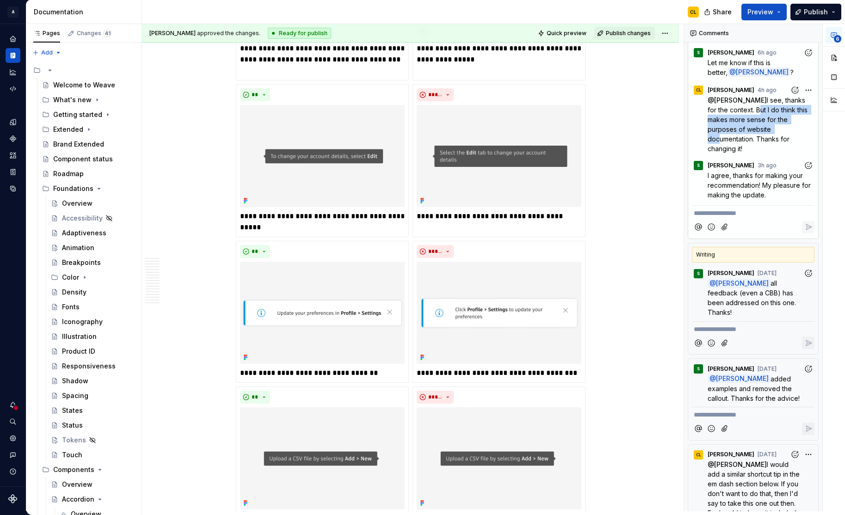
drag, startPoint x: 734, startPoint y: 151, endPoint x: 740, endPoint y: 168, distance: 17.9
click at [740, 153] on span "I see, thanks for the context. But I do think this makes more sense for the pur…" at bounding box center [758, 124] width 102 height 56
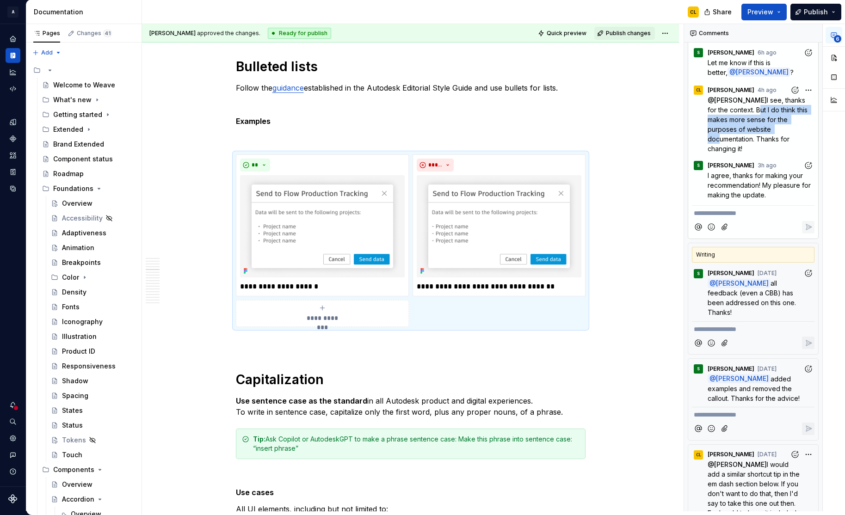
click at [756, 153] on span "I see, thanks for the context. But I do think this makes more sense for the pur…" at bounding box center [758, 124] width 102 height 56
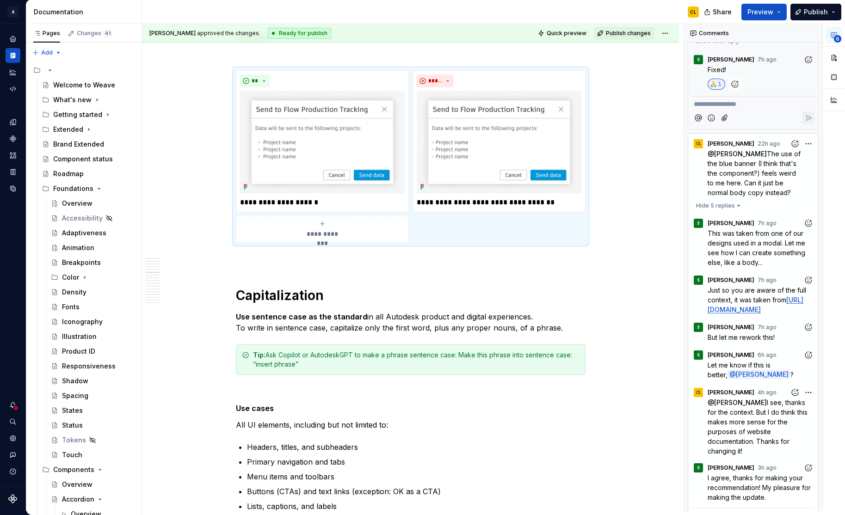
scroll to position [85, 0]
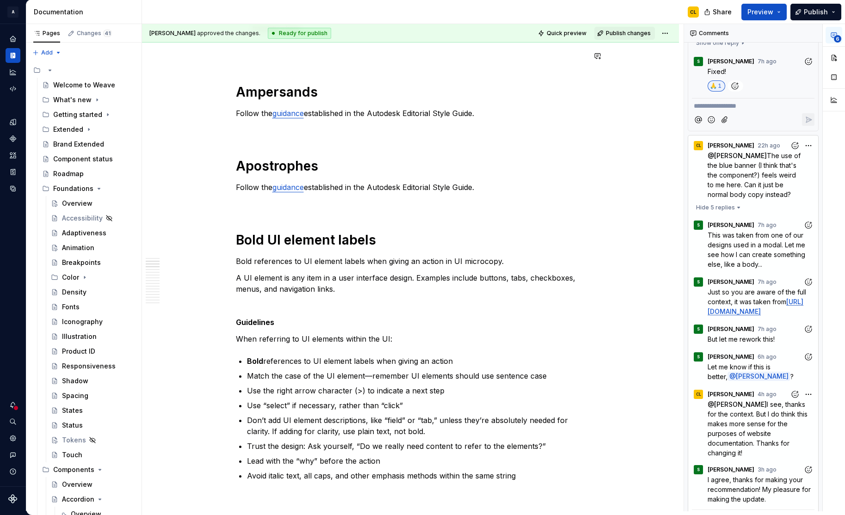
scroll to position [333, 0]
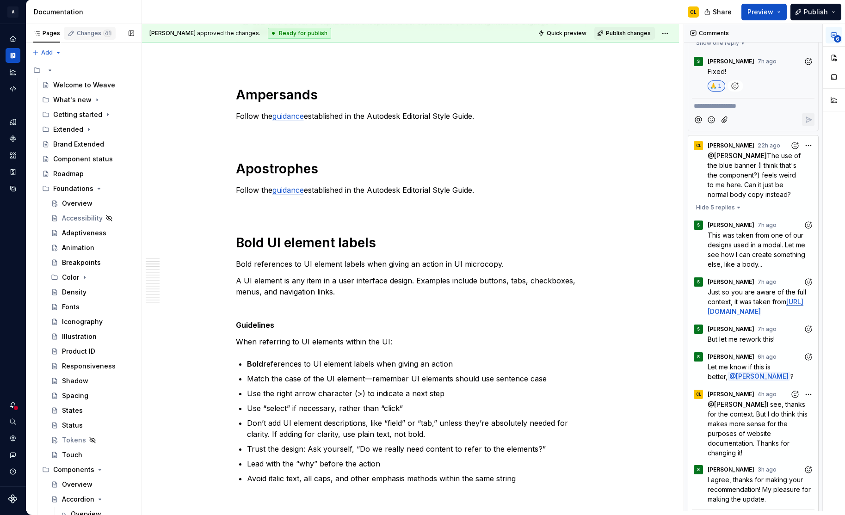
click at [84, 36] on div "Changes 41" at bounding box center [94, 33] width 35 height 7
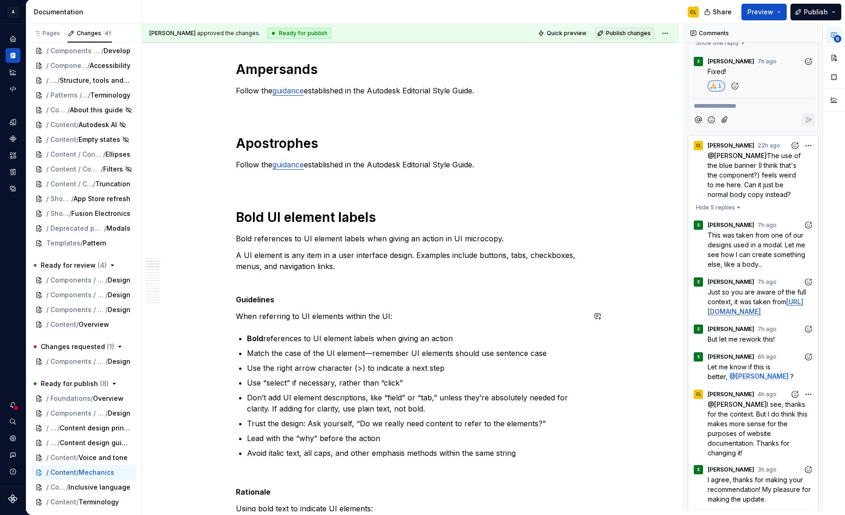
scroll to position [347, 0]
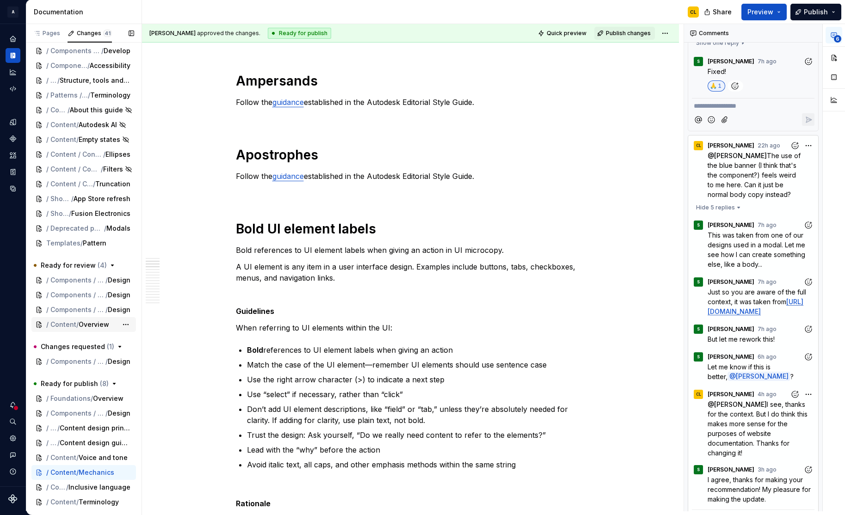
click at [78, 323] on span "/" at bounding box center [77, 324] width 2 height 9
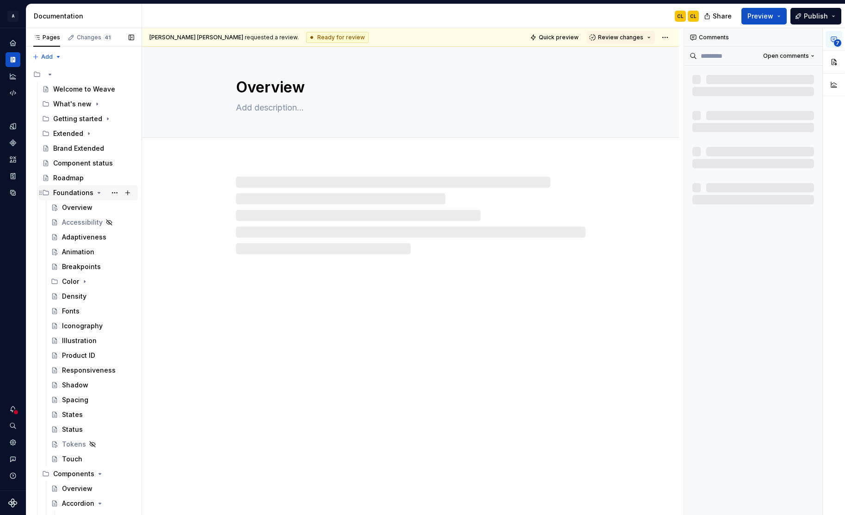
click at [98, 193] on icon "Page tree" at bounding box center [98, 192] width 7 height 7
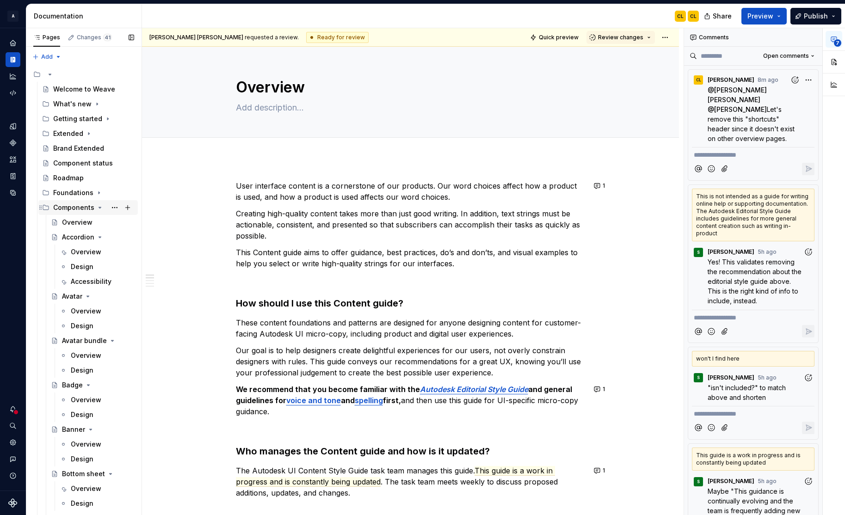
click at [99, 208] on icon "Page tree" at bounding box center [99, 207] width 7 height 7
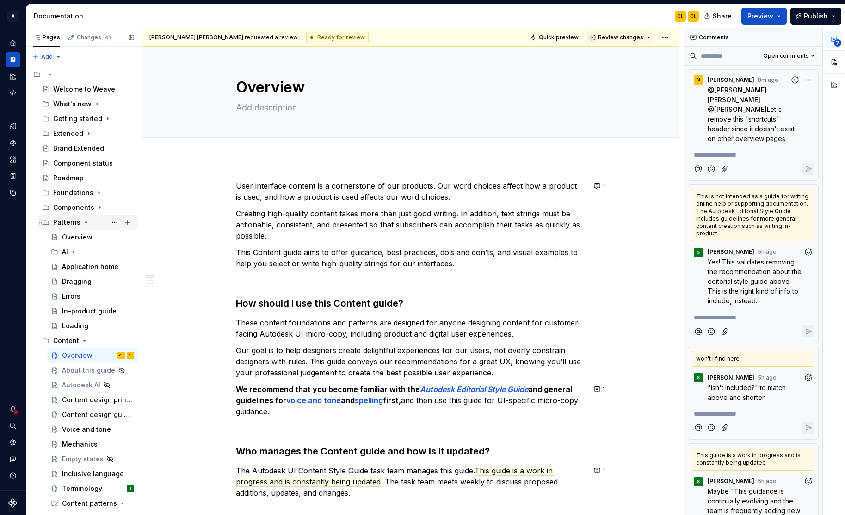
click at [86, 222] on icon "Page tree" at bounding box center [86, 222] width 2 height 1
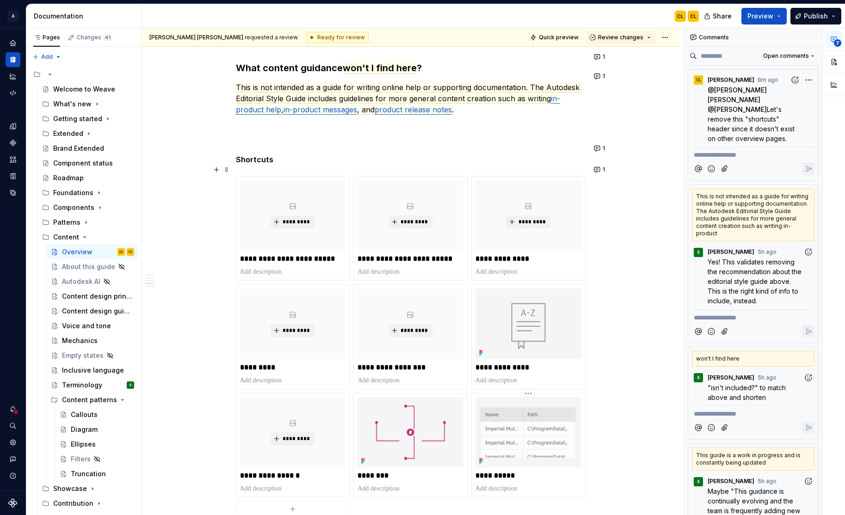
scroll to position [600, 0]
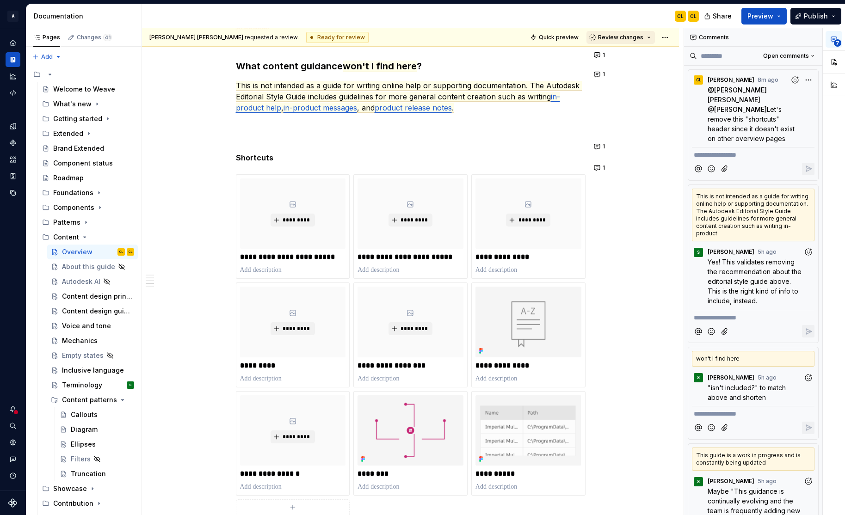
click at [650, 37] on button "Review changes" at bounding box center [620, 37] width 68 height 13
click at [621, 85] on div "Submit feedback to be addressed." at bounding box center [658, 87] width 96 height 7
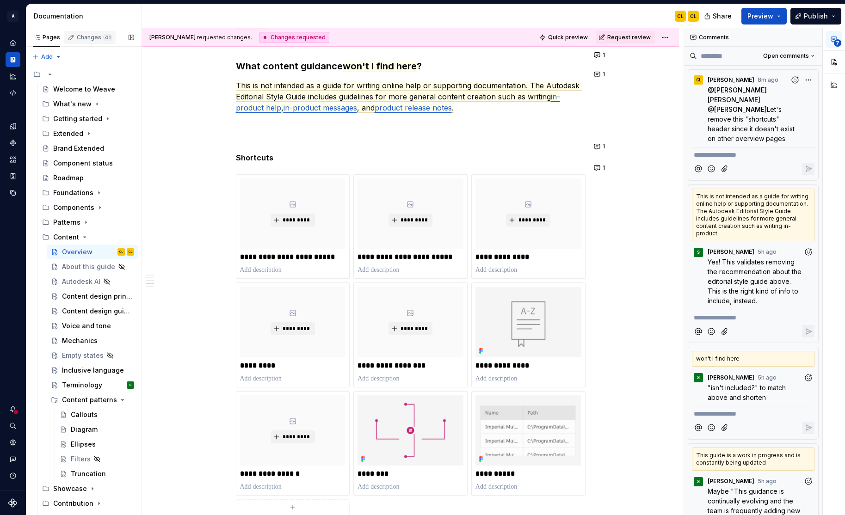
click at [85, 38] on div "Changes 41" at bounding box center [94, 37] width 35 height 7
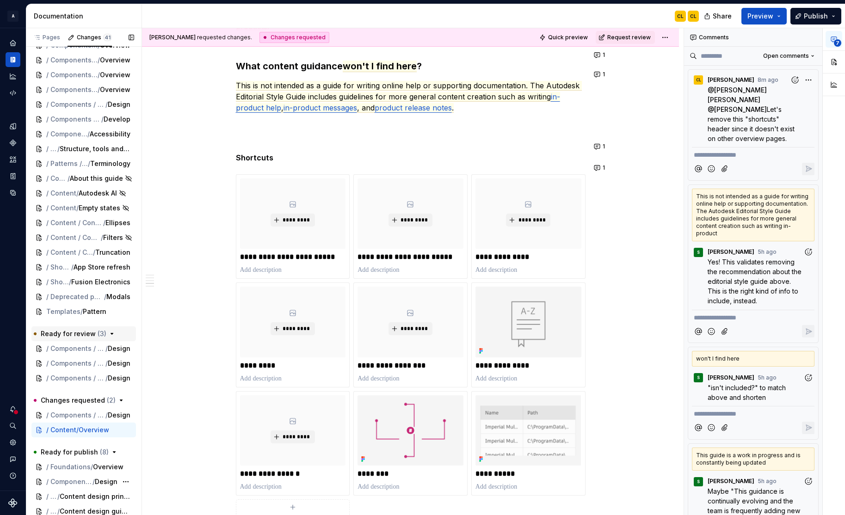
scroll to position [173, 0]
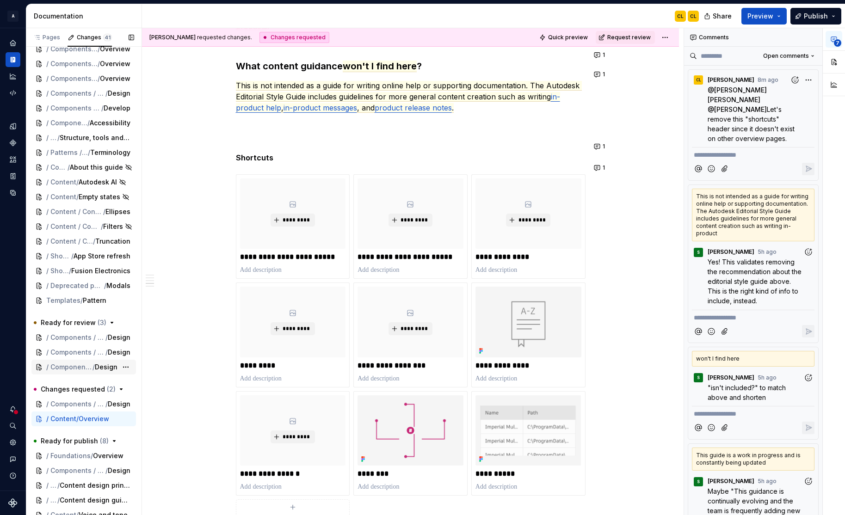
click at [84, 368] on span "/ Components / Step indicator" at bounding box center [69, 367] width 46 height 9
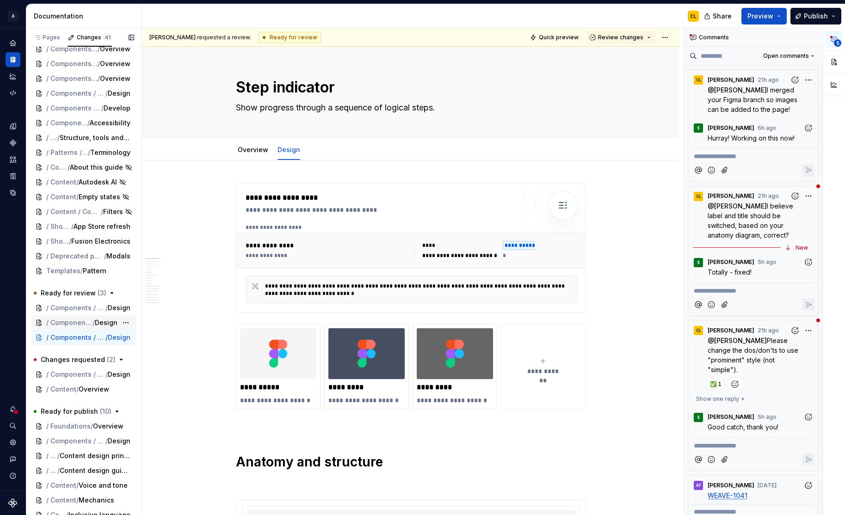
click at [73, 321] on span "/ Components / Notification cell" at bounding box center [69, 322] width 46 height 9
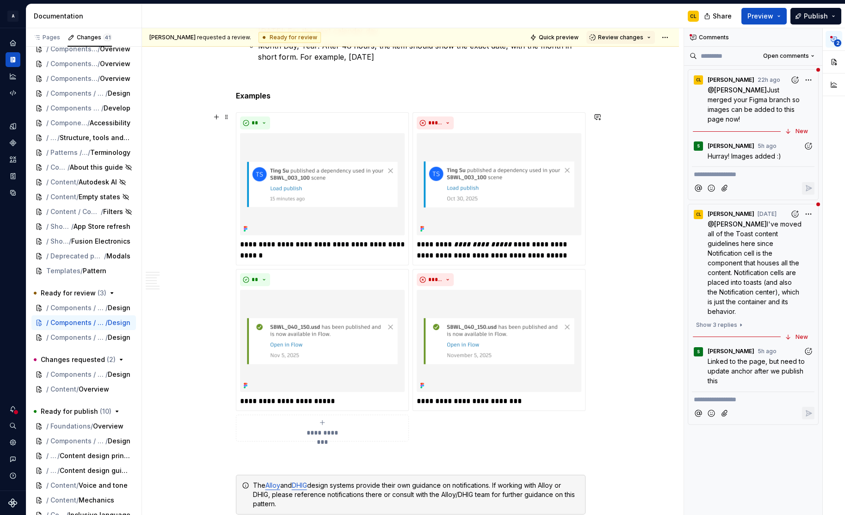
scroll to position [4604, 0]
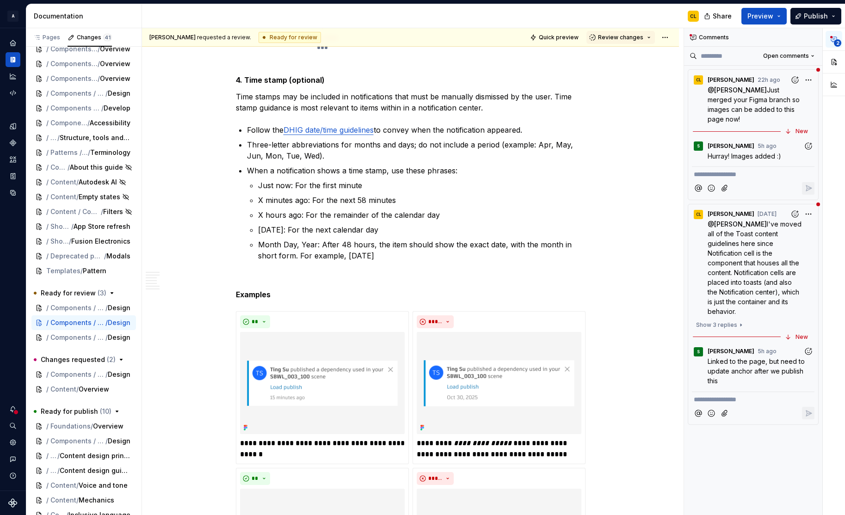
click at [757, 152] on span "Hurray! Images added :)" at bounding box center [744, 156] width 74 height 8
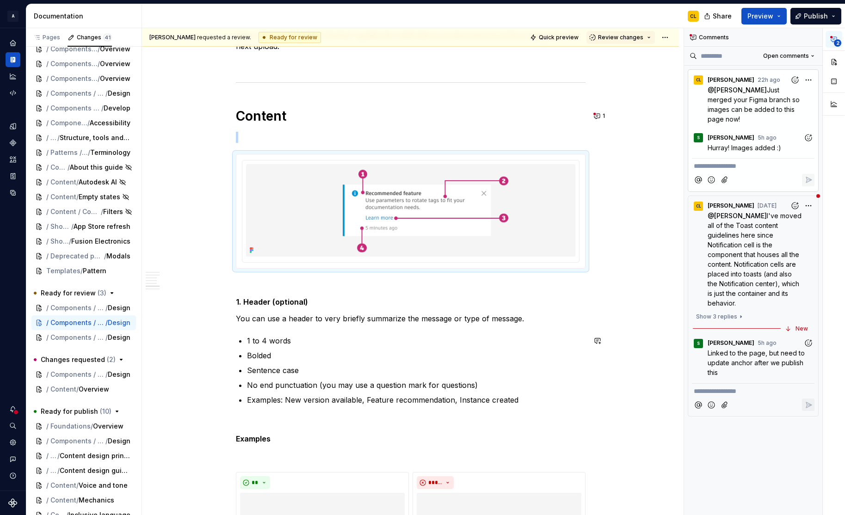
scroll to position [2503, 0]
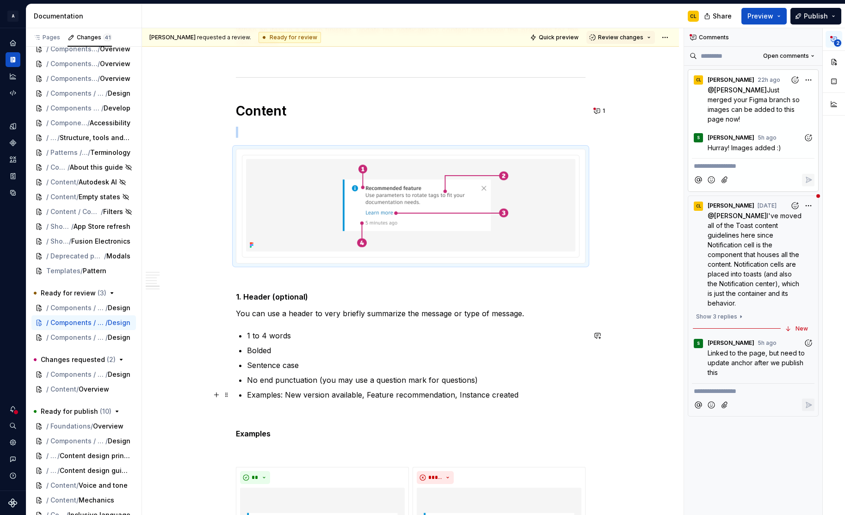
click at [321, 393] on p "Examples: New version available, Feature recommendation, Instance created" at bounding box center [416, 394] width 338 height 11
drag, startPoint x: 455, startPoint y: 397, endPoint x: 299, endPoint y: 382, distance: 156.5
click at [299, 382] on ul "1 to 4 words Bolded Sentence case No end punctuation (you may use a question ma…" at bounding box center [416, 365] width 338 height 70
click at [297, 372] on ul "1 to 4 words Bolded Sentence case No end punctuation (you may use a question ma…" at bounding box center [416, 365] width 338 height 70
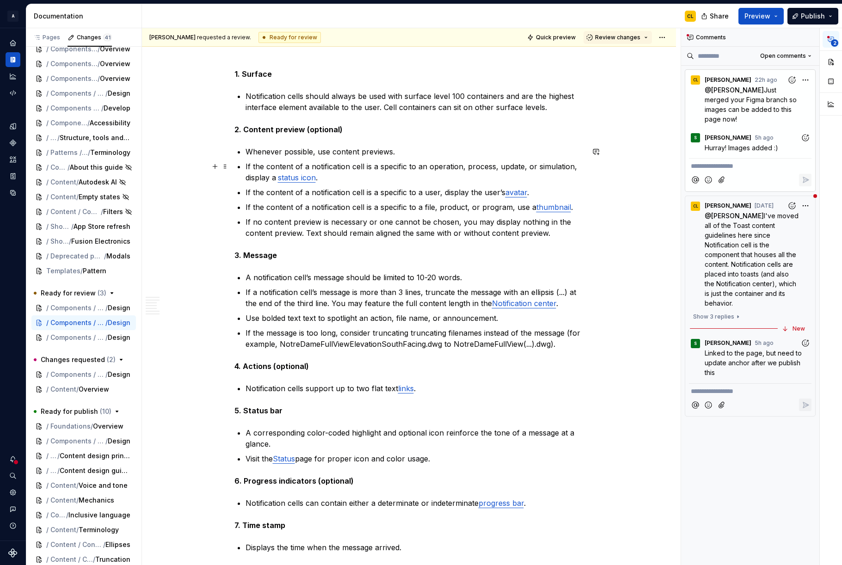
scroll to position [813, 0]
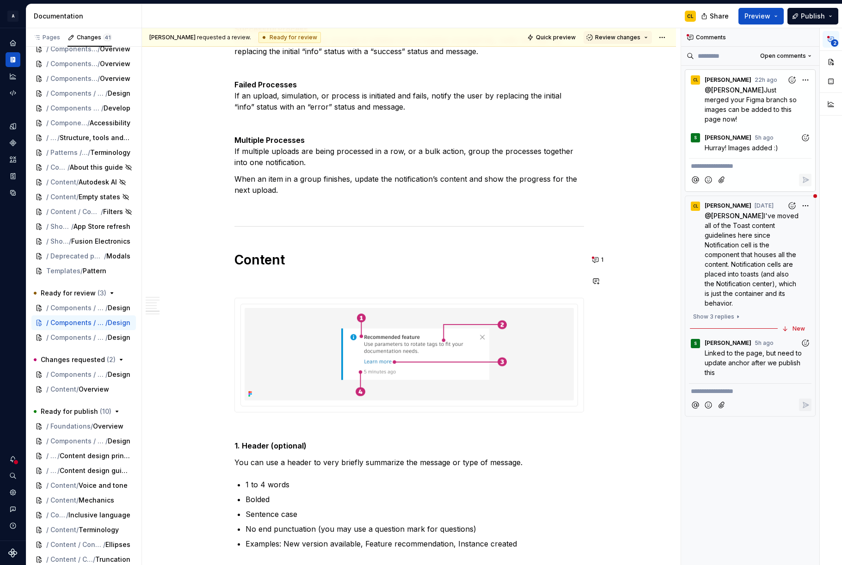
scroll to position [2455, 0]
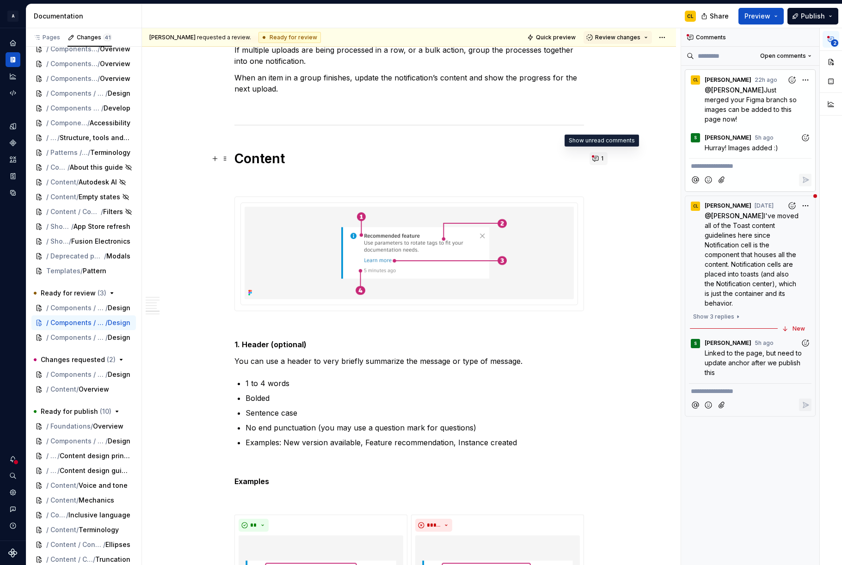
click at [596, 156] on button "1" at bounding box center [599, 158] width 18 height 13
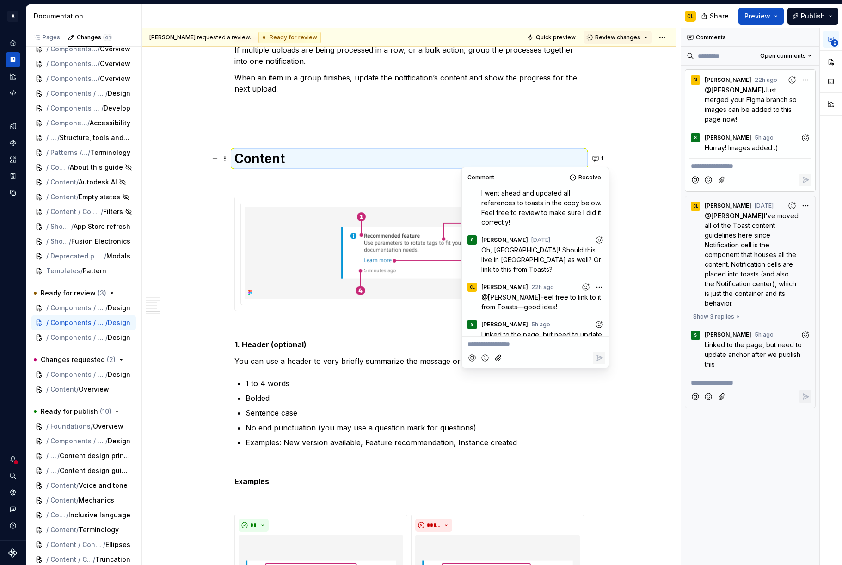
scroll to position [118, 0]
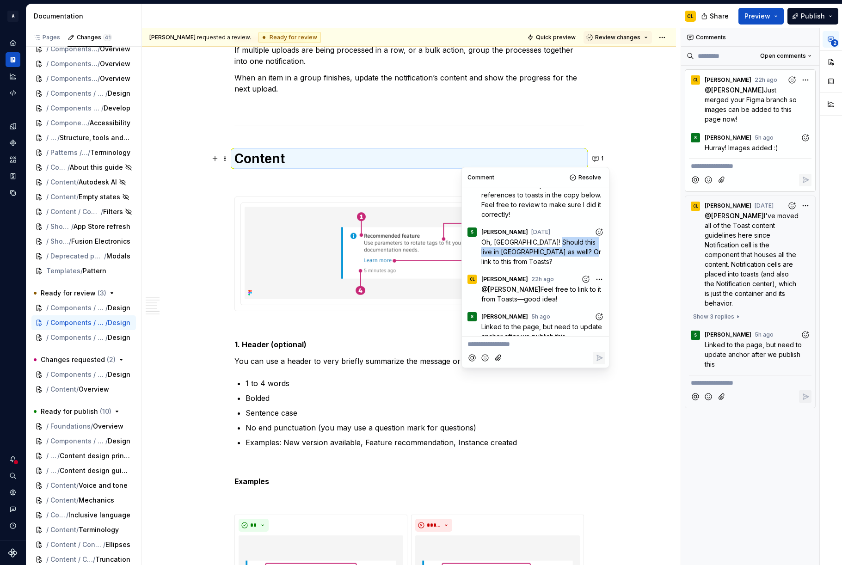
drag, startPoint x: 548, startPoint y: 243, endPoint x: 576, endPoint y: 255, distance: 30.8
click at [576, 255] on span "Oh, OK! Should this live in Toasts as well? Or link to this from Toasts?" at bounding box center [542, 251] width 122 height 27
click at [510, 254] on span "Oh, OK! Should this live in Toasts as well? Or link to this from Toasts?" at bounding box center [542, 251] width 122 height 27
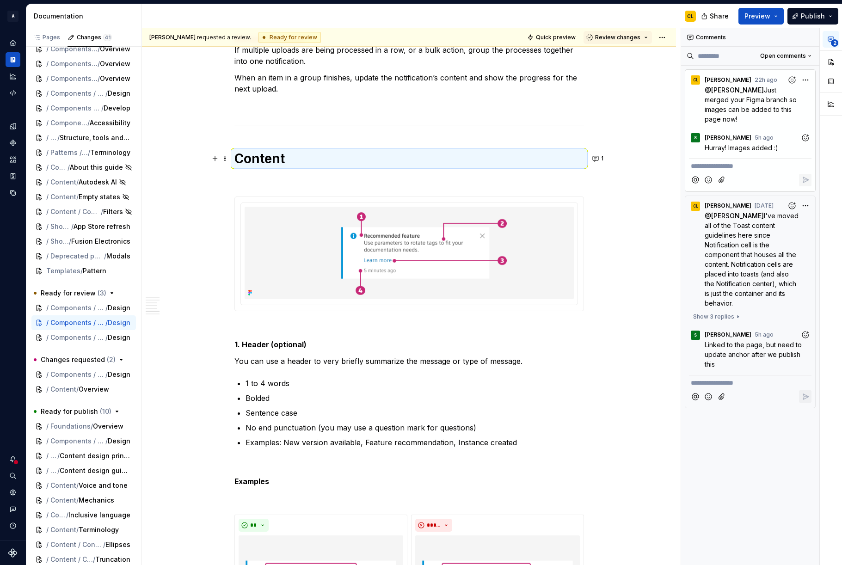
click at [631, 206] on div "**********" at bounding box center [409, 562] width 534 height 5692
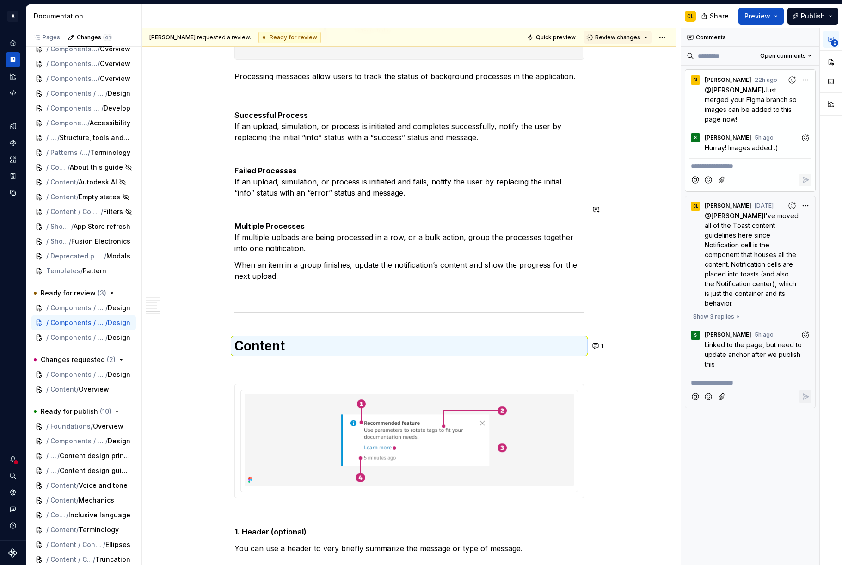
scroll to position [2337, 0]
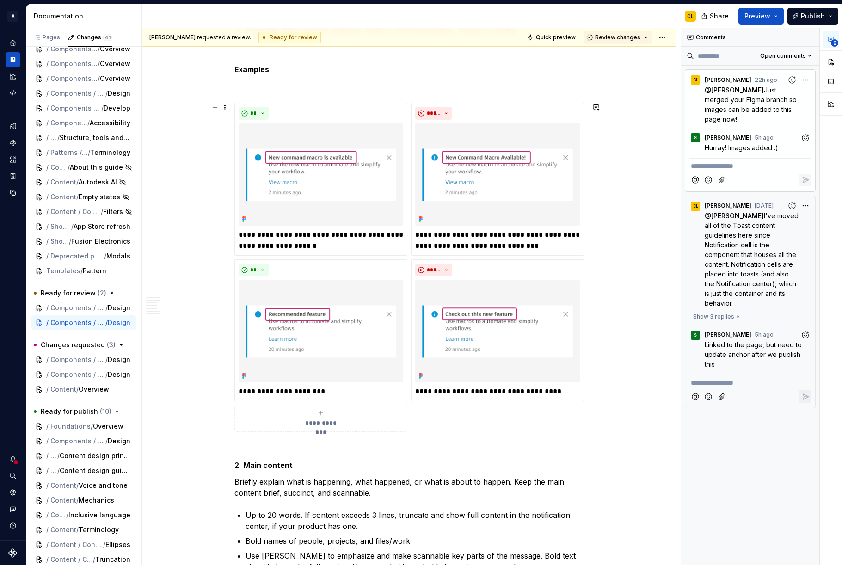
scroll to position [2919, 0]
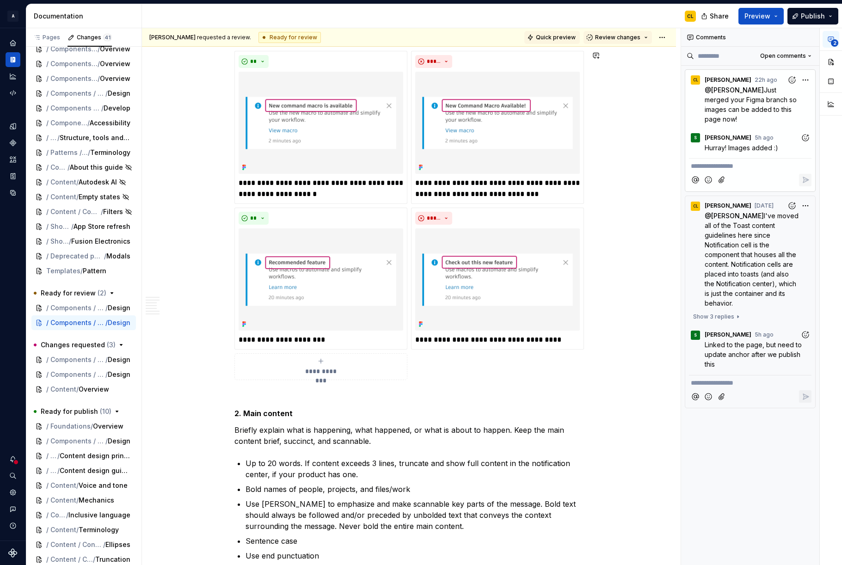
click at [561, 36] on span "Quick preview" at bounding box center [556, 37] width 40 height 7
type textarea "*"
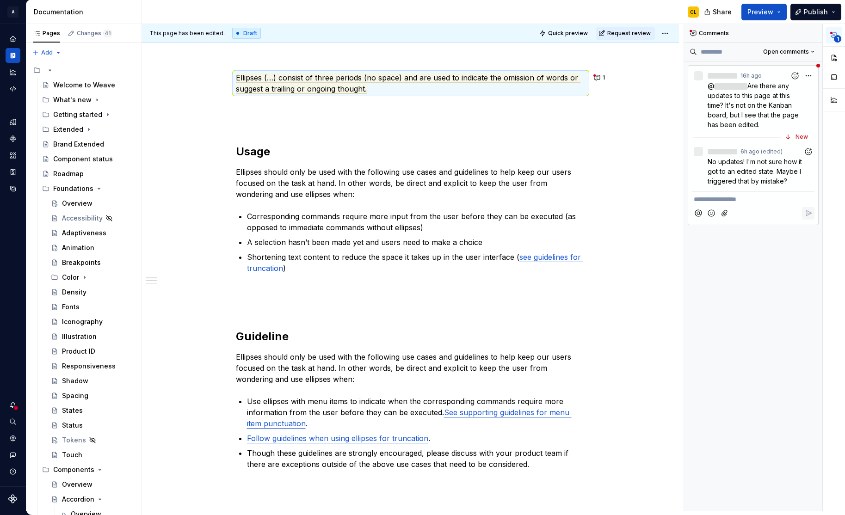
scroll to position [106, 0]
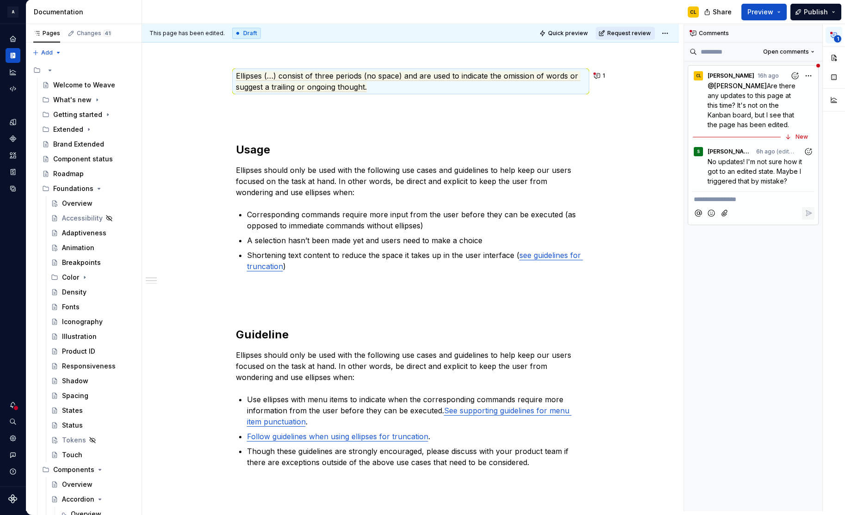
type textarea "*"
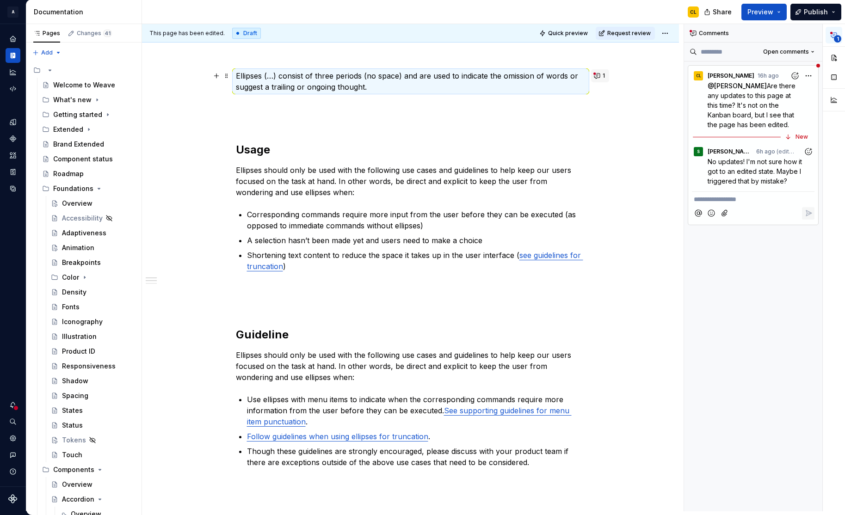
click at [599, 76] on button "1" at bounding box center [600, 75] width 18 height 13
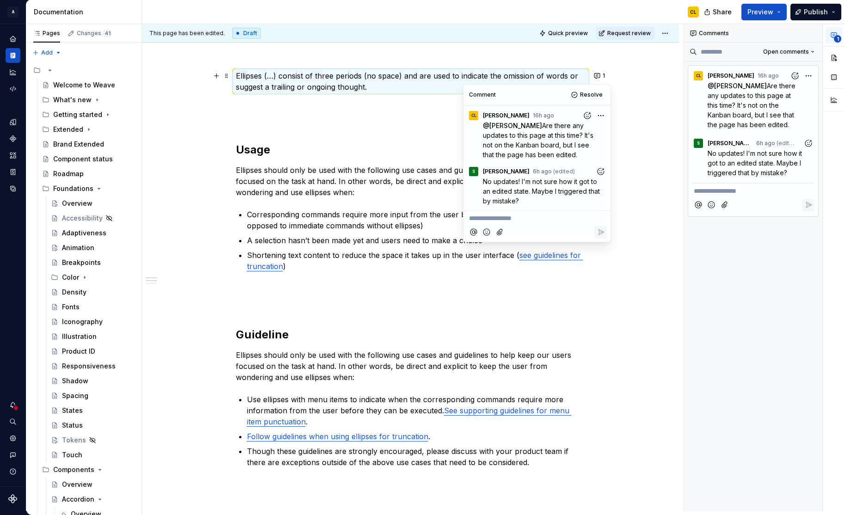
click at [538, 215] on p "**********" at bounding box center [537, 219] width 136 height 10
click at [602, 234] on icon "Reply" at bounding box center [600, 232] width 9 height 9
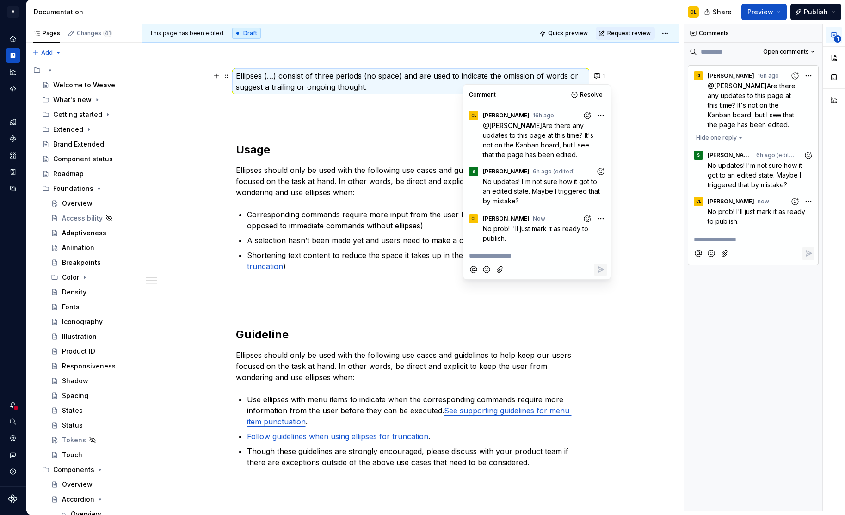
drag, startPoint x: 634, startPoint y: 93, endPoint x: 631, endPoint y: 86, distance: 8.3
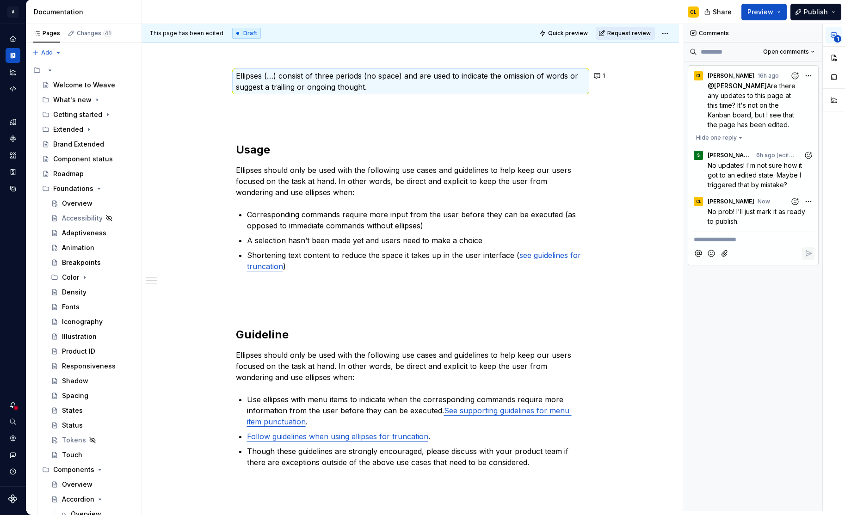
click at [637, 31] on span "Request review" at bounding box center [628, 33] width 43 height 7
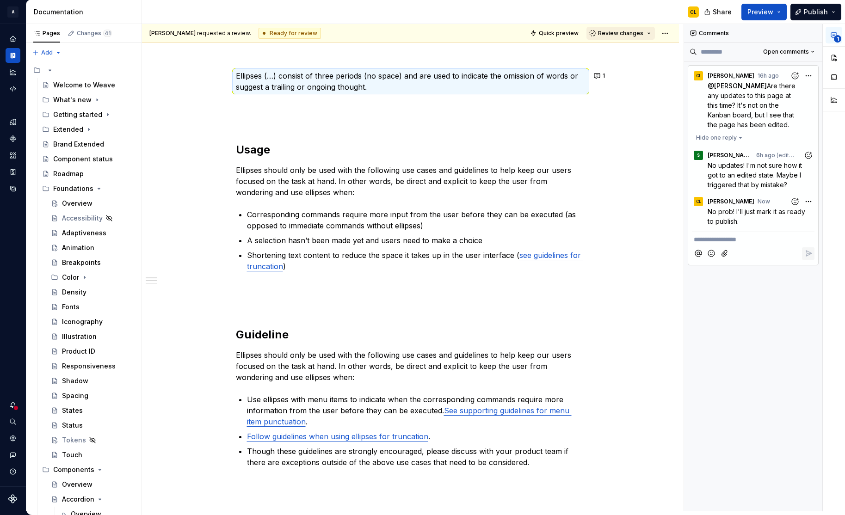
click at [654, 33] on button "Review changes" at bounding box center [620, 33] width 68 height 13
click at [639, 60] on div "This page is ready to publish." at bounding box center [650, 60] width 81 height 7
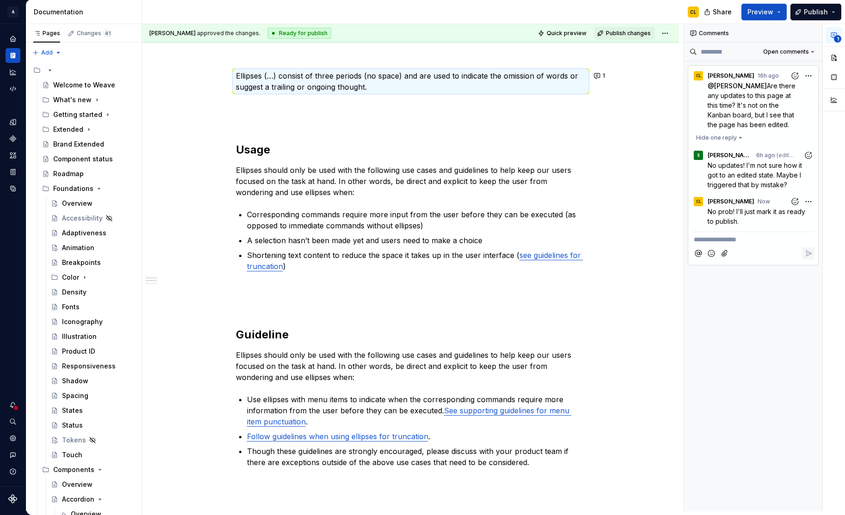
type textarea "*"
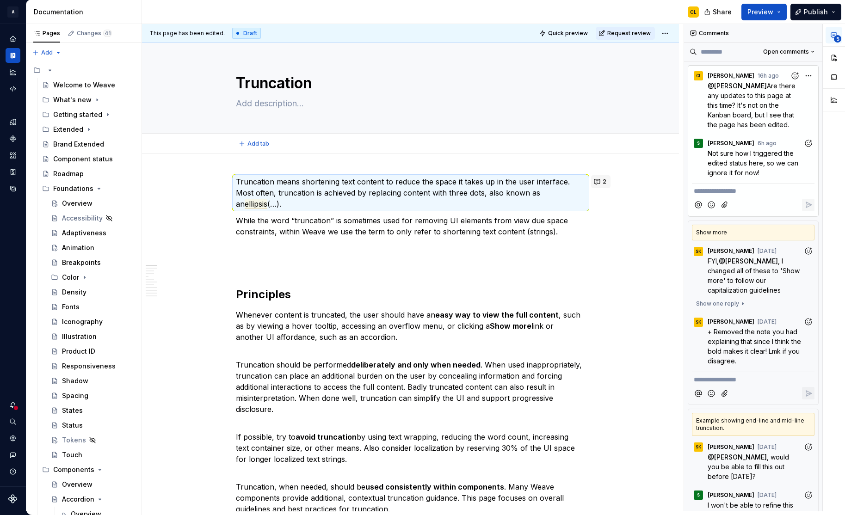
type textarea "*"
click at [602, 177] on button "2" at bounding box center [600, 181] width 19 height 13
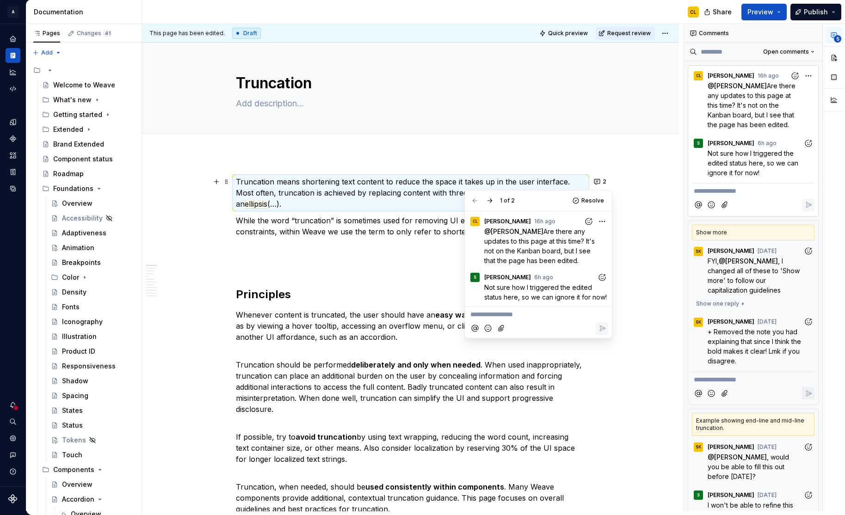
click at [504, 313] on p "**********" at bounding box center [538, 315] width 136 height 10
click at [496, 316] on span "Ok, will mark it as ready to publish!" at bounding box center [522, 315] width 105 height 8
click at [600, 326] on icon "Reply" at bounding box center [603, 329] width 6 height 6
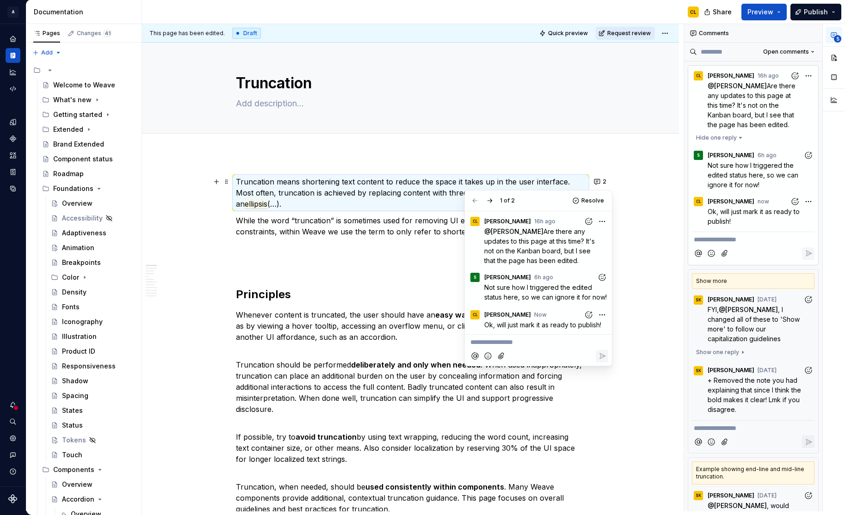
click at [643, 35] on span "Request review" at bounding box center [628, 33] width 43 height 7
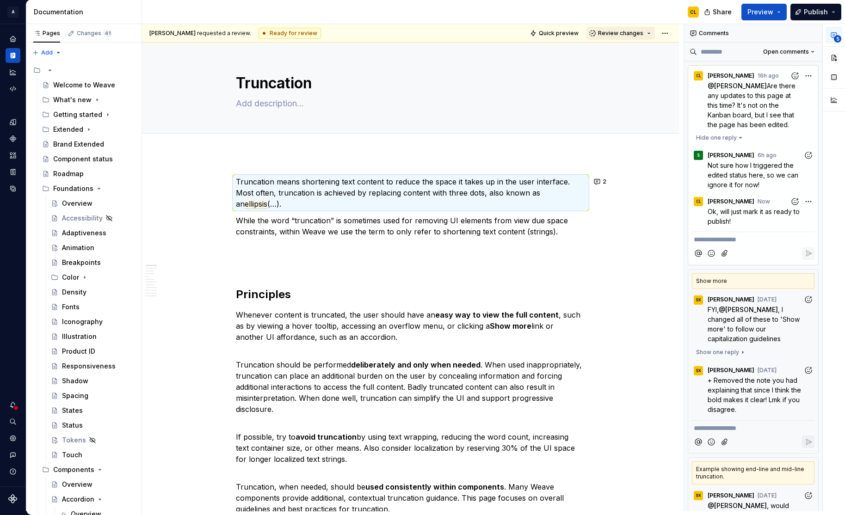
click at [643, 33] on span "Review changes" at bounding box center [620, 33] width 45 height 7
click at [639, 60] on div "This page is ready to publish." at bounding box center [650, 60] width 81 height 7
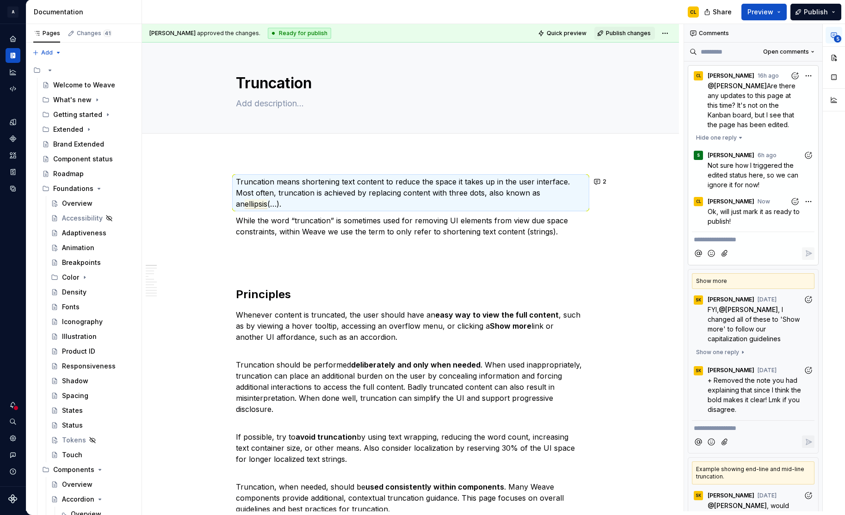
type textarea "*"
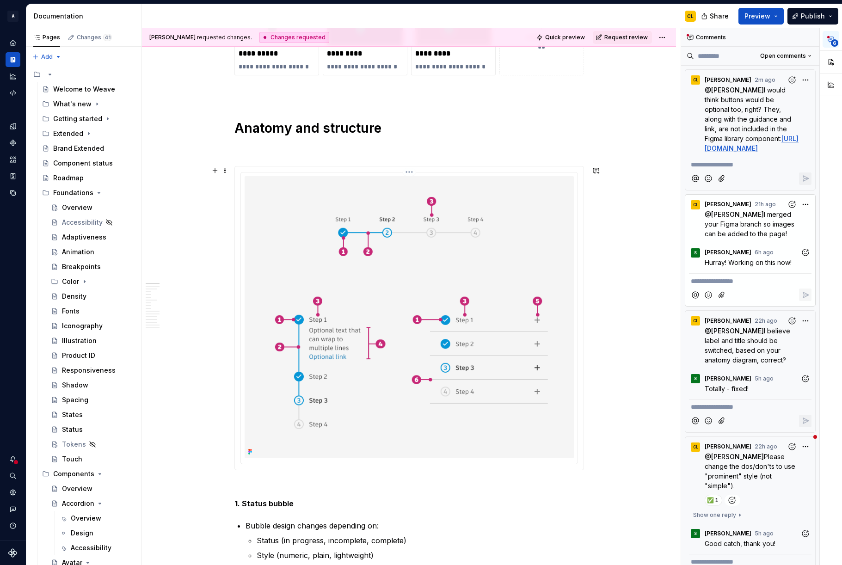
scroll to position [334, 0]
type textarea "*"
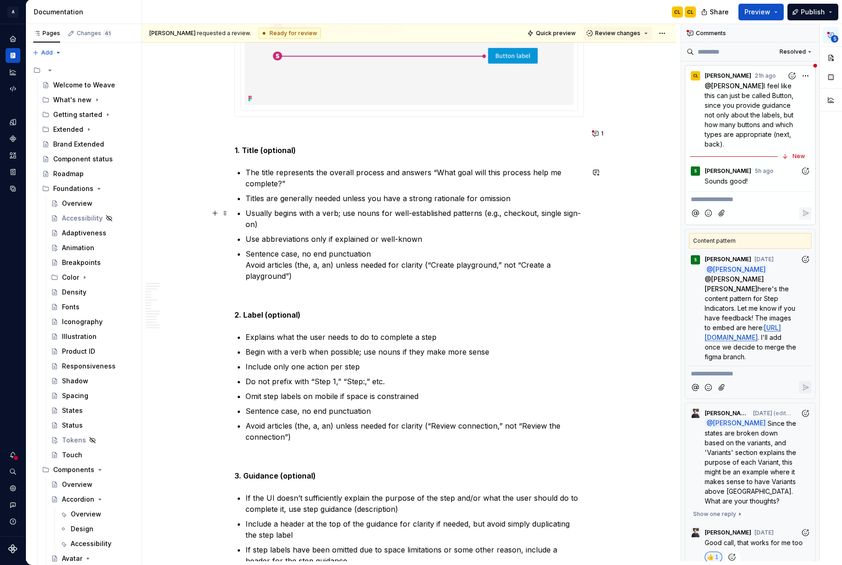
scroll to position [5074, 0]
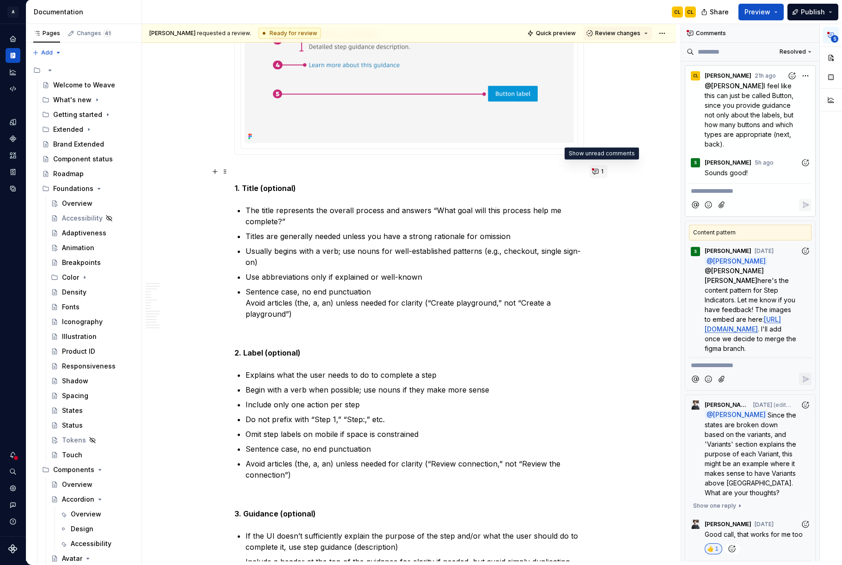
click at [598, 171] on button "1" at bounding box center [599, 171] width 18 height 13
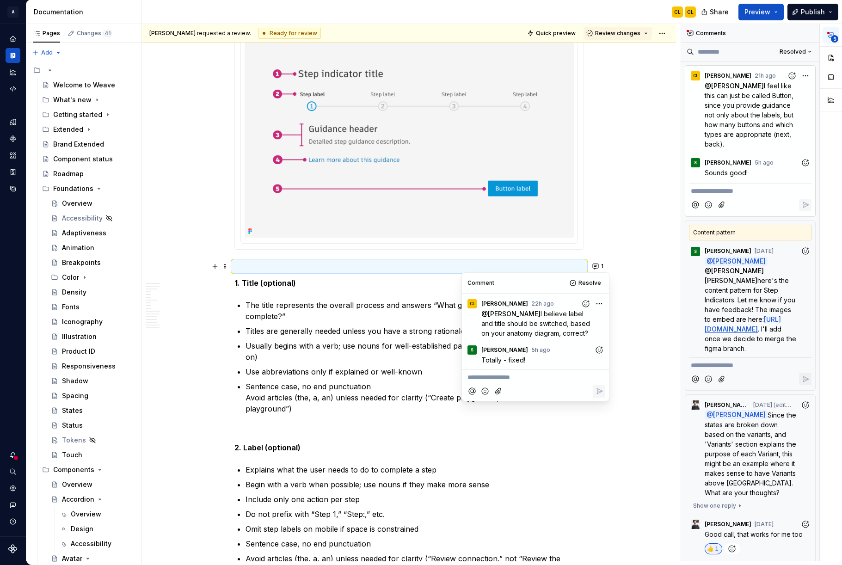
scroll to position [4970, 0]
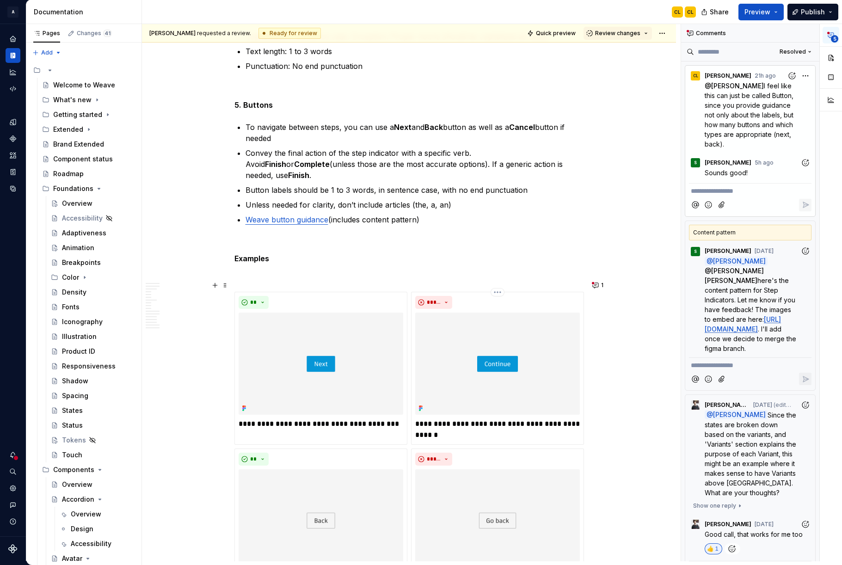
scroll to position [5801, 0]
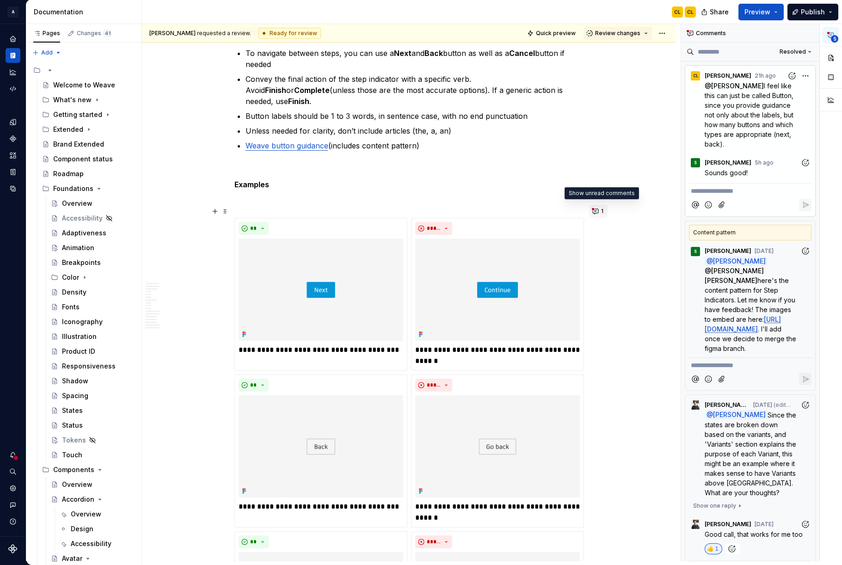
click at [598, 210] on button "1" at bounding box center [599, 211] width 18 height 13
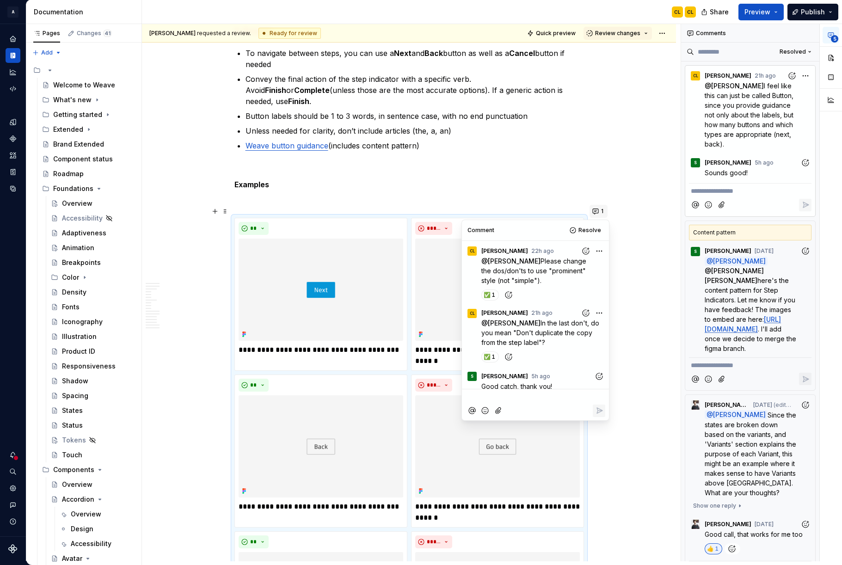
scroll to position [7, 0]
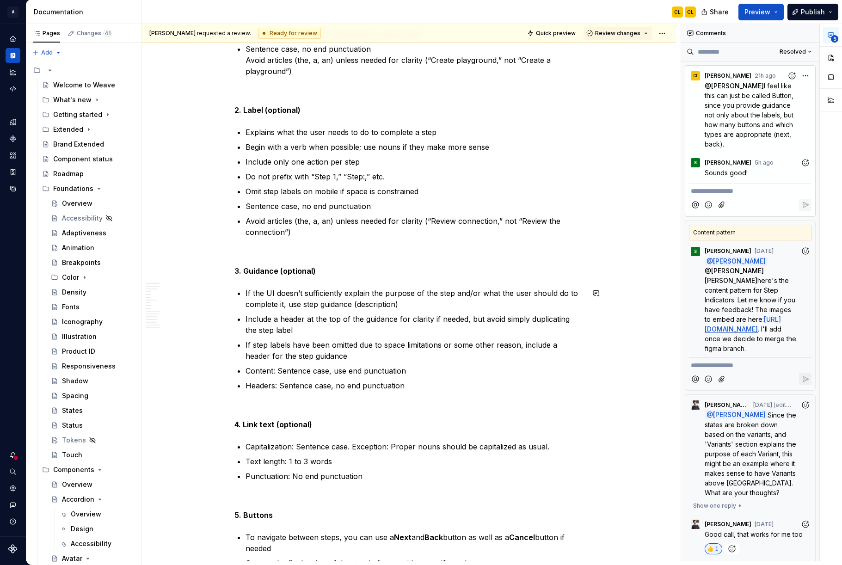
scroll to position [5323, 0]
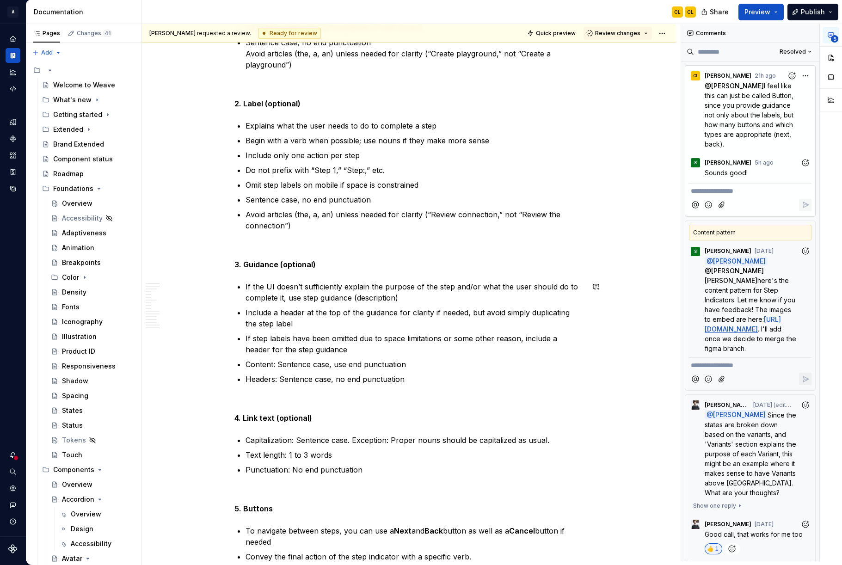
type textarea "*"
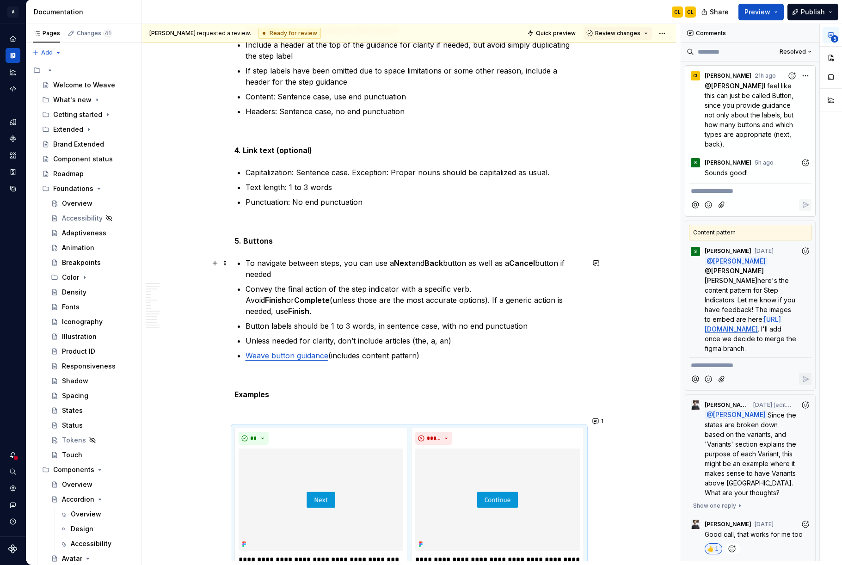
scroll to position [5580, 0]
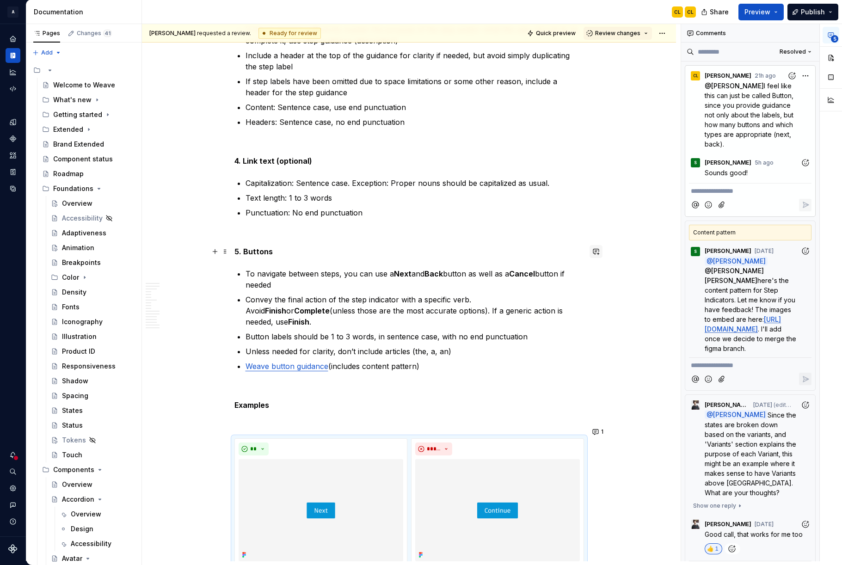
click at [596, 250] on button "button" at bounding box center [596, 251] width 13 height 13
click at [490, 279] on span "I would think buttons would be optional, too -- right?" at bounding box center [521, 273] width 116 height 18
drag, startPoint x: 497, startPoint y: 278, endPoint x: 509, endPoint y: 277, distance: 12.5
click at [509, 277] on span "I would think buttons would be optional too -- right?" at bounding box center [521, 273] width 116 height 18
click at [546, 278] on p "﻿ * ****** ﻿ I would think buttons would be optional too, right?" at bounding box center [531, 273] width 136 height 20
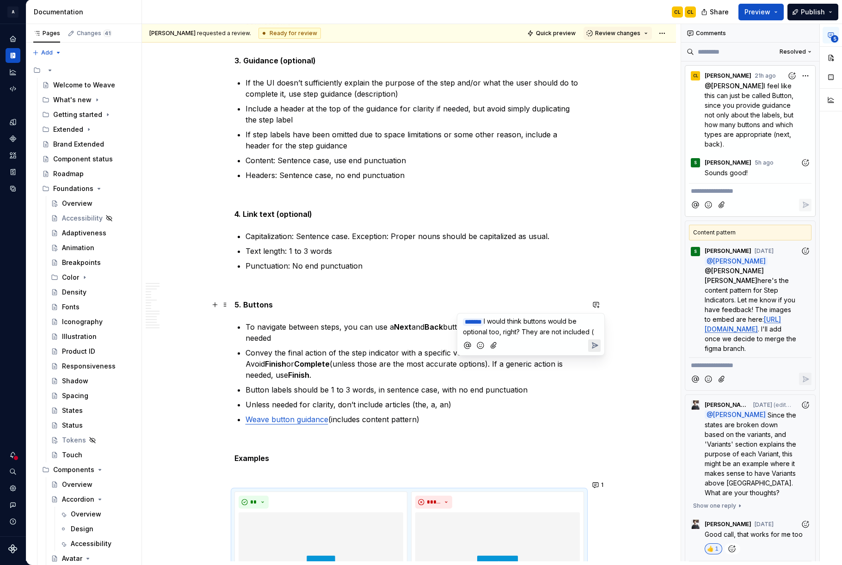
scroll to position [5527, 0]
drag, startPoint x: 536, startPoint y: 332, endPoint x: 570, endPoint y: 331, distance: 33.3
click at [537, 332] on span "I would think buttons would be optional too, right? They are not included (" at bounding box center [528, 327] width 131 height 18
click at [581, 341] on p "﻿ * ****** ﻿ I would think buttons would be optional too, right? They, along wi…" at bounding box center [531, 332] width 136 height 30
click at [539, 350] on span "I would think buttons would be optional too, right? They, along with the guidan…" at bounding box center [527, 337] width 128 height 38
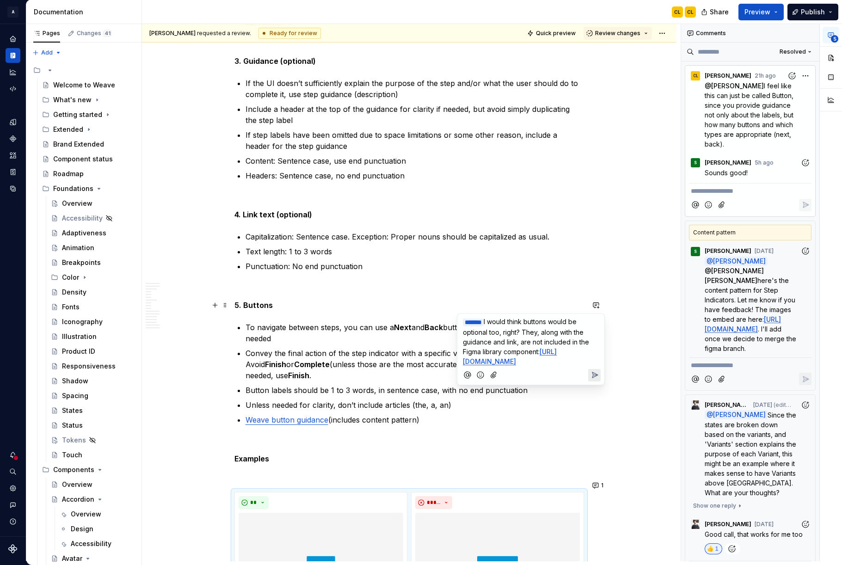
click at [549, 334] on span "I would think buttons would be optional too, right? They, along with the guidan…" at bounding box center [527, 337] width 128 height 38
click at [575, 332] on span "I would think buttons would be optional too, right? They, along with the guidan…" at bounding box center [527, 337] width 128 height 38
click at [555, 340] on span "I would think buttons would be optional too, right? They, along with the guidan…" at bounding box center [527, 337] width 128 height 38
click at [507, 344] on span "I would think buttons would be optional too, right? They, along with the guidan…" at bounding box center [527, 337] width 128 height 38
click at [549, 348] on p "﻿ * ****** ﻿ I would think buttons would be optional too, right? They, along wi…" at bounding box center [531, 341] width 136 height 49
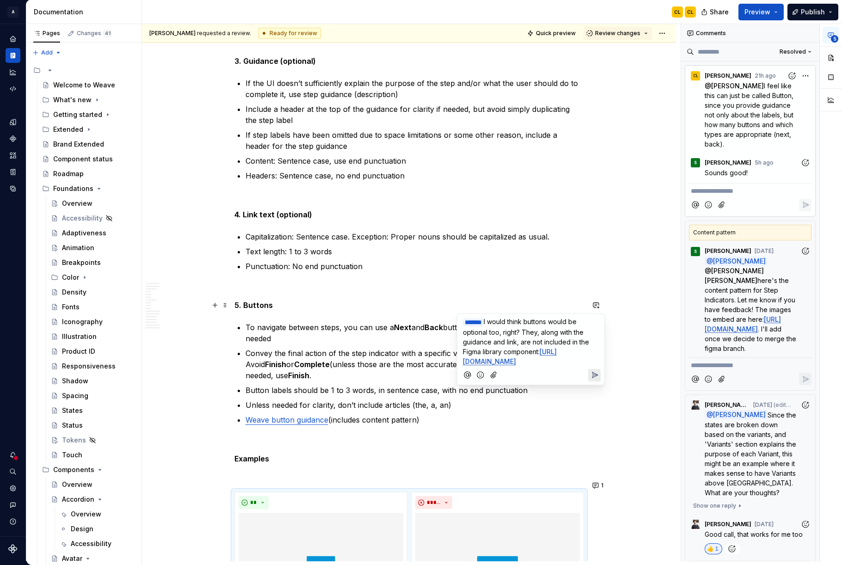
click at [596, 380] on icon "Send" at bounding box center [594, 374] width 9 height 9
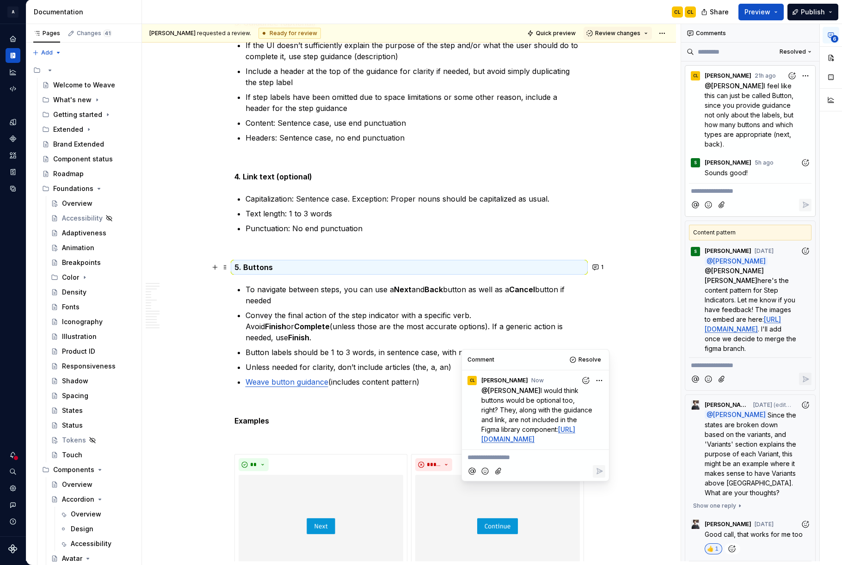
scroll to position [5491, 0]
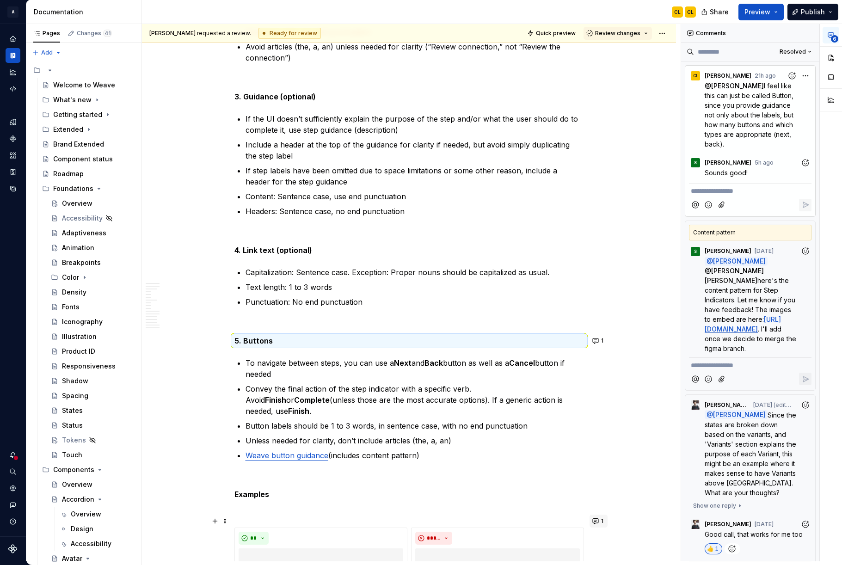
click at [601, 521] on button "1" at bounding box center [599, 521] width 18 height 13
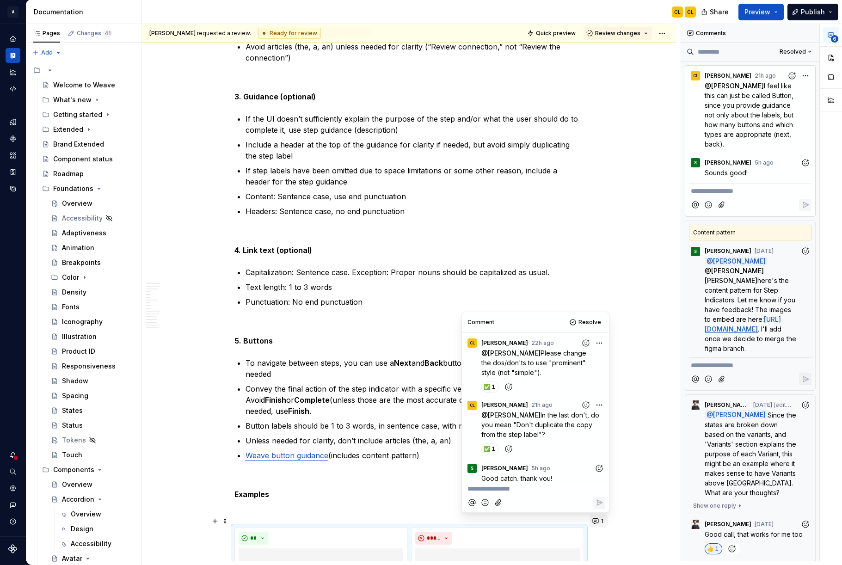
scroll to position [7, 0]
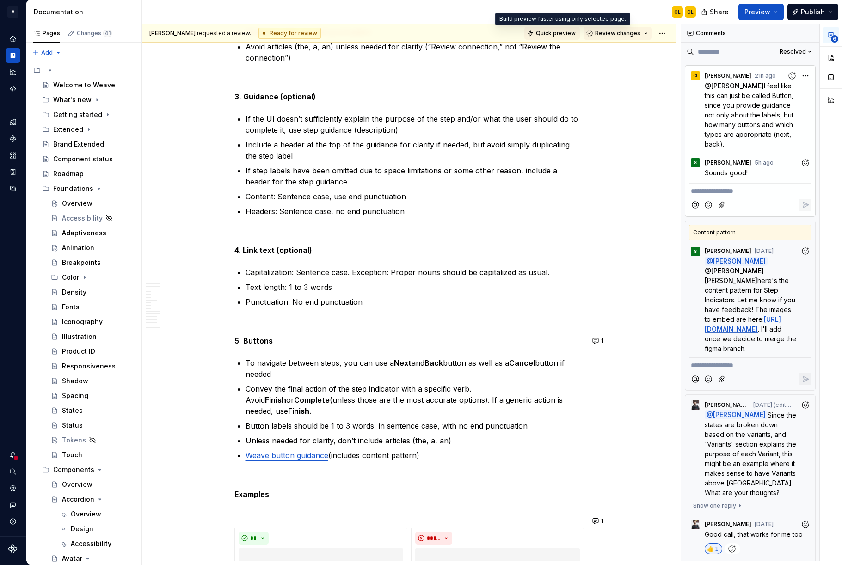
click at [571, 29] on button "Quick preview" at bounding box center [551, 33] width 55 height 13
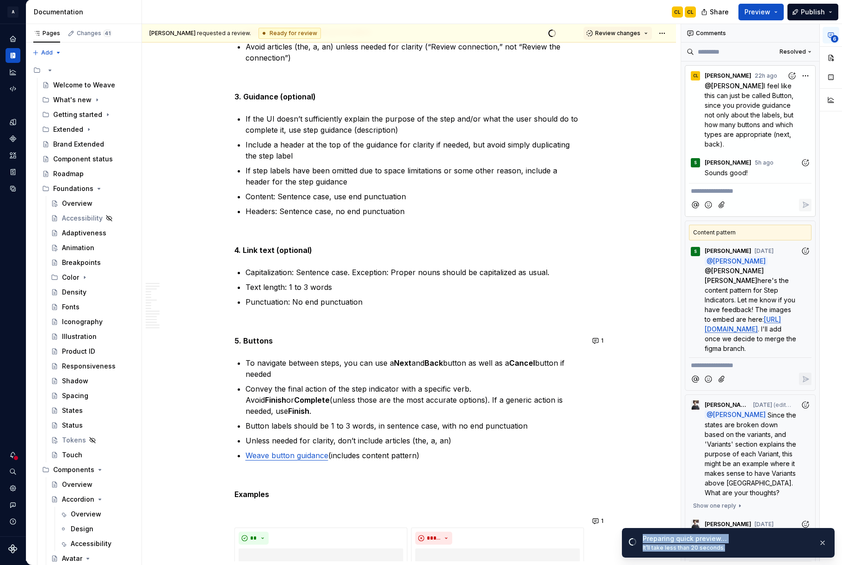
drag, startPoint x: 644, startPoint y: 537, endPoint x: 779, endPoint y: 545, distance: 135.2
click at [779, 545] on div "Preparing quick preview… It’ll take less than 20 seconds." at bounding box center [727, 543] width 168 height 18
click at [762, 550] on div "It’ll take less than 20 seconds." at bounding box center [727, 547] width 168 height 7
click at [787, 542] on span "Open page" at bounding box center [793, 542] width 31 height 7
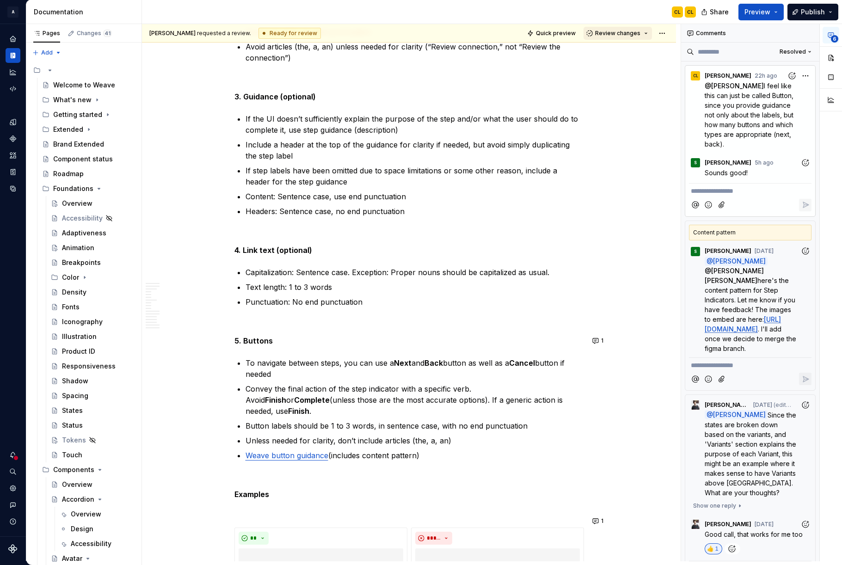
click at [626, 35] on span "Review changes" at bounding box center [617, 33] width 45 height 7
click at [626, 80] on div "Submit feedback to be addressed." at bounding box center [656, 83] width 96 height 7
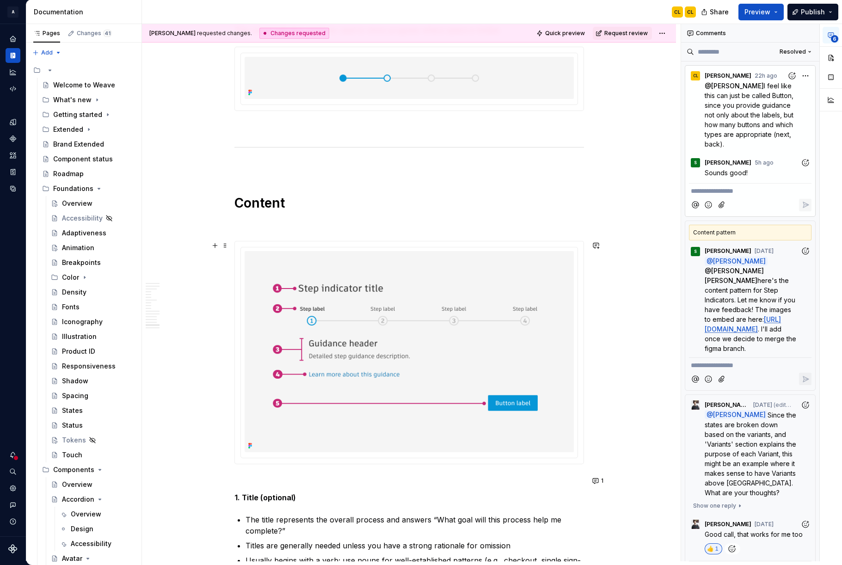
scroll to position [4831, 0]
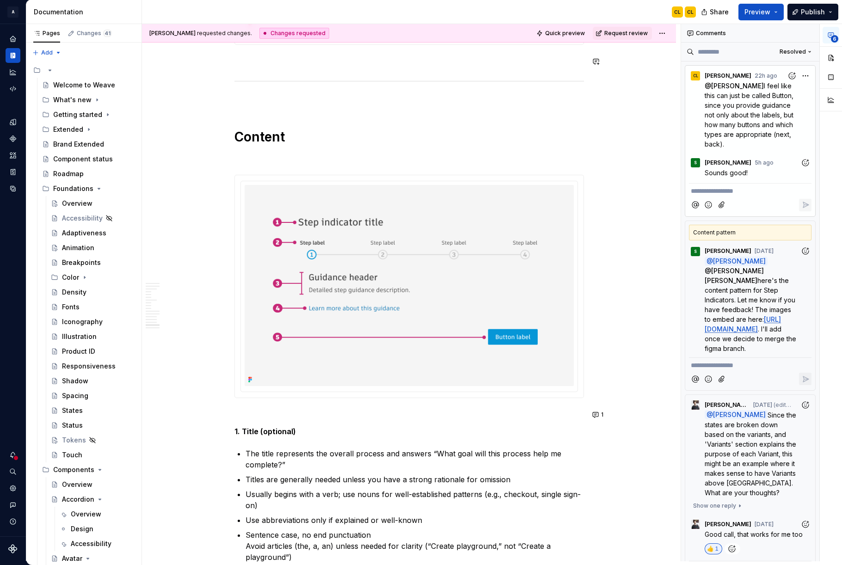
type textarea "*"
